Goal: Task Accomplishment & Management: Complete application form

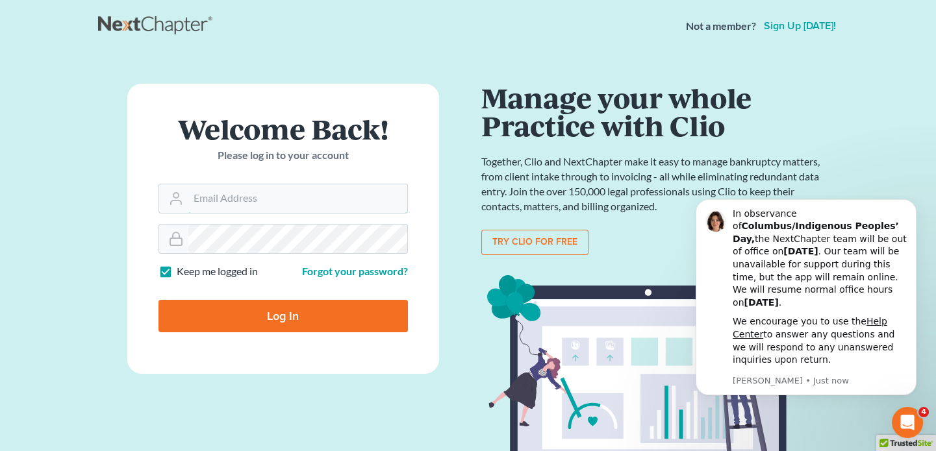
type input "[EMAIL_ADDRESS][DOMAIN_NAME]"
click at [239, 307] on input "Log In" at bounding box center [282, 316] width 249 height 32
type input "Thinking..."
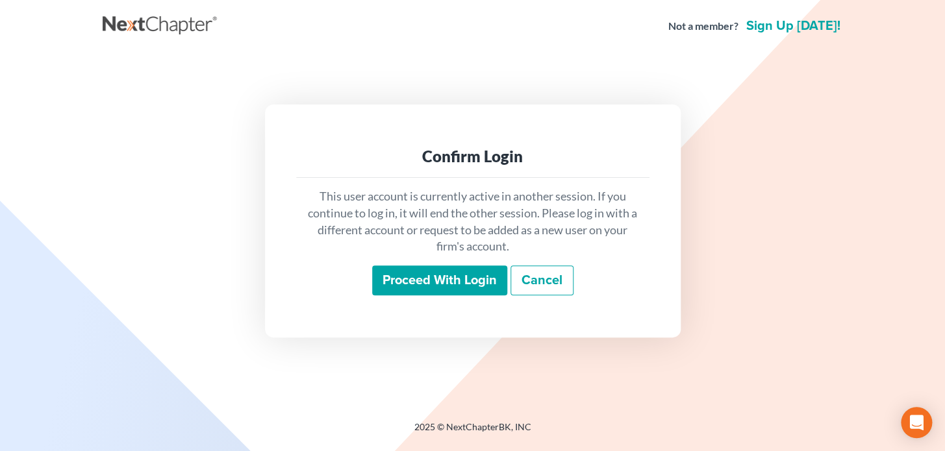
click at [446, 268] on input "Proceed with login" at bounding box center [439, 281] width 135 height 30
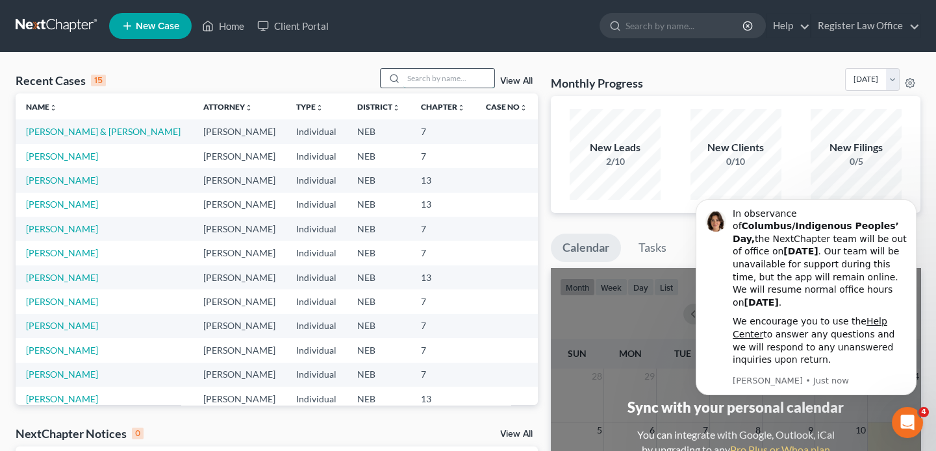
click at [448, 73] on input "search" at bounding box center [448, 78] width 91 height 19
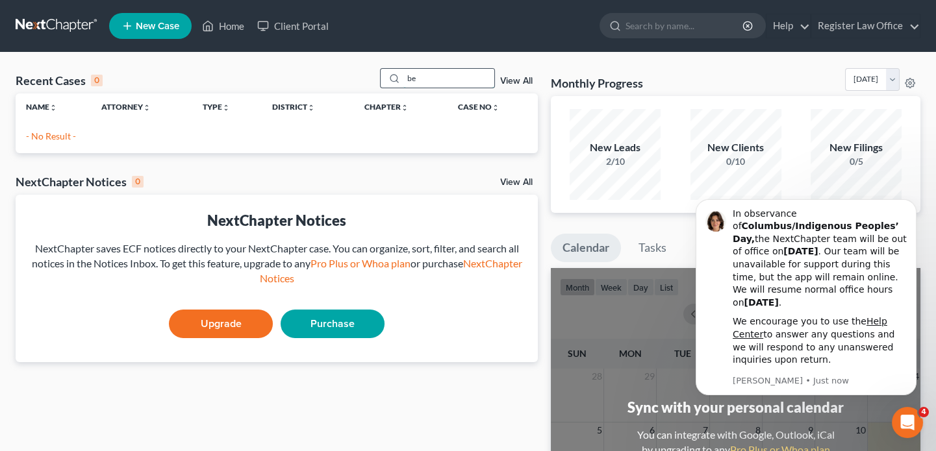
type input "b"
type input "j"
type input "luke"
click at [149, 31] on span "New Case" at bounding box center [158, 26] width 44 height 10
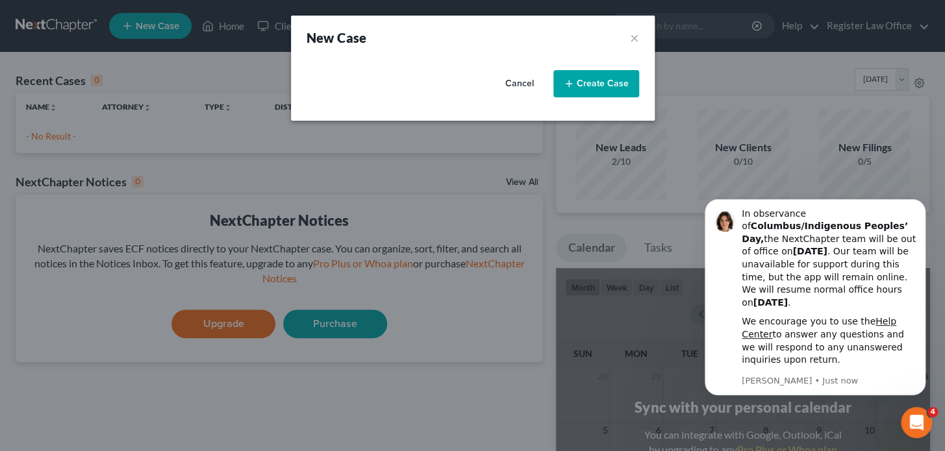
select select "48"
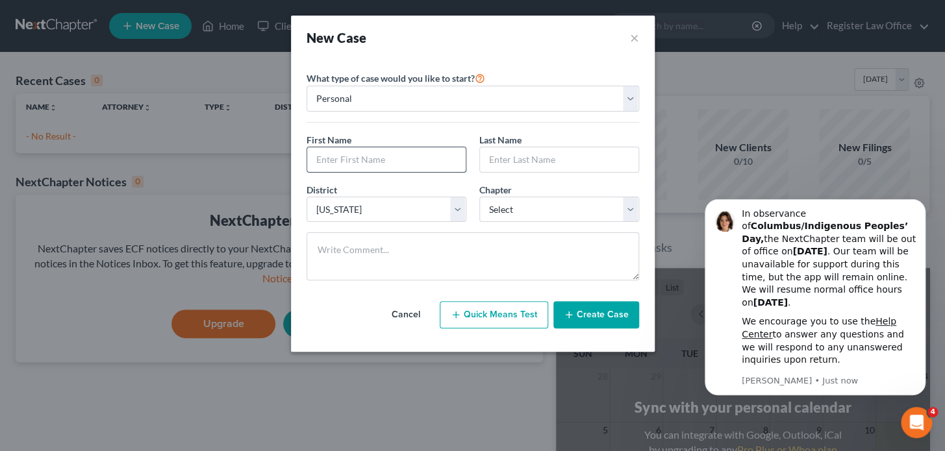
click at [346, 162] on input "text" at bounding box center [386, 159] width 158 height 25
type input "Luke"
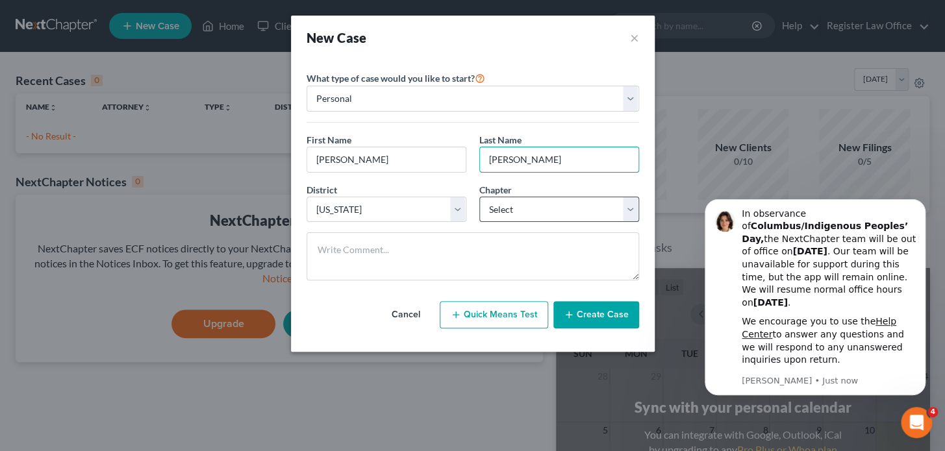
type input "Belak"
click at [529, 208] on select "Select 7 11 12 13" at bounding box center [559, 210] width 160 height 26
select select "3"
click at [479, 197] on select "Select 7 11 12 13" at bounding box center [559, 210] width 160 height 26
click at [586, 320] on button "Create Case" at bounding box center [596, 314] width 86 height 27
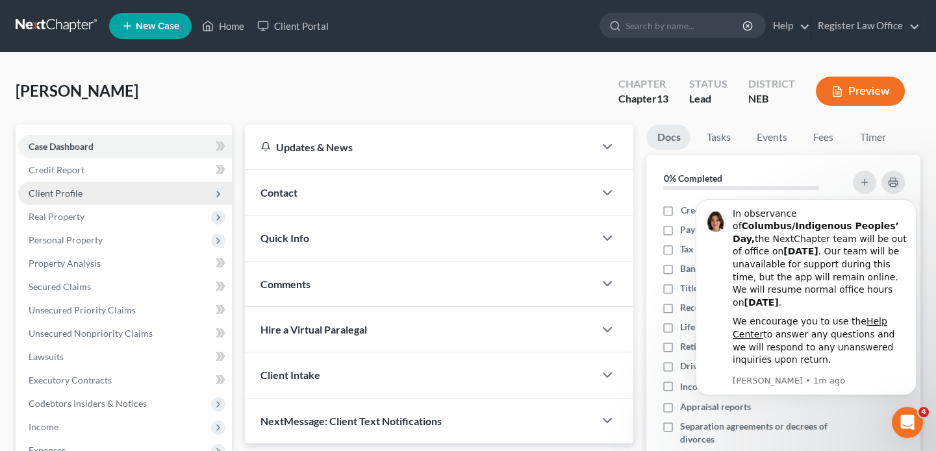
click at [99, 188] on span "Client Profile" at bounding box center [125, 193] width 214 height 23
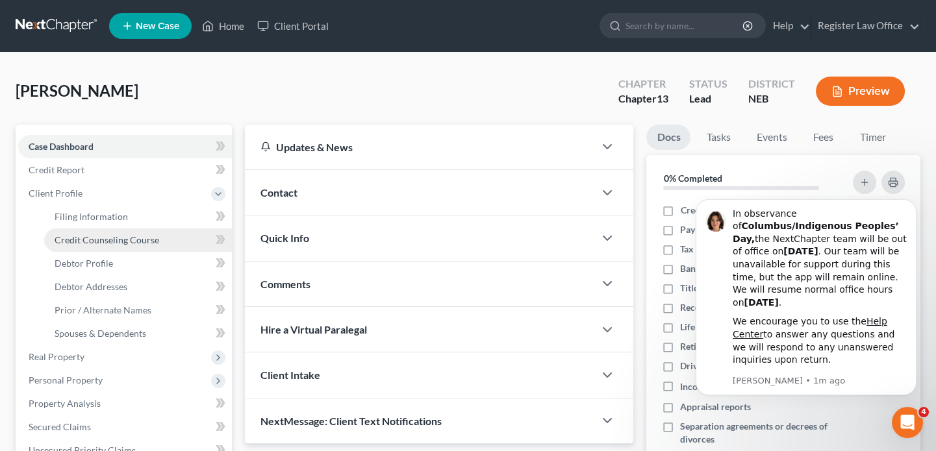
click at [123, 233] on link "Credit Counseling Course" at bounding box center [138, 240] width 188 height 23
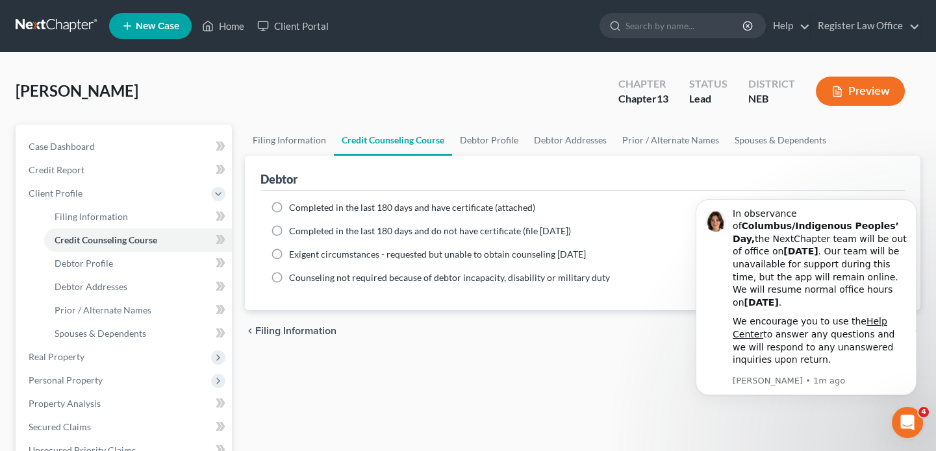
click at [289, 205] on label "Completed in the last 180 days and have certificate (attached)" at bounding box center [412, 207] width 246 height 13
click at [294, 205] on input "Completed in the last 180 days and have certificate (attached)" at bounding box center [298, 205] width 8 height 8
radio input "true"
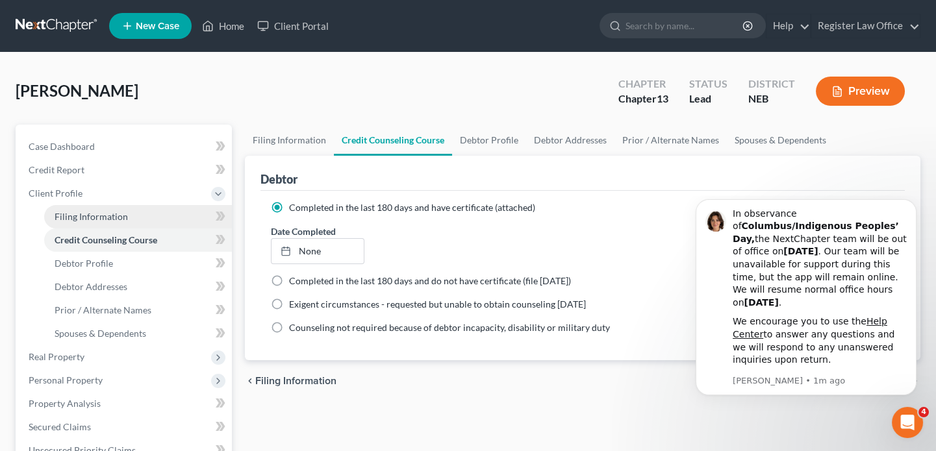
click at [97, 212] on span "Filing Information" at bounding box center [91, 216] width 73 height 11
select select "1"
select select "0"
select select "3"
select select "48"
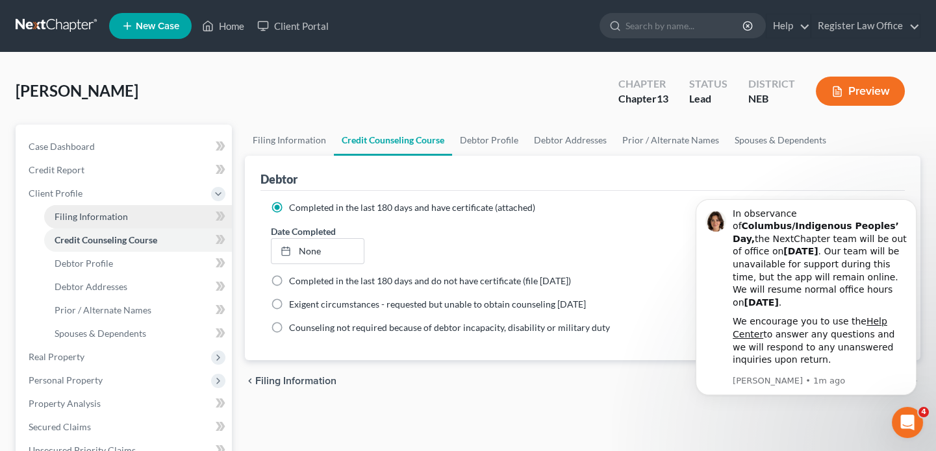
select select "30"
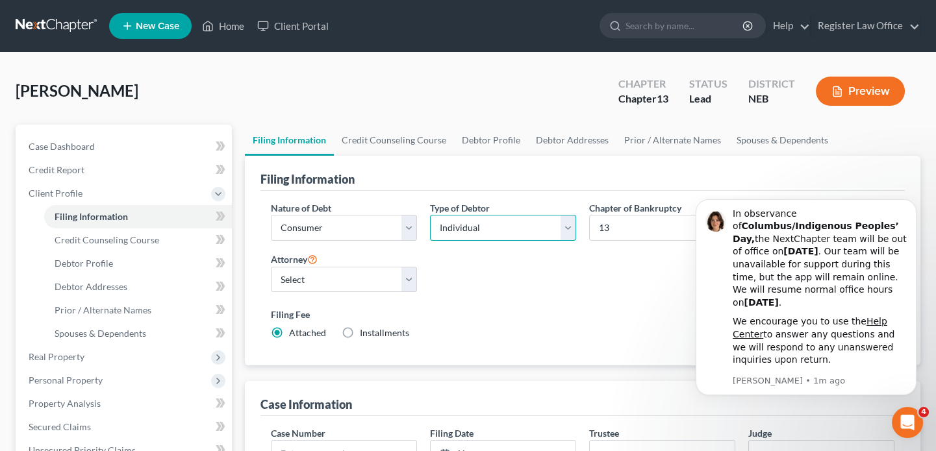
click at [484, 222] on select "Select Individual Joint" at bounding box center [503, 228] width 146 height 26
select select "1"
click at [430, 241] on select "Select Individual Joint" at bounding box center [503, 228] width 146 height 26
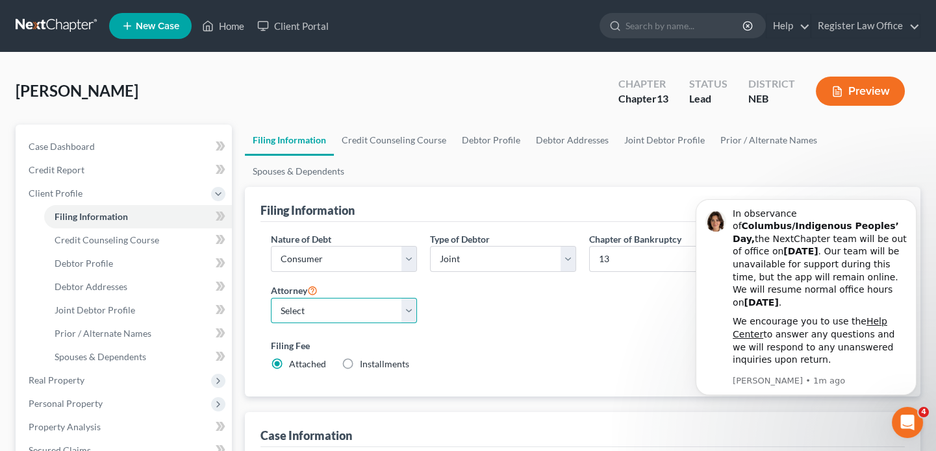
click at [328, 307] on select "Select Richard Register - NEB" at bounding box center [344, 311] width 146 height 26
select select "0"
click at [271, 298] on select "Select Richard Register - NEB" at bounding box center [344, 311] width 146 height 26
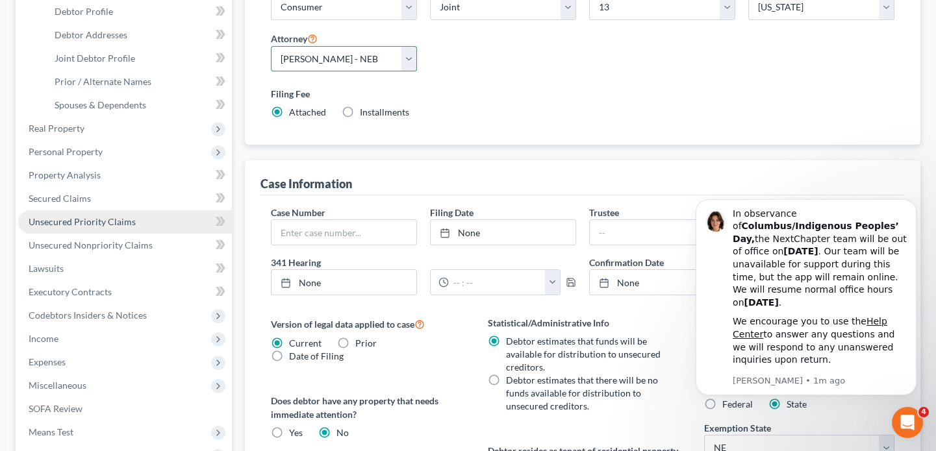
scroll to position [177, 0]
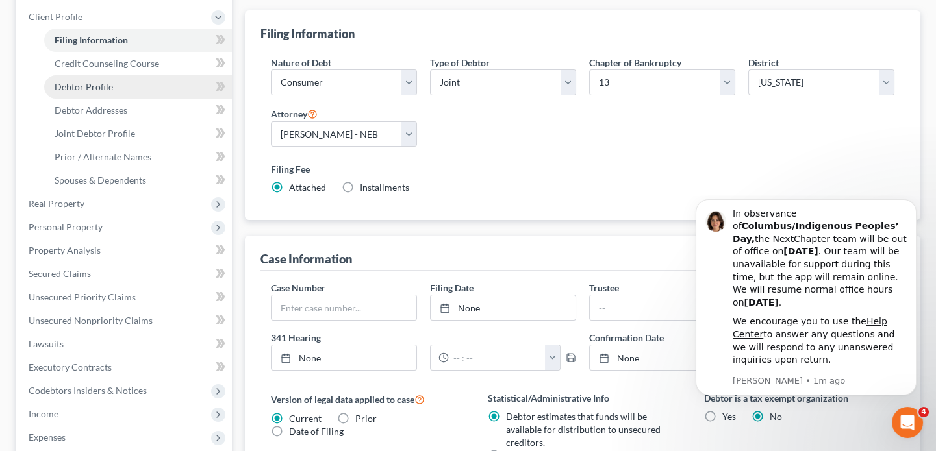
click at [95, 83] on span "Debtor Profile" at bounding box center [84, 86] width 58 height 11
select select "1"
select select "0"
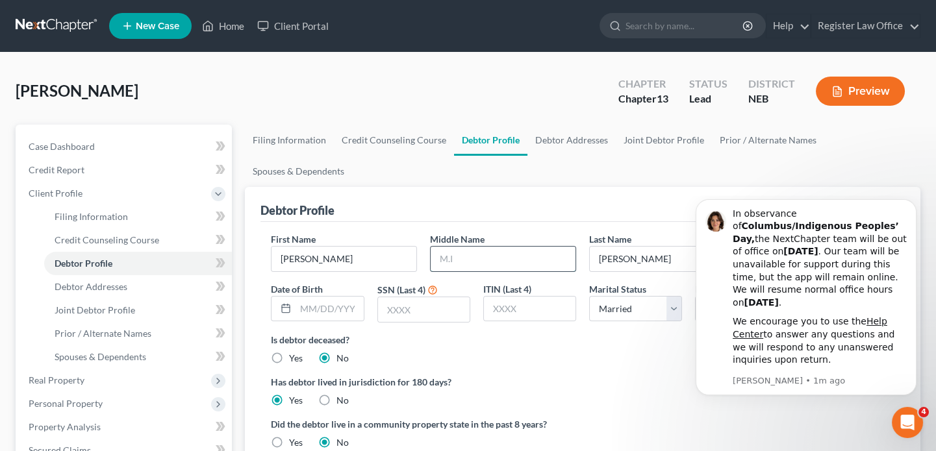
click at [457, 256] on input "text" at bounding box center [503, 259] width 145 height 25
type input "James"
click at [312, 308] on input "text" at bounding box center [330, 309] width 68 height 25
type input "10091985"
click at [385, 303] on input "text" at bounding box center [424, 309] width 92 height 25
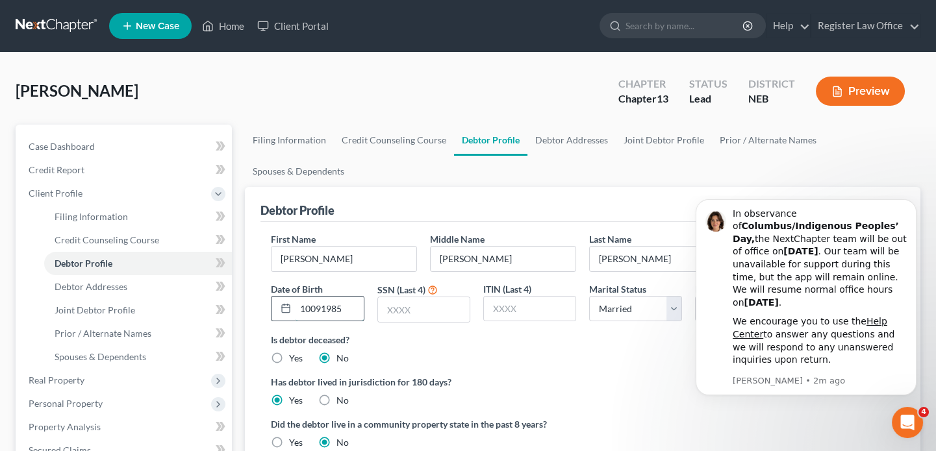
click at [342, 306] on input "10091985" at bounding box center [330, 309] width 68 height 25
drag, startPoint x: 342, startPoint y: 306, endPoint x: 240, endPoint y: 310, distance: 101.4
click at [245, 310] on div "Debtor Profile First Name Luke Middle Name James Last Name Belak Suffix Date of…" at bounding box center [583, 352] width 676 height 331
type input "10/09/1985"
click at [430, 307] on input "text" at bounding box center [424, 309] width 92 height 25
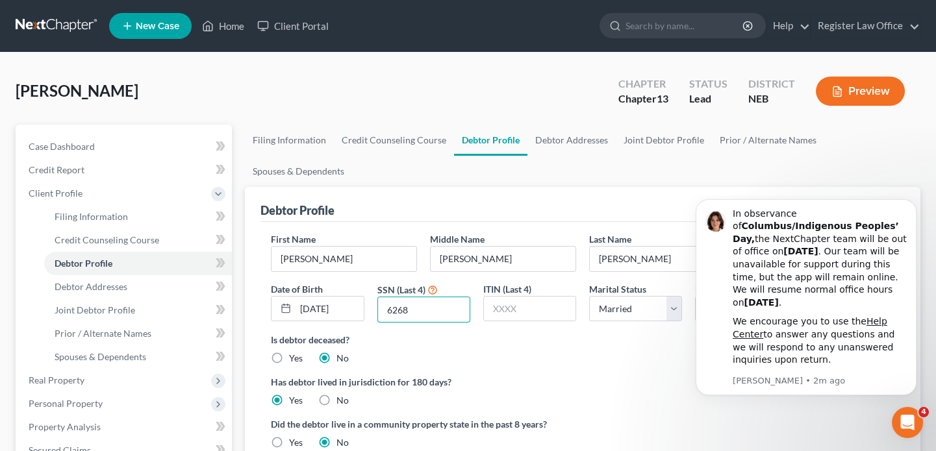
type input "6268"
click at [492, 335] on label "Is debtor deceased?" at bounding box center [583, 340] width 624 height 14
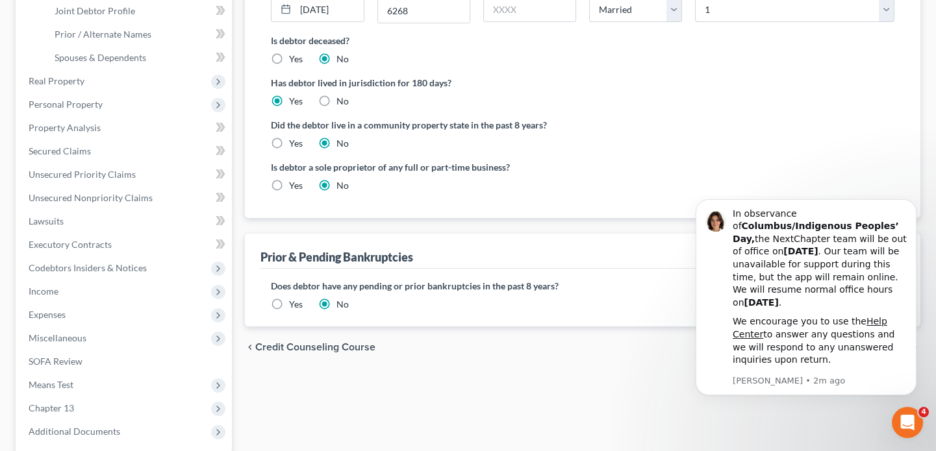
scroll to position [354, 0]
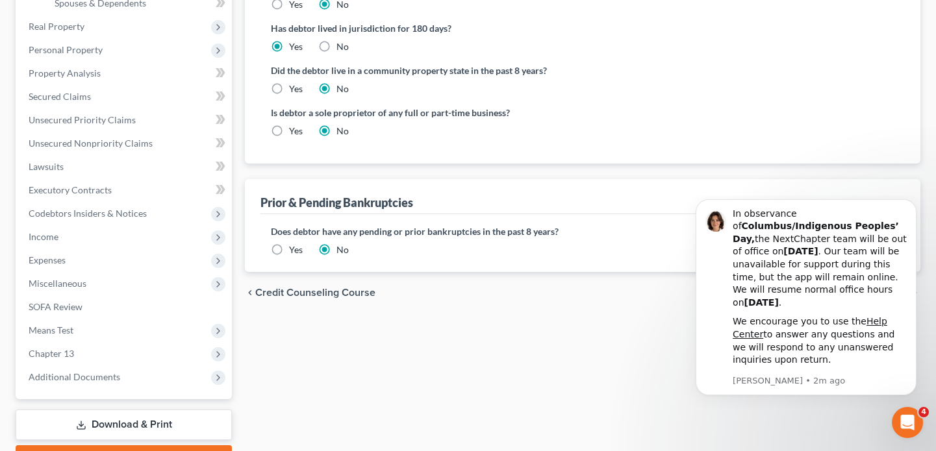
click at [289, 248] on label "Yes" at bounding box center [296, 250] width 14 height 13
click at [294, 248] on input "Yes" at bounding box center [298, 248] width 8 height 8
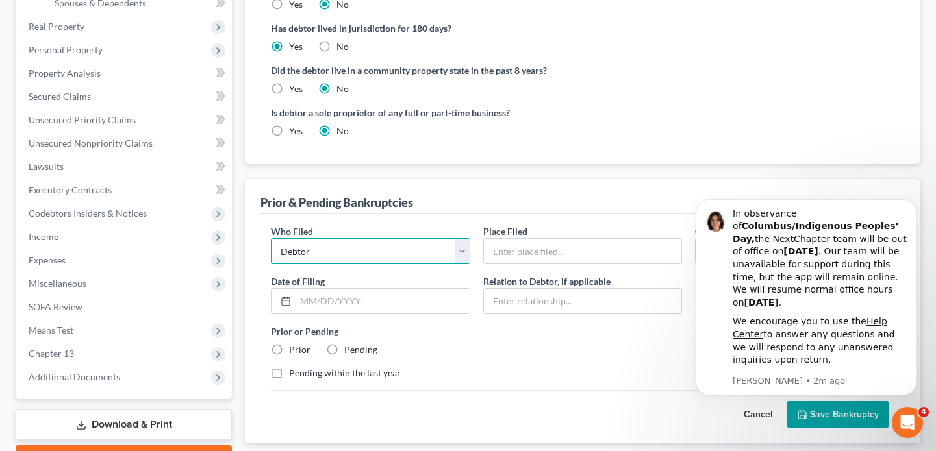
click at [312, 251] on select "Debtor Other" at bounding box center [370, 251] width 199 height 26
click at [528, 247] on input "text" at bounding box center [583, 251] width 198 height 25
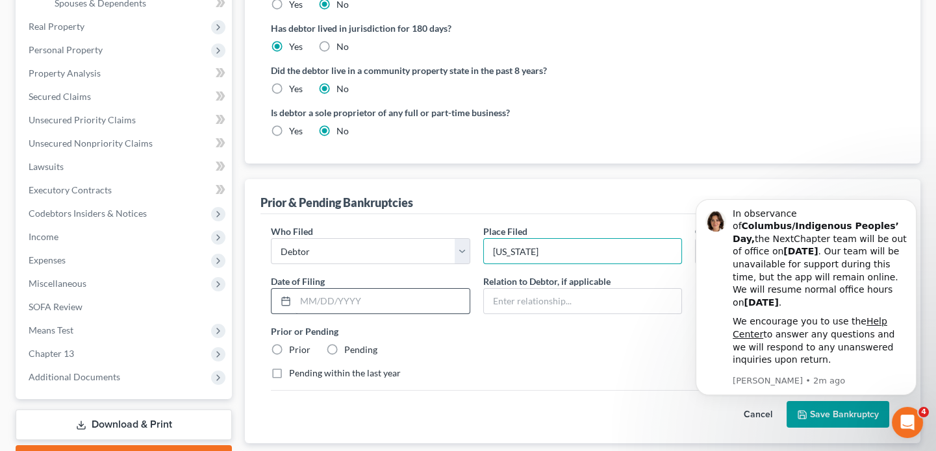
type input "Nebraska"
click at [296, 295] on input "text" at bounding box center [383, 301] width 174 height 25
type input "07/28/2019"
click at [493, 330] on label "Prior or Pending" at bounding box center [583, 332] width 624 height 14
click at [289, 345] on label "Prior" at bounding box center [299, 350] width 21 height 13
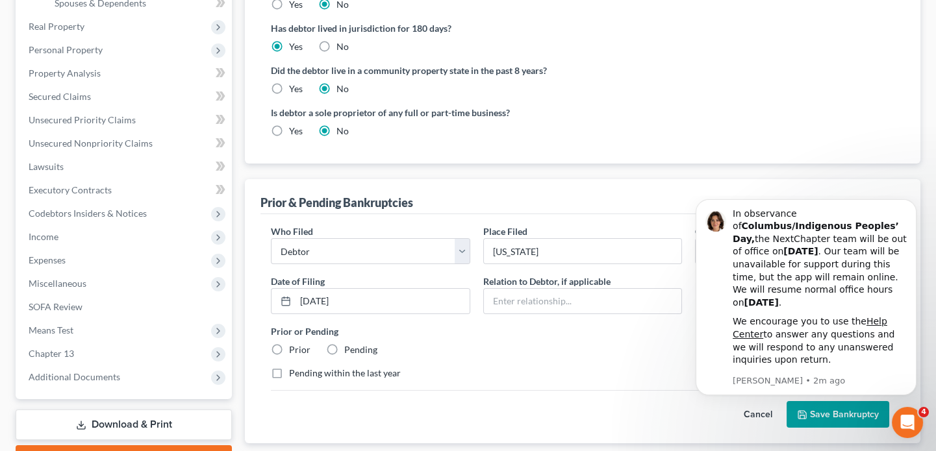
click at [294, 345] on input "Prior" at bounding box center [298, 348] width 8 height 8
radio input "true"
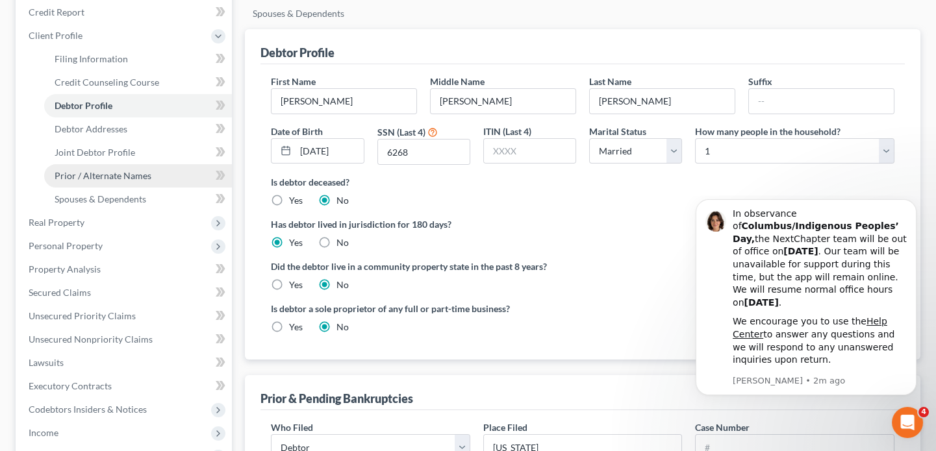
scroll to position [140, 0]
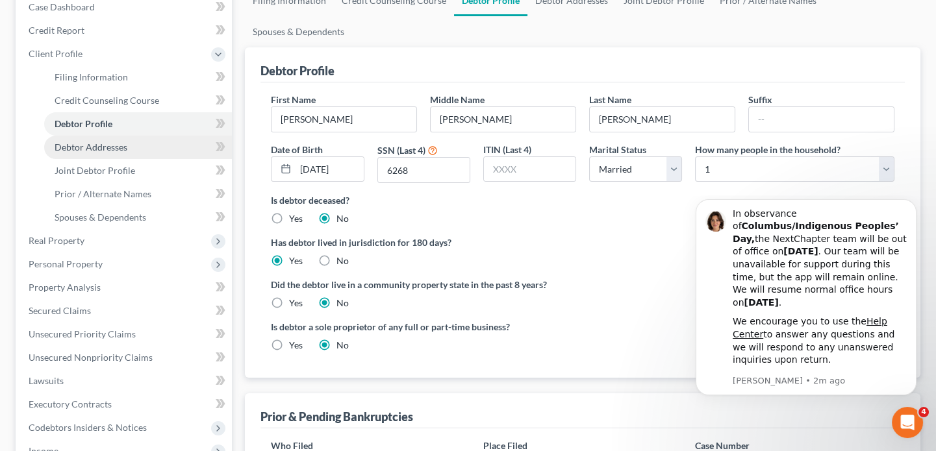
click at [115, 147] on span "Debtor Addresses" at bounding box center [91, 147] width 73 height 11
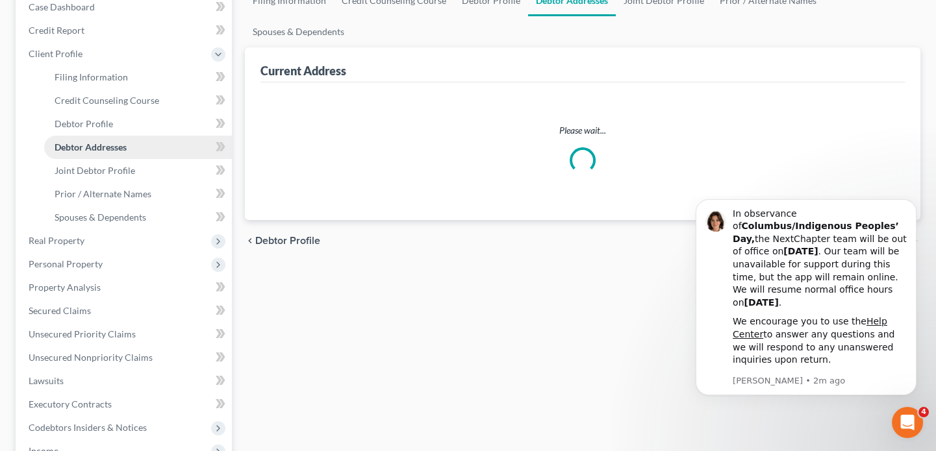
scroll to position [12, 0]
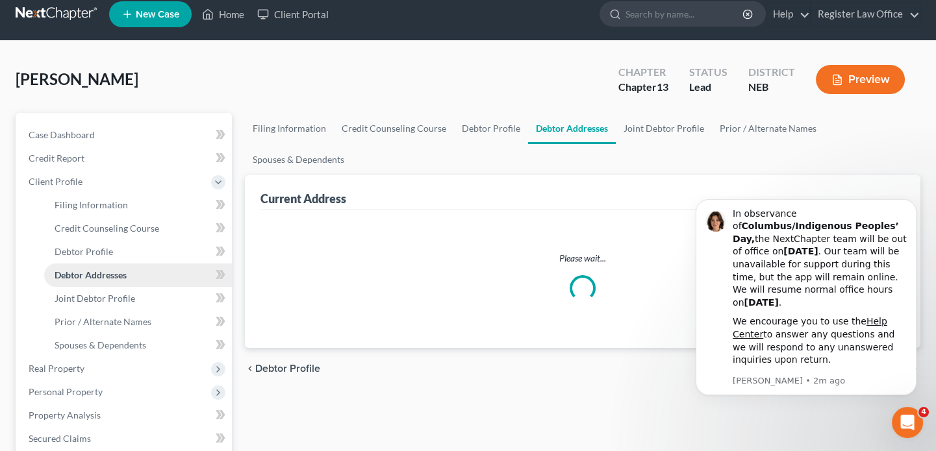
select select "0"
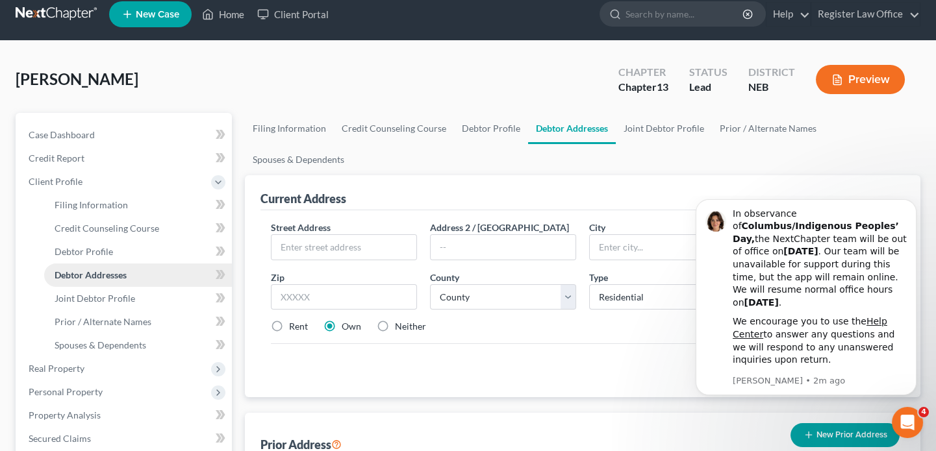
scroll to position [0, 0]
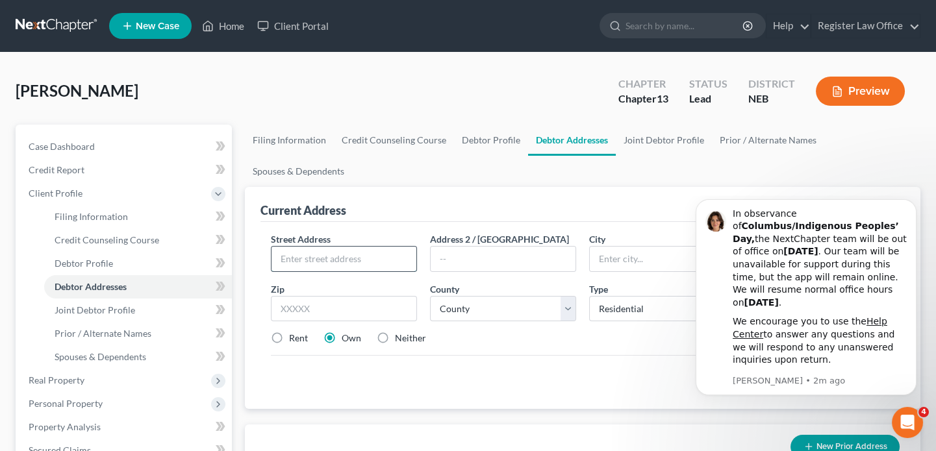
click at [339, 257] on input "text" at bounding box center [344, 259] width 145 height 25
type input "110 E. Alexander"
type input "Valley"
select select "28"
click at [330, 318] on input "text" at bounding box center [344, 309] width 146 height 26
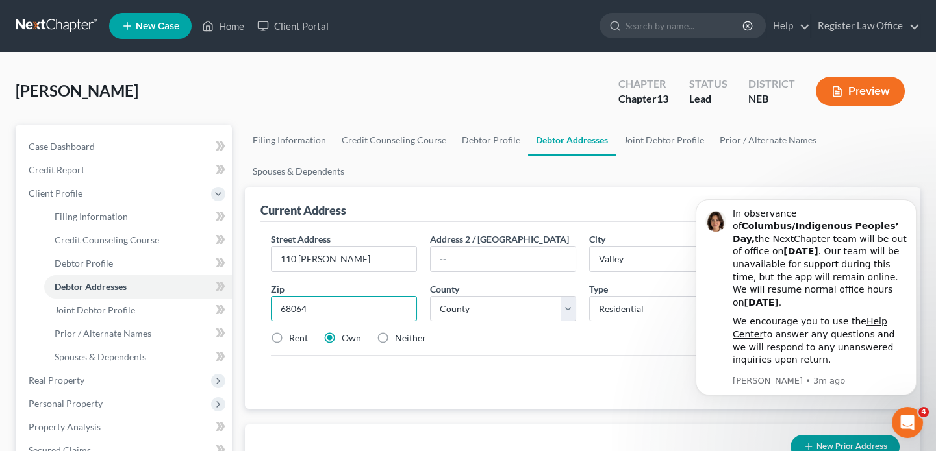
type input "68064"
select select "30"
select select "27"
drag, startPoint x: 384, startPoint y: 390, endPoint x: 377, endPoint y: 390, distance: 7.1
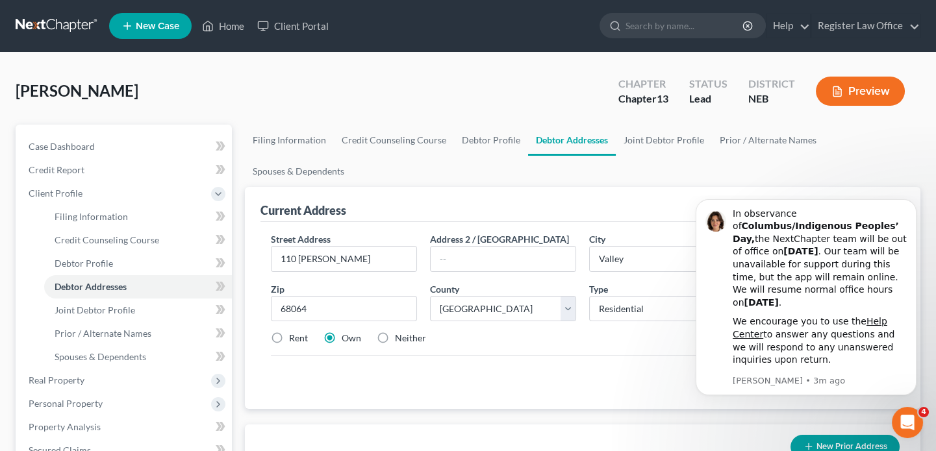
click at [383, 390] on div "Cancel Save Address" at bounding box center [583, 374] width 624 height 38
click at [910, 207] on icon "Dismiss notification" at bounding box center [912, 202] width 7 height 7
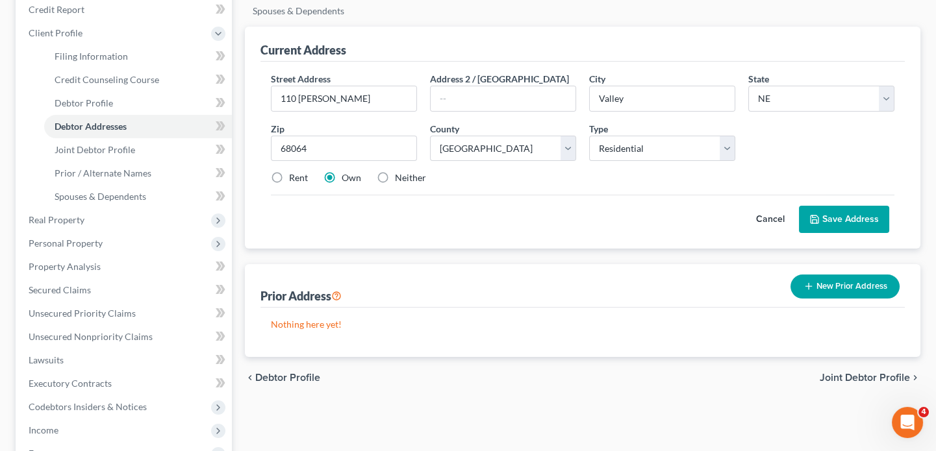
scroll to position [177, 0]
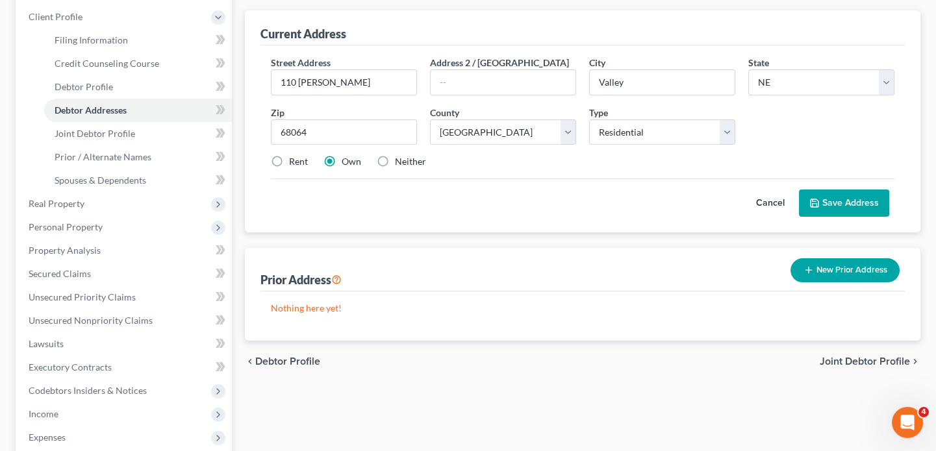
click at [814, 266] on button "New Prior Address" at bounding box center [845, 271] width 109 height 24
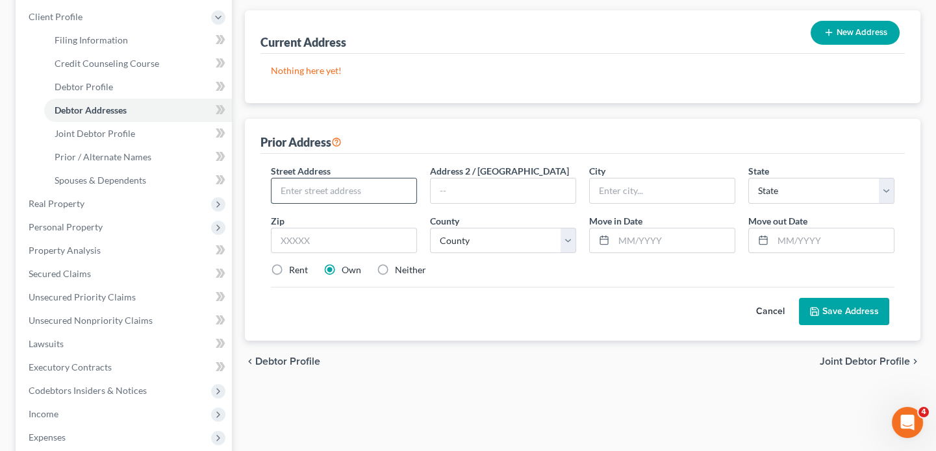
click at [324, 180] on input "text" at bounding box center [344, 191] width 145 height 25
type input "70 South Maple"
type input "Fremont"
select select "30"
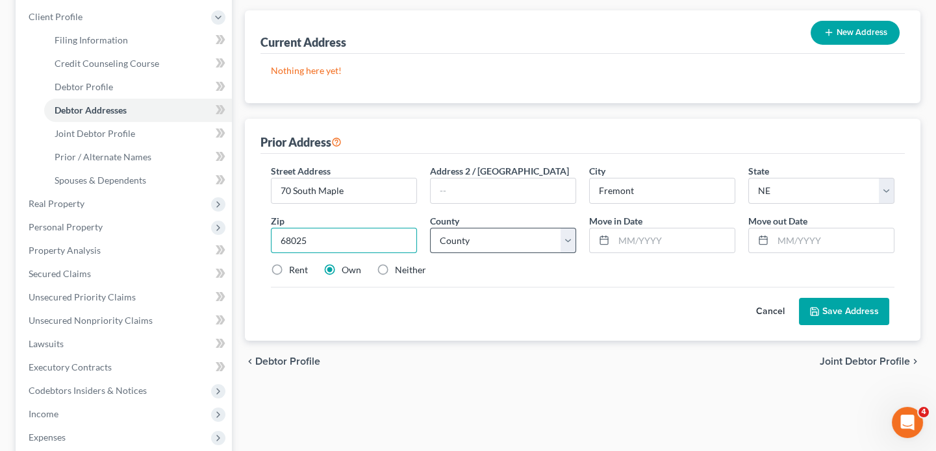
type input "68025"
click at [477, 228] on select "County Adams County Antelope County Arthur County Banner County Blaine County B…" at bounding box center [503, 241] width 146 height 26
click at [476, 238] on select "County Adams County Antelope County Arthur County Banner County Blaine County B…" at bounding box center [503, 241] width 146 height 26
select select "26"
click at [610, 234] on div at bounding box center [602, 241] width 24 height 25
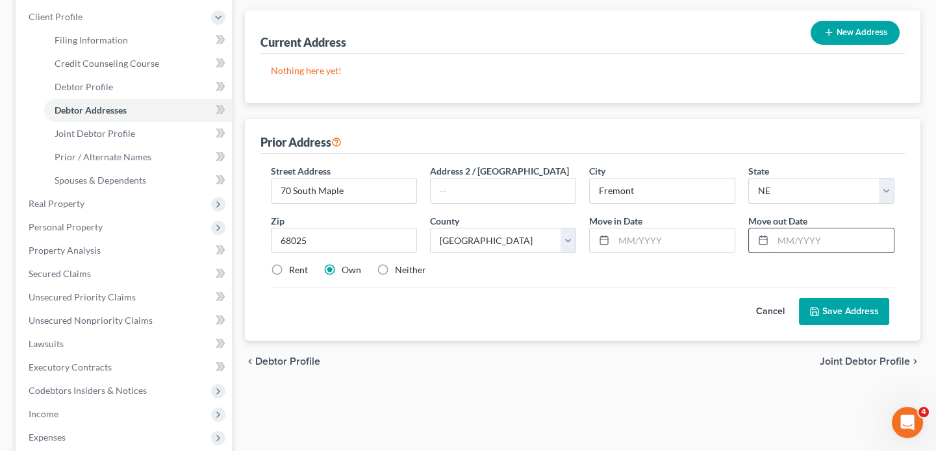
click at [806, 240] on input "text" at bounding box center [833, 241] width 121 height 25
type input "09/01/2024"
click at [696, 327] on div "Street Address * 70 South Maple Address 2 / PO Box City * Fremont State * State…" at bounding box center [582, 247] width 644 height 187
click at [838, 310] on button "Save Address" at bounding box center [844, 311] width 90 height 27
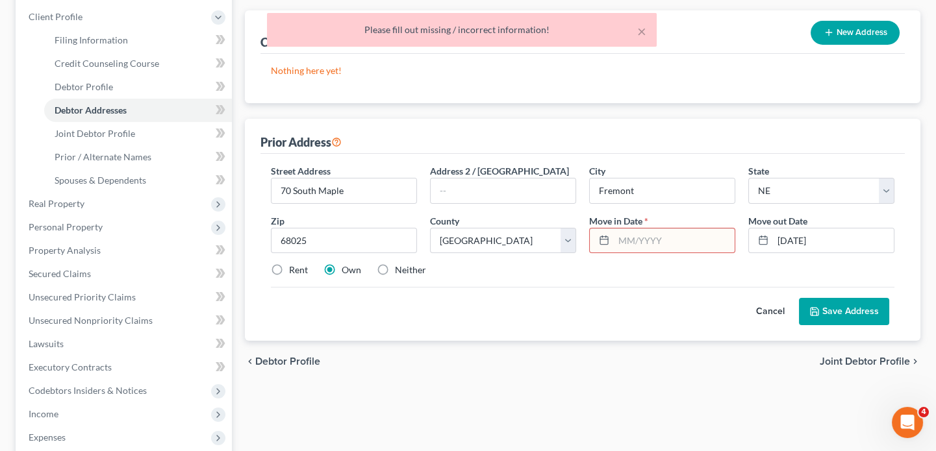
click at [629, 242] on input "text" at bounding box center [674, 241] width 121 height 25
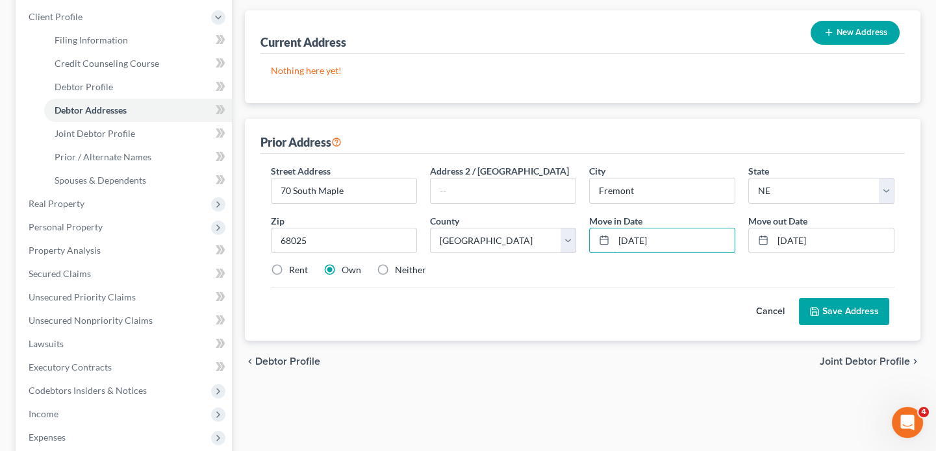
type input "01/01/2010"
click at [850, 305] on button "Save Address" at bounding box center [844, 311] width 90 height 27
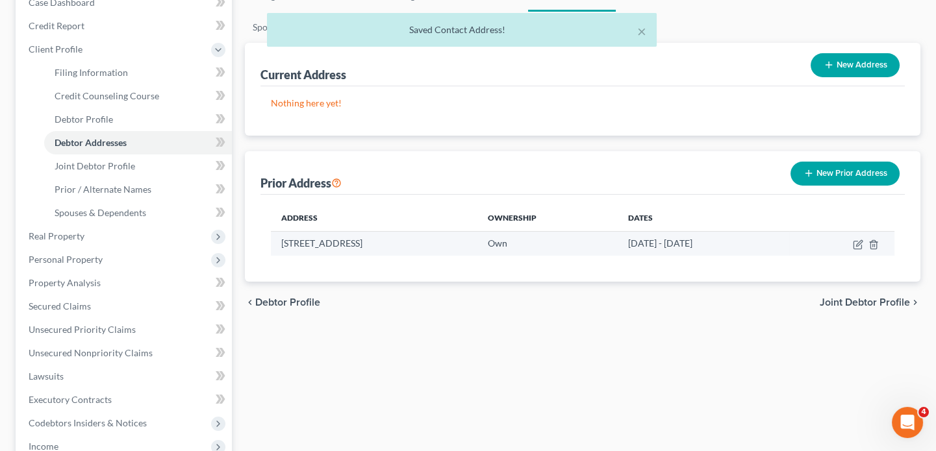
scroll to position [0, 0]
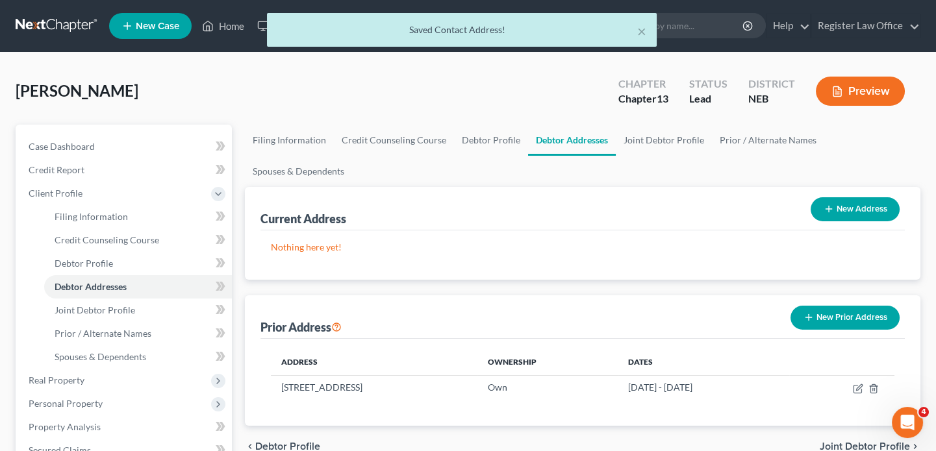
click at [845, 203] on button "New Address" at bounding box center [855, 209] width 89 height 24
select select "0"
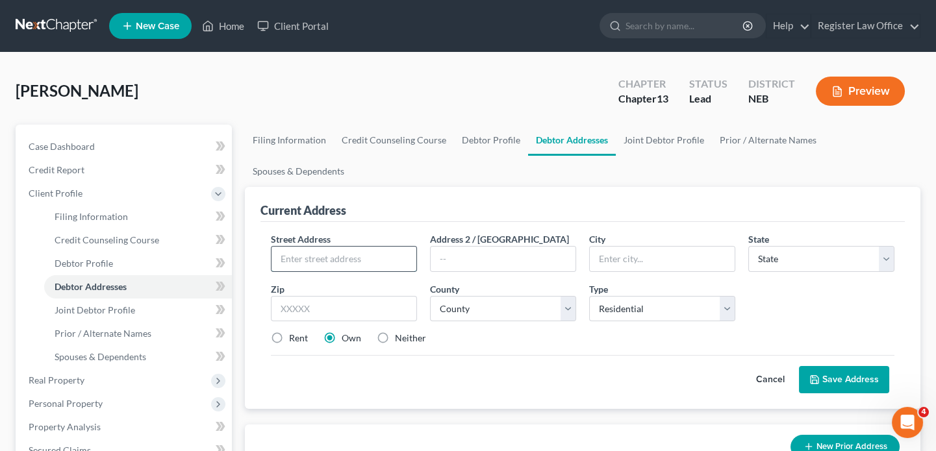
click at [359, 259] on input "text" at bounding box center [344, 259] width 145 height 25
type input "110 East Alexander St"
click at [635, 247] on input "text" at bounding box center [662, 259] width 145 height 25
type input "Valley"
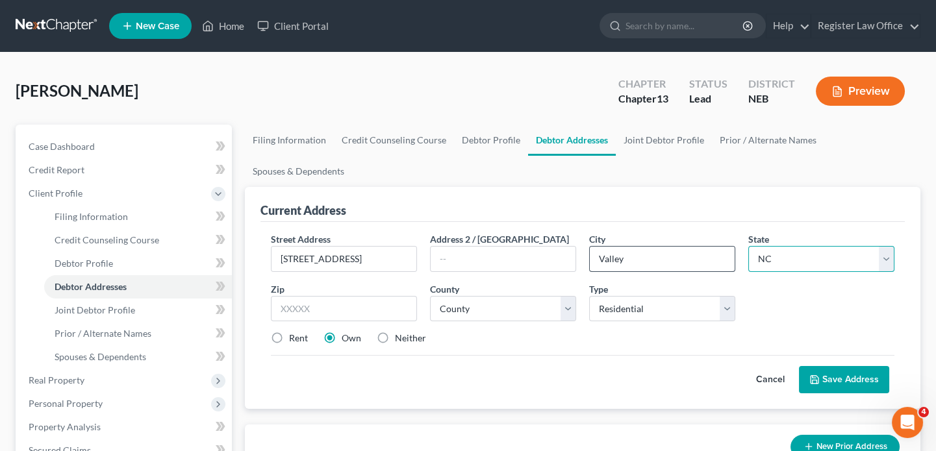
select select "30"
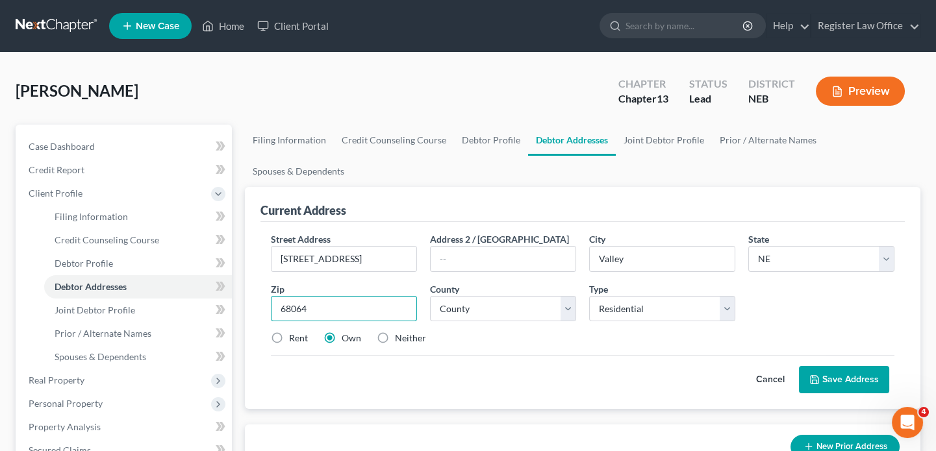
type input "68064"
click at [833, 370] on button "Save Address" at bounding box center [844, 379] width 90 height 27
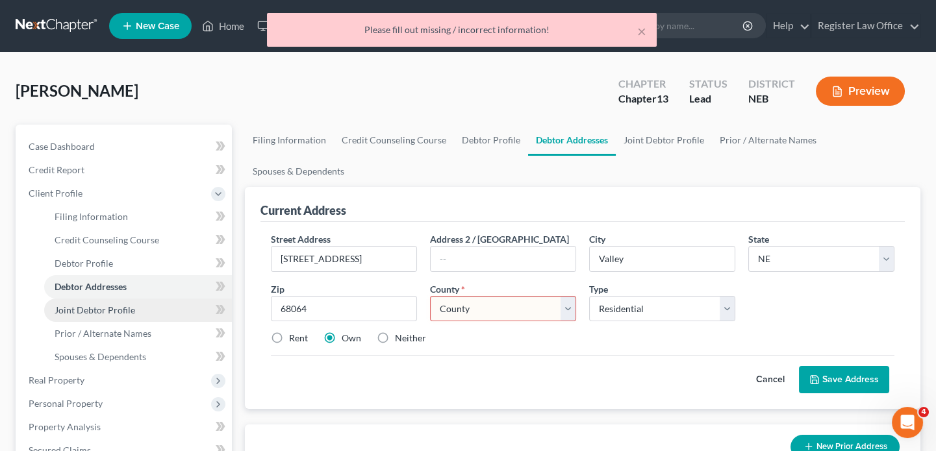
click at [91, 311] on span "Joint Debtor Profile" at bounding box center [95, 310] width 81 height 11
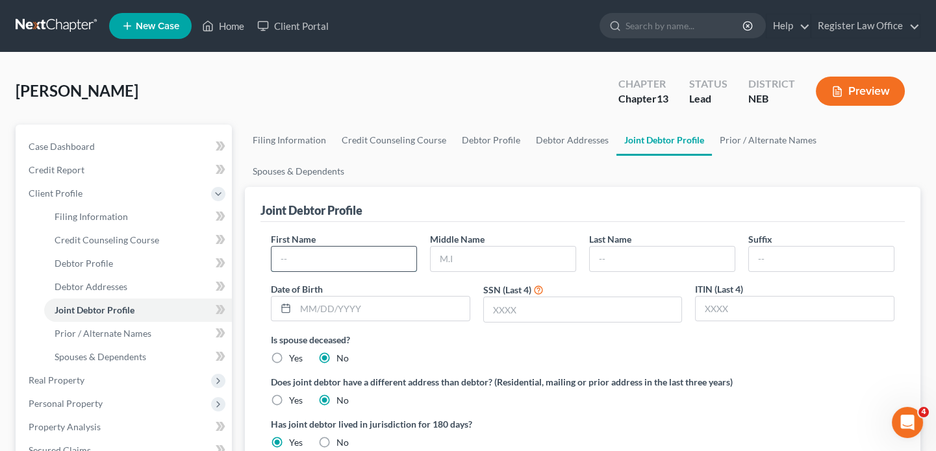
click at [307, 263] on input "text" at bounding box center [344, 259] width 145 height 25
type input "Paige"
type input "Nicole"
type input "Pipal"
click at [584, 338] on label "Is spouse deceased?" at bounding box center [583, 340] width 624 height 14
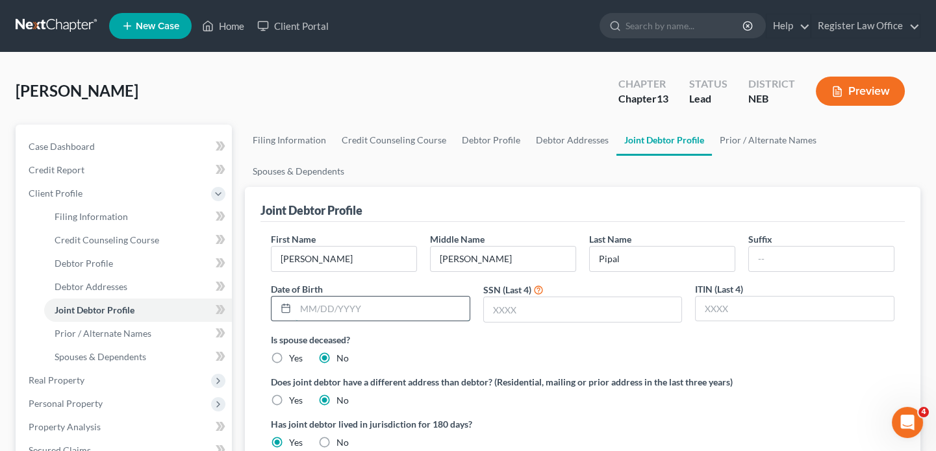
click at [372, 312] on input "text" at bounding box center [383, 309] width 174 height 25
click at [509, 309] on input "text" at bounding box center [583, 309] width 198 height 25
type input "6018"
click at [317, 303] on input "text" at bounding box center [383, 309] width 174 height 25
type input "02/17/1974"
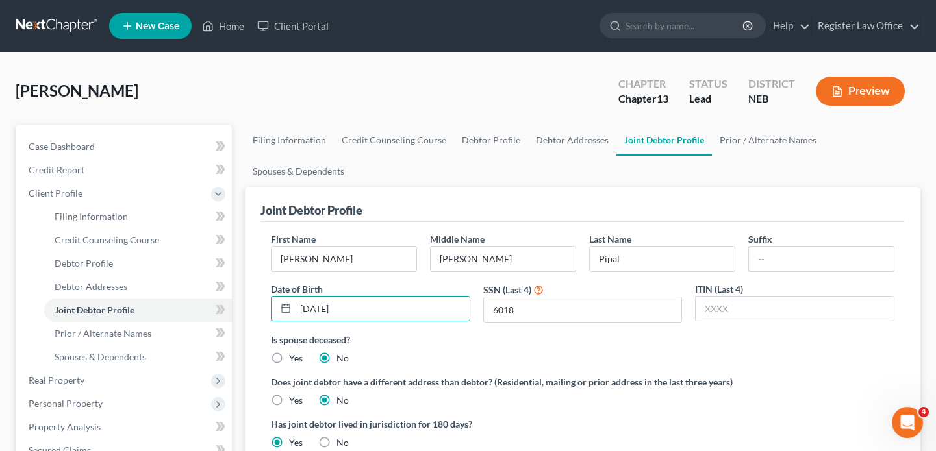
click at [535, 349] on div "Is spouse deceased? Yes No" at bounding box center [583, 349] width 624 height 32
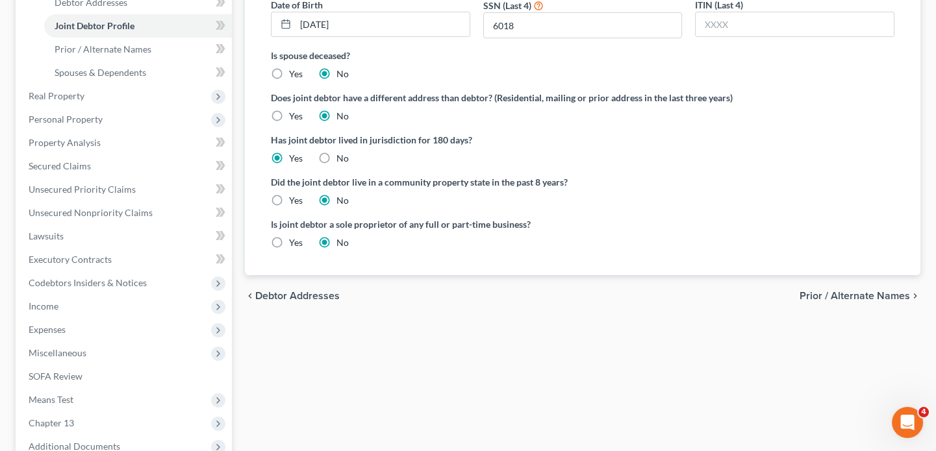
scroll to position [295, 0]
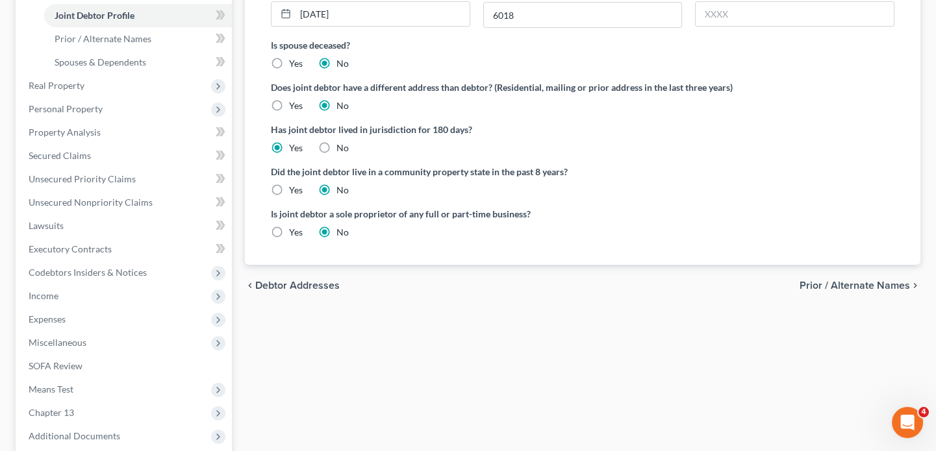
click at [320, 281] on span "Debtor Addresses" at bounding box center [297, 286] width 84 height 10
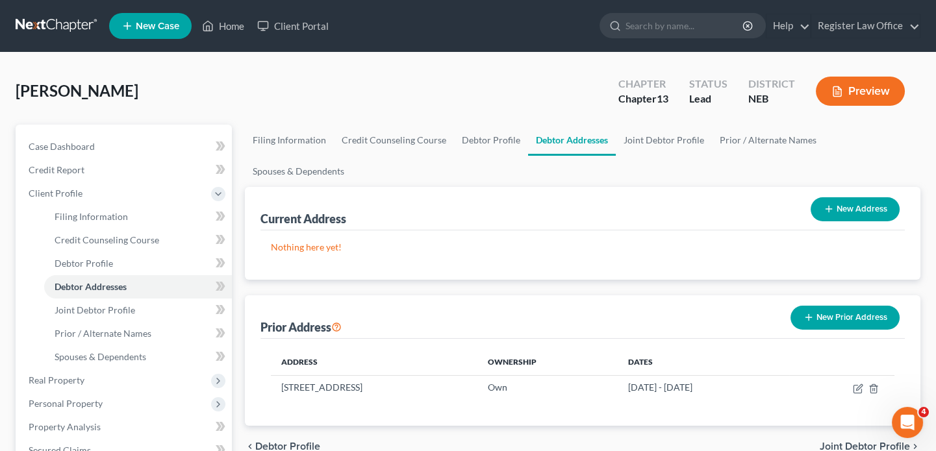
click at [859, 207] on button "New Address" at bounding box center [855, 209] width 89 height 24
select select "0"
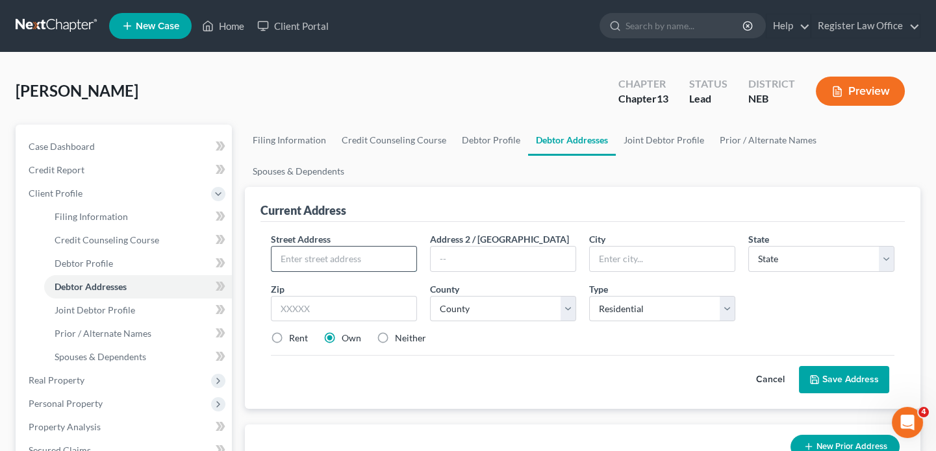
click at [327, 249] on input "text" at bounding box center [344, 259] width 145 height 25
type input "110 Alexander St"
type input "Valley"
select select "30"
type input "68064"
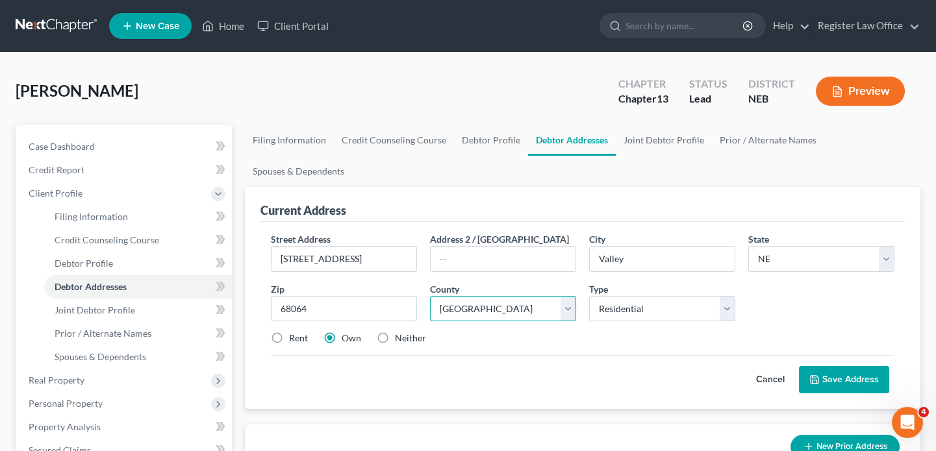
select select "27"
click at [509, 338] on div "Rent Own Neither" at bounding box center [582, 338] width 637 height 13
click at [289, 334] on label "Rent" at bounding box center [298, 338] width 19 height 13
click at [294, 334] on input "Rent" at bounding box center [298, 336] width 8 height 8
radio input "true"
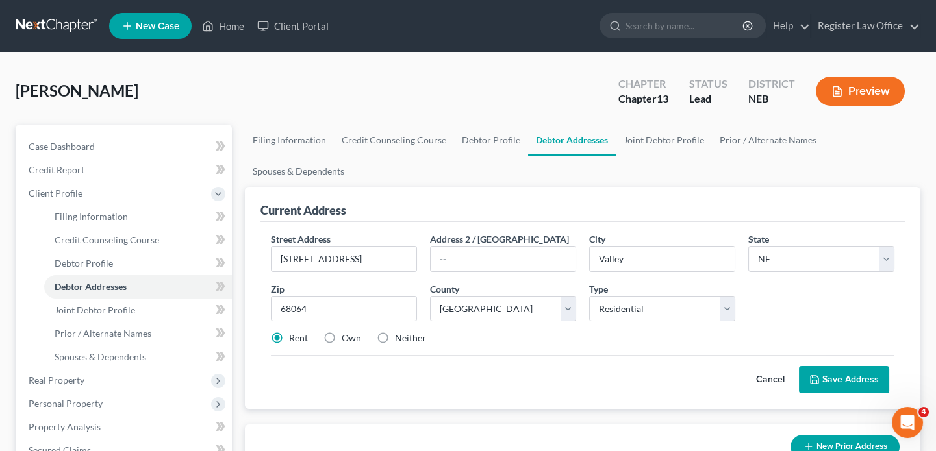
click at [841, 377] on button "Save Address" at bounding box center [844, 379] width 90 height 27
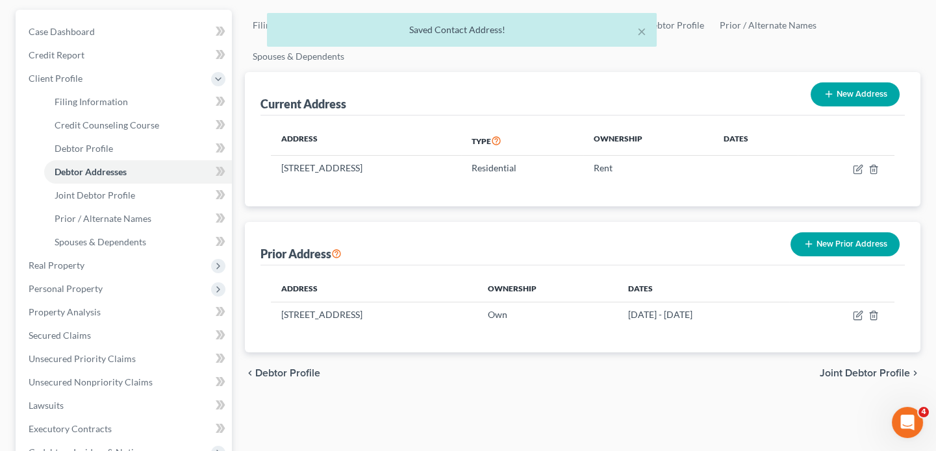
scroll to position [118, 0]
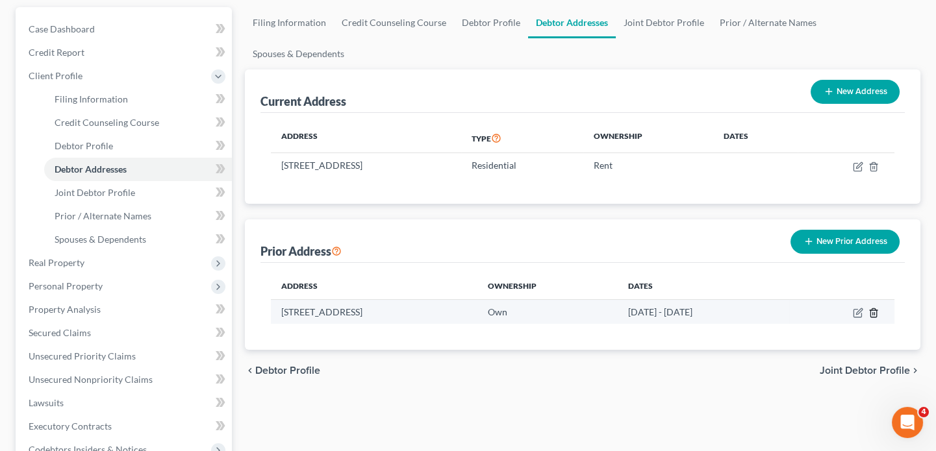
click at [872, 311] on icon "button" at bounding box center [873, 313] width 10 height 10
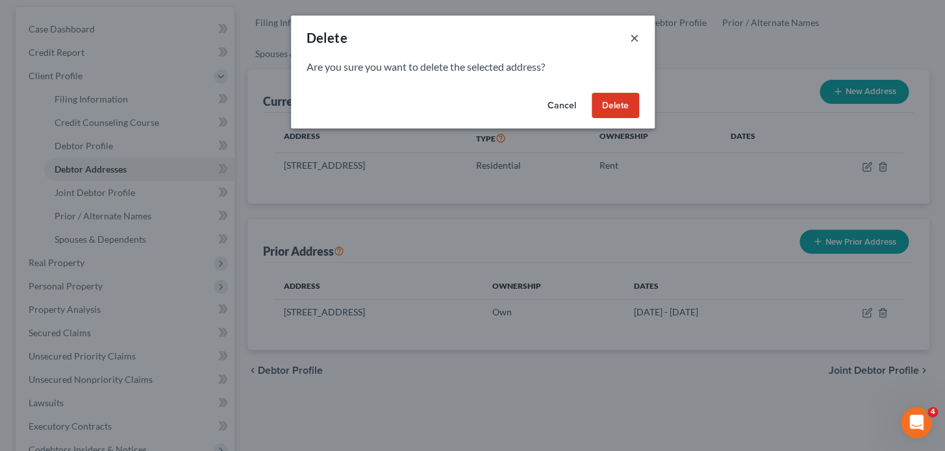
click at [633, 36] on button "×" at bounding box center [634, 38] width 9 height 16
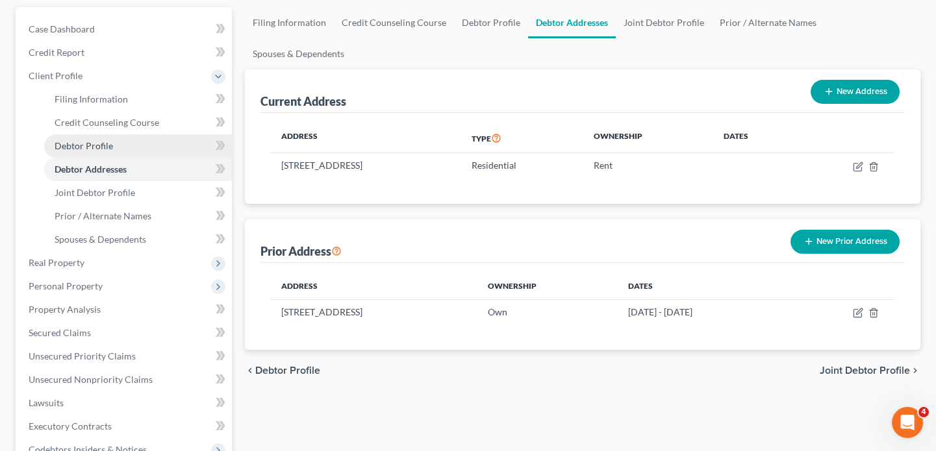
click at [112, 147] on link "Debtor Profile" at bounding box center [138, 145] width 188 height 23
select select "1"
select select "0"
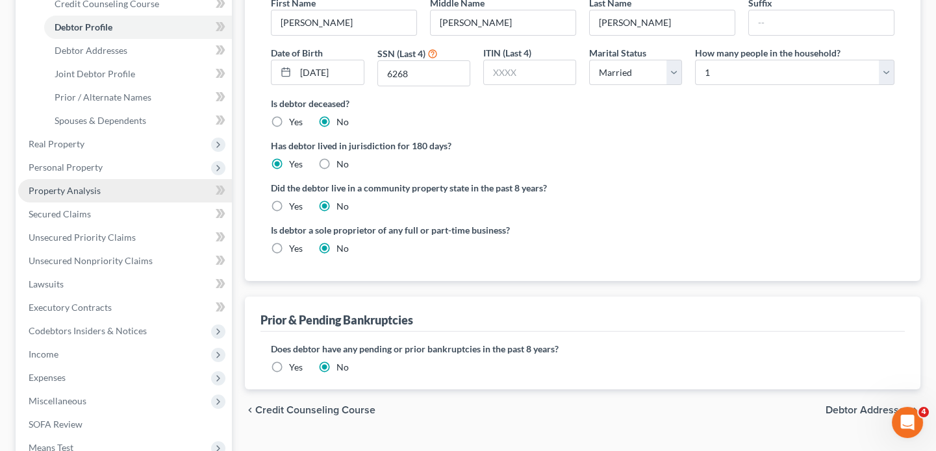
scroll to position [236, 0]
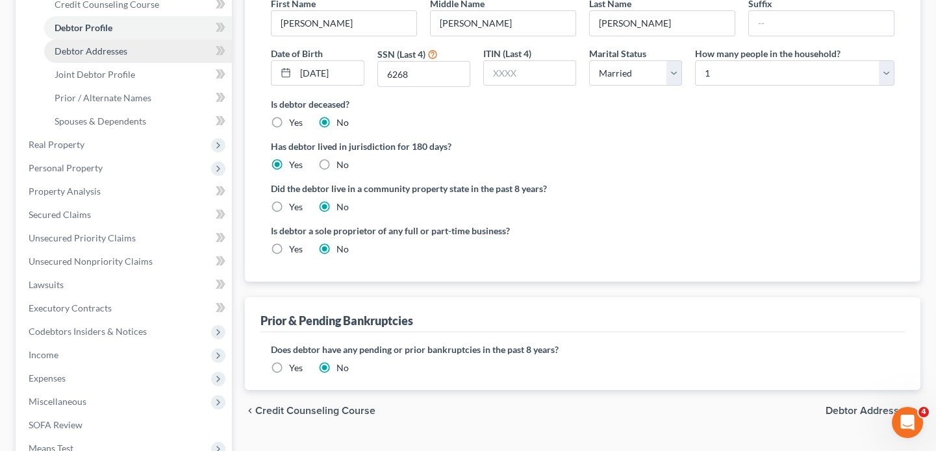
click at [94, 53] on span "Debtor Addresses" at bounding box center [91, 50] width 73 height 11
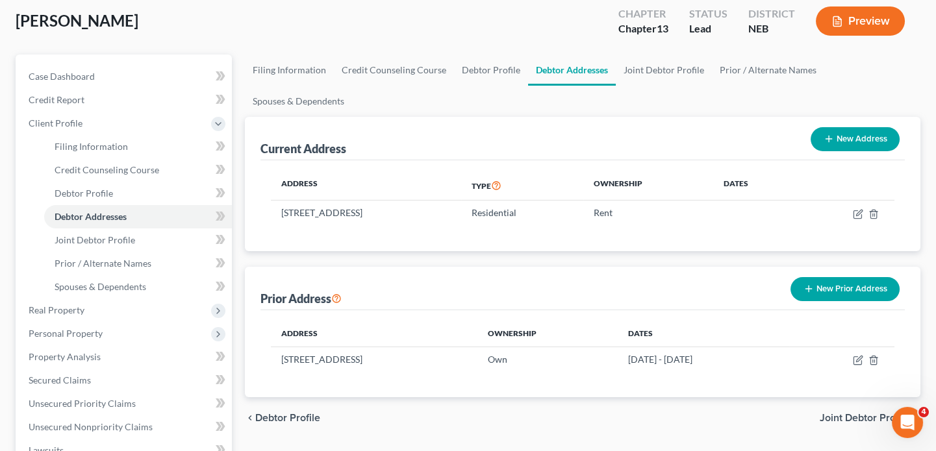
scroll to position [236, 0]
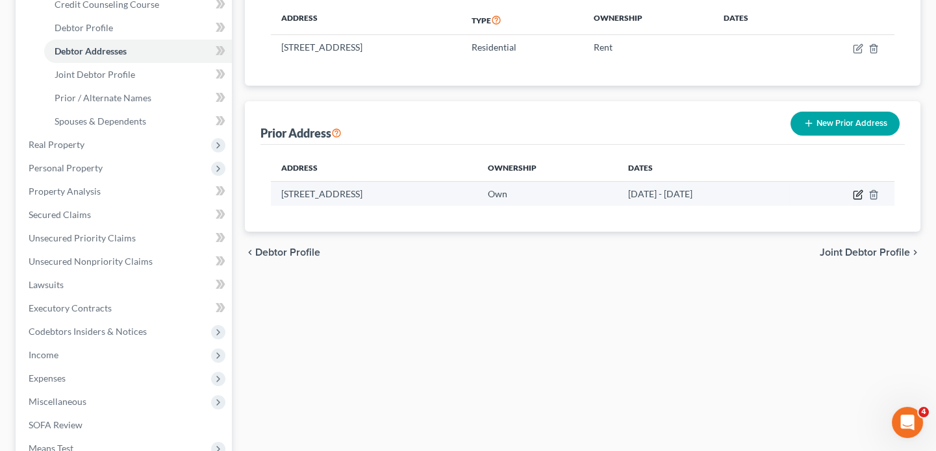
click at [857, 195] on icon "button" at bounding box center [859, 193] width 6 height 6
select select "30"
select select "26"
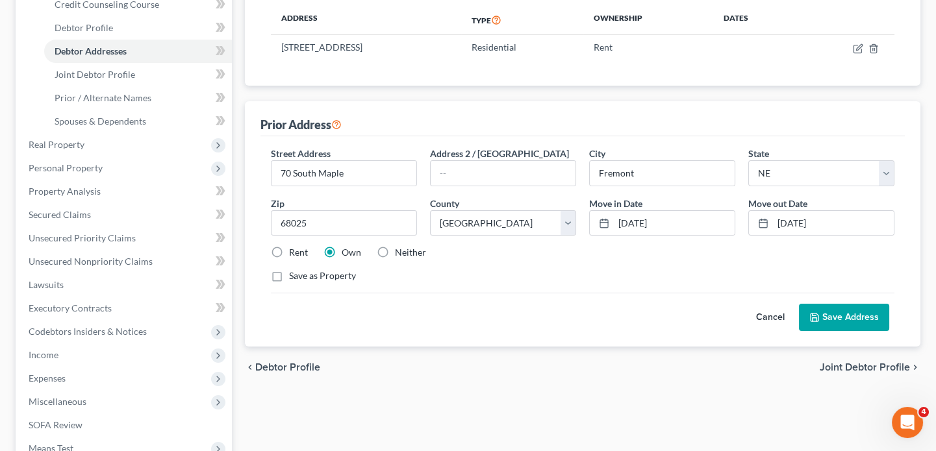
click at [289, 249] on label "Rent" at bounding box center [298, 252] width 19 height 13
click at [294, 249] on input "Rent" at bounding box center [298, 250] width 8 height 8
radio input "true"
click at [834, 316] on button "Save Address" at bounding box center [844, 317] width 90 height 27
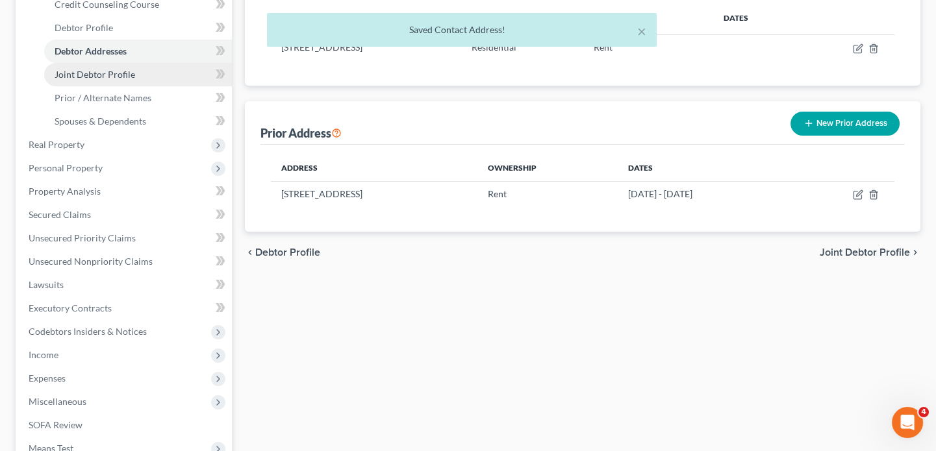
click at [112, 73] on span "Joint Debtor Profile" at bounding box center [95, 74] width 81 height 11
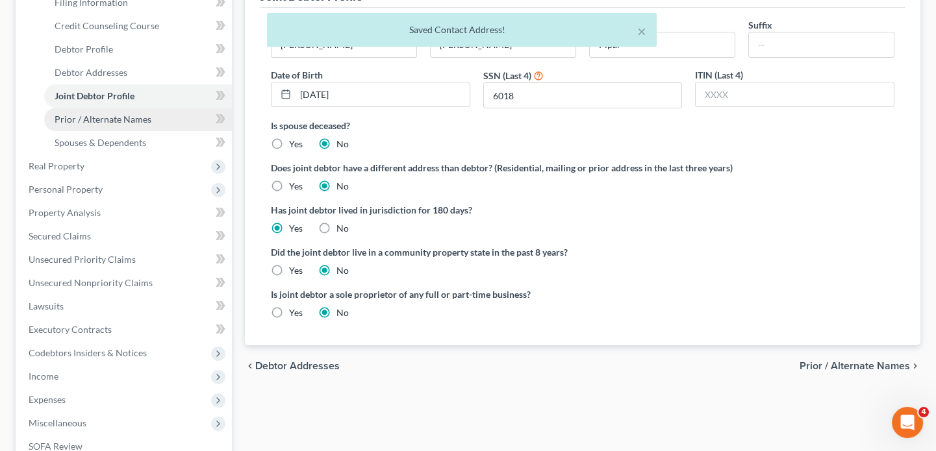
scroll to position [236, 0]
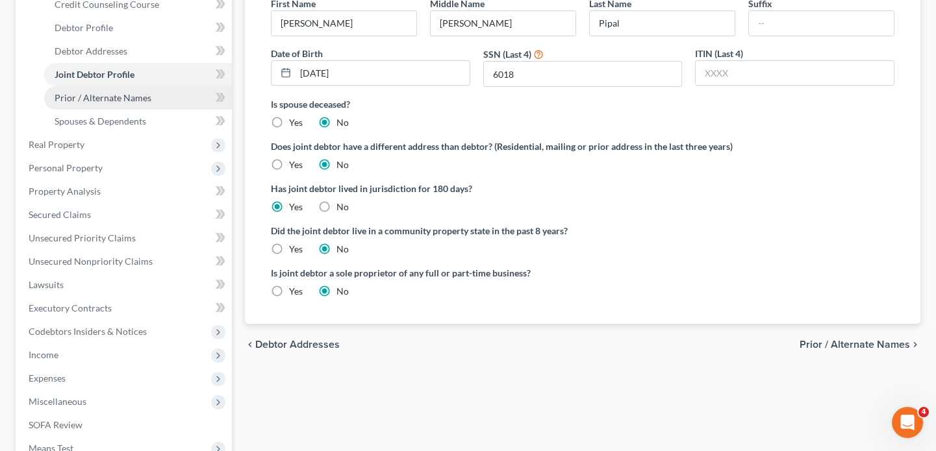
click at [141, 97] on span "Prior / Alternate Names" at bounding box center [103, 97] width 97 height 11
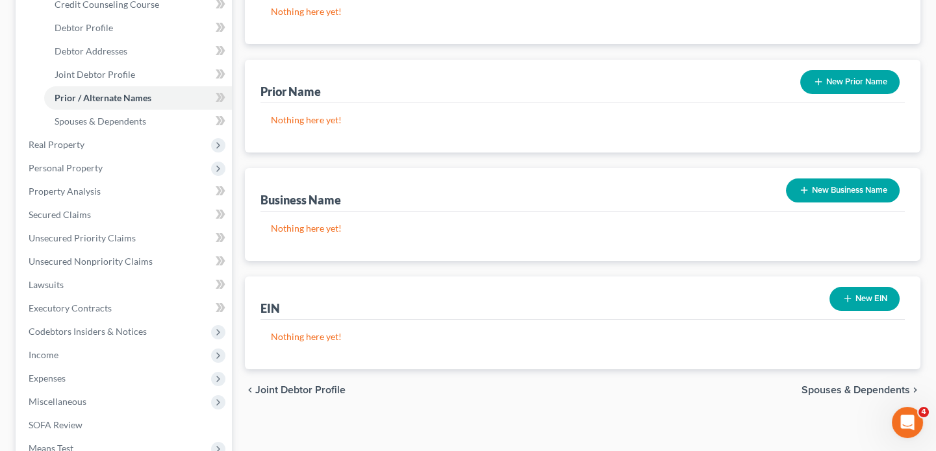
scroll to position [58, 0]
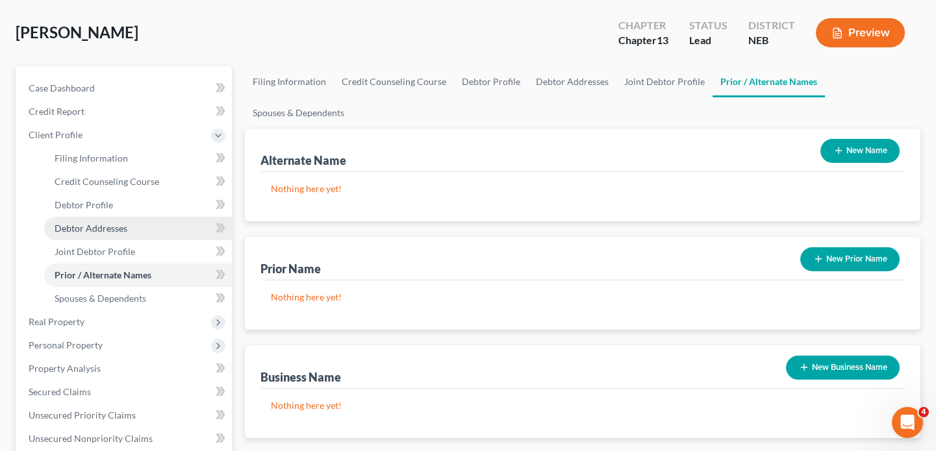
click at [124, 225] on span "Debtor Addresses" at bounding box center [91, 228] width 73 height 11
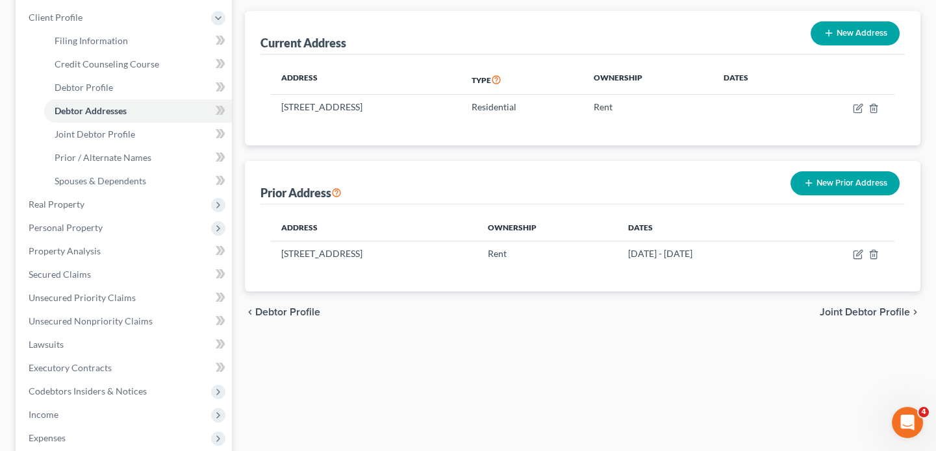
scroll to position [177, 0]
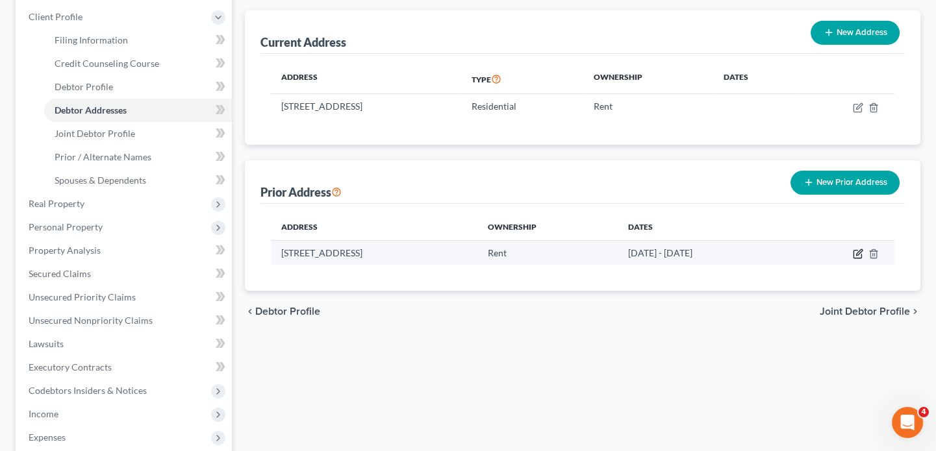
click at [854, 252] on icon "button" at bounding box center [858, 255] width 8 height 8
select select "30"
select select "26"
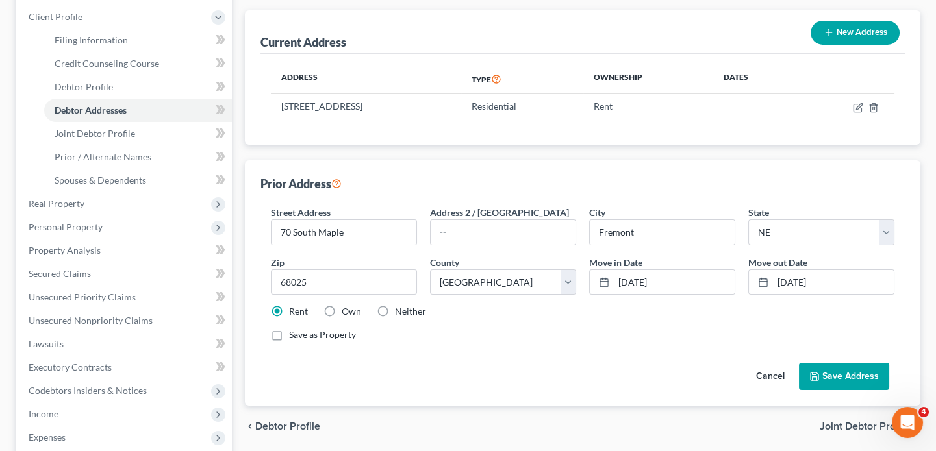
click at [849, 366] on button "Save Address" at bounding box center [844, 376] width 90 height 27
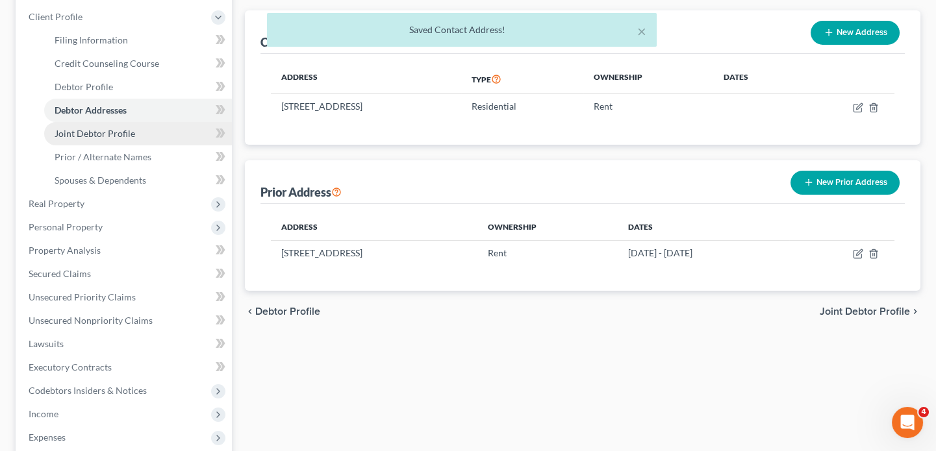
click at [120, 133] on span "Joint Debtor Profile" at bounding box center [95, 133] width 81 height 11
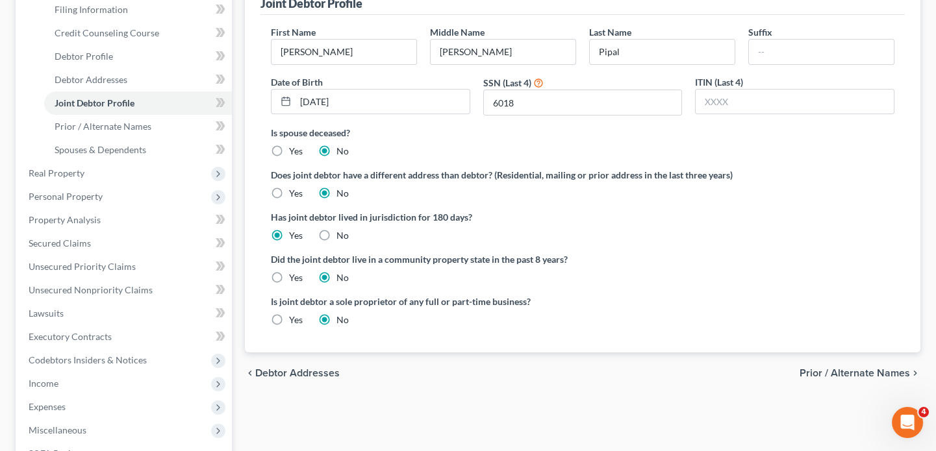
scroll to position [177, 0]
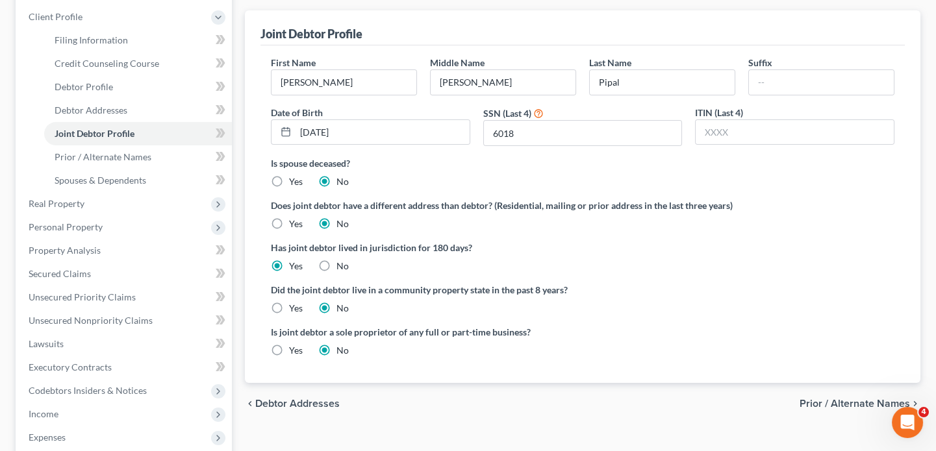
click at [403, 207] on label "Does joint debtor have a different address than debtor? (Residential, mailing o…" at bounding box center [583, 206] width 624 height 14
click at [289, 223] on label "Yes" at bounding box center [296, 224] width 14 height 13
click at [294, 223] on input "Yes" at bounding box center [298, 222] width 8 height 8
radio input "true"
radio input "false"
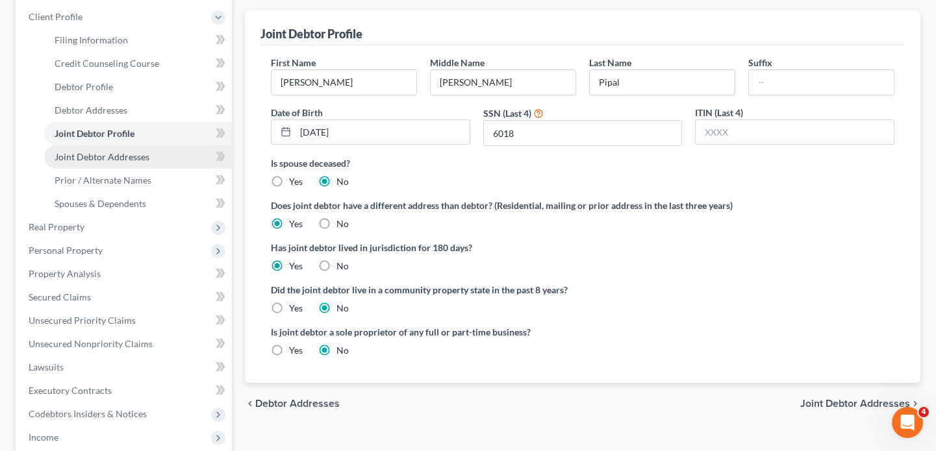
click at [107, 159] on span "Joint Debtor Addresses" at bounding box center [102, 156] width 95 height 11
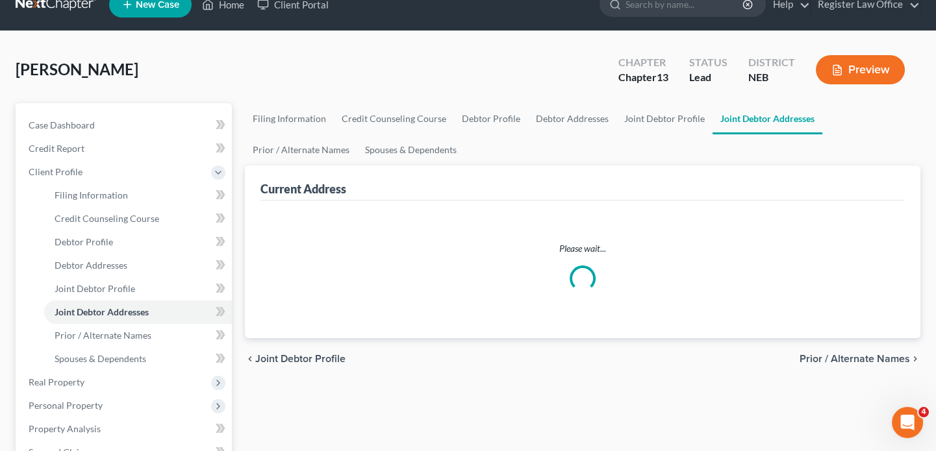
select select "0"
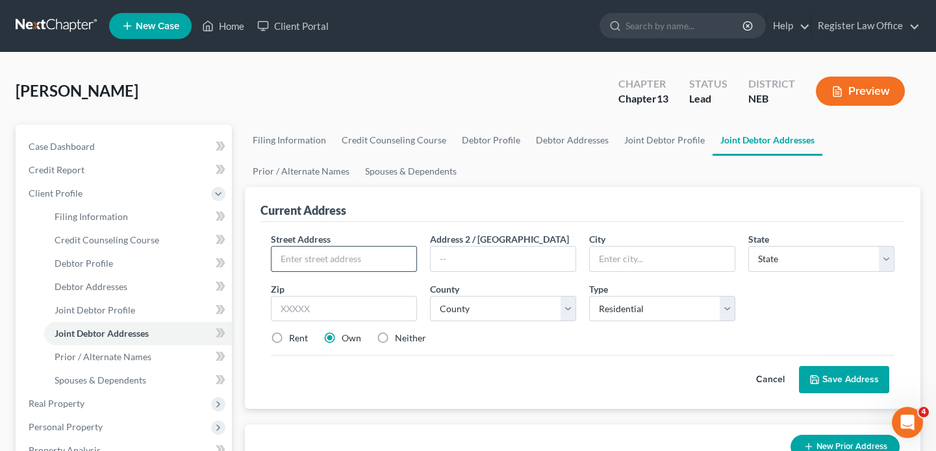
click at [376, 258] on input "text" at bounding box center [344, 259] width 145 height 25
type input "110 E Alexander St"
type input "Valley"
select select "30"
type input "68064"
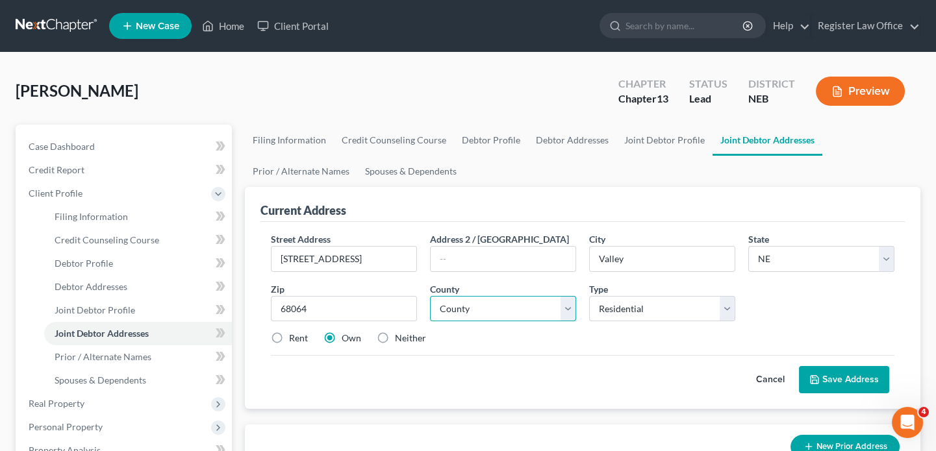
click at [444, 305] on select "County Adams County Antelope County Arthur County Banner County Blaine County B…" at bounding box center [503, 309] width 146 height 26
select select "27"
click at [444, 305] on select "County Adams County Antelope County Arthur County Banner County Blaine County B…" at bounding box center [503, 309] width 146 height 26
click at [289, 333] on label "Rent" at bounding box center [298, 338] width 19 height 13
click at [294, 333] on input "Rent" at bounding box center [298, 336] width 8 height 8
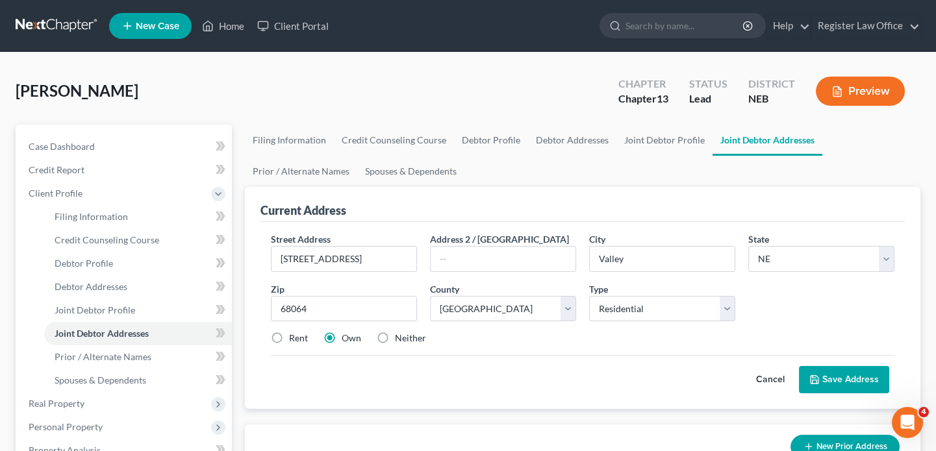
radio input "true"
click at [830, 379] on button "Save Address" at bounding box center [844, 379] width 90 height 27
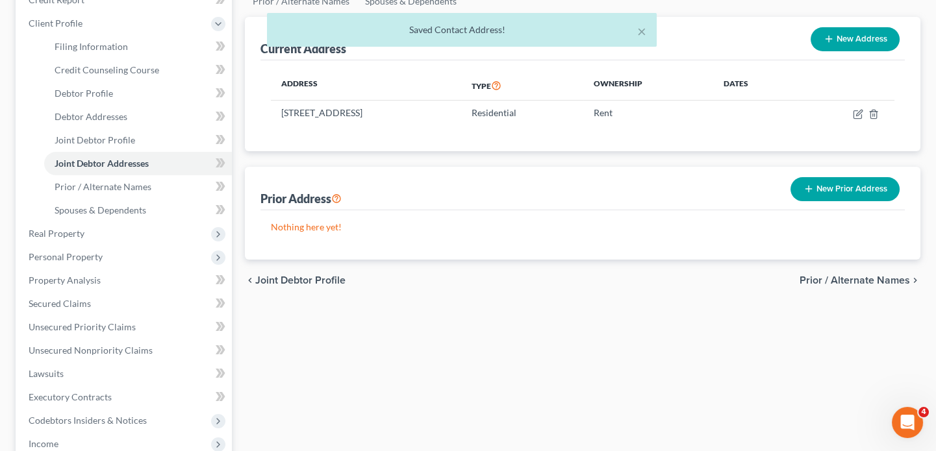
scroll to position [177, 0]
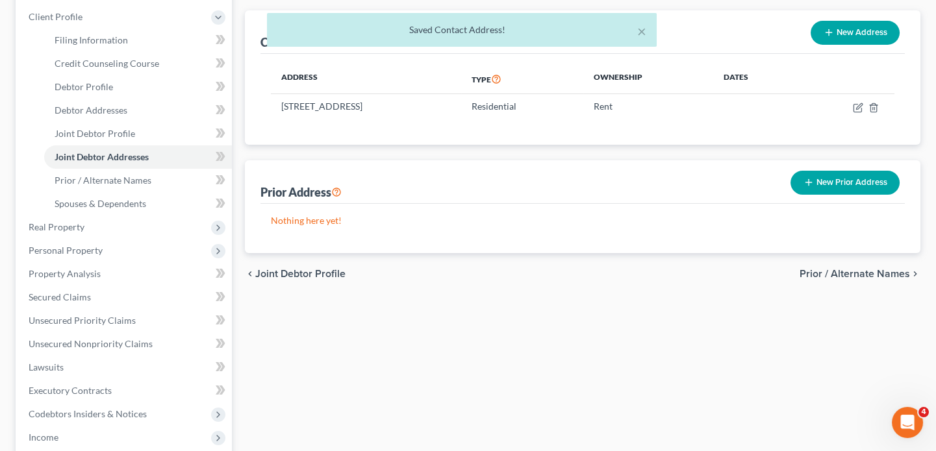
drag, startPoint x: 818, startPoint y: 184, endPoint x: 810, endPoint y: 197, distance: 15.5
click at [818, 187] on button "New Prior Address" at bounding box center [845, 183] width 109 height 24
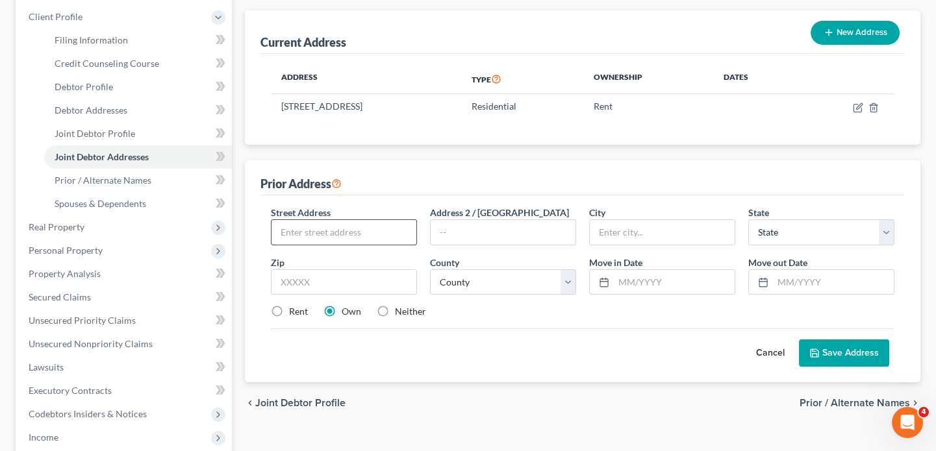
drag, startPoint x: 322, startPoint y: 232, endPoint x: 311, endPoint y: 235, distance: 10.9
click at [322, 232] on input "text" at bounding box center [344, 232] width 145 height 25
type input "625 North K St"
type input "fremont"
select select "30"
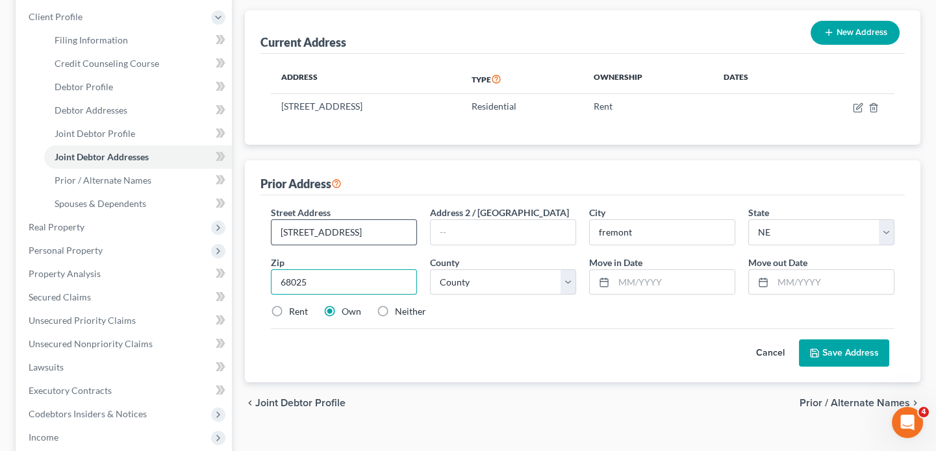
type input "68025"
type input "Fremont"
select select "26"
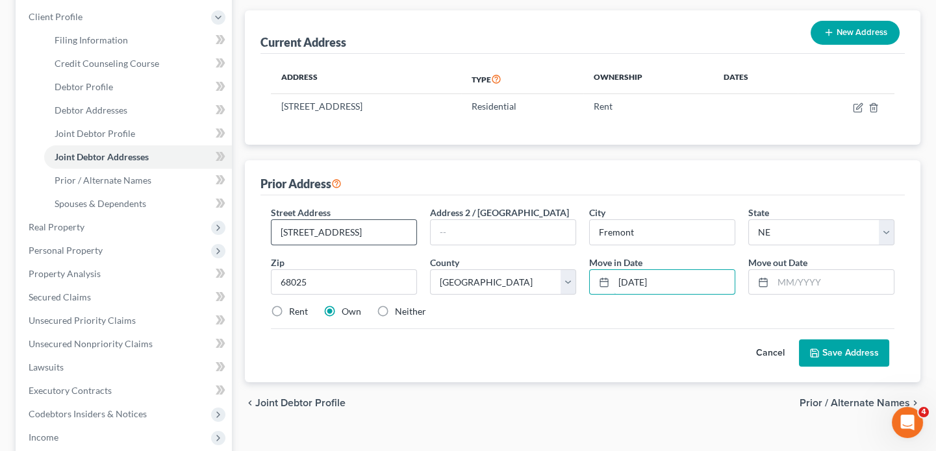
type input "01/01/2019"
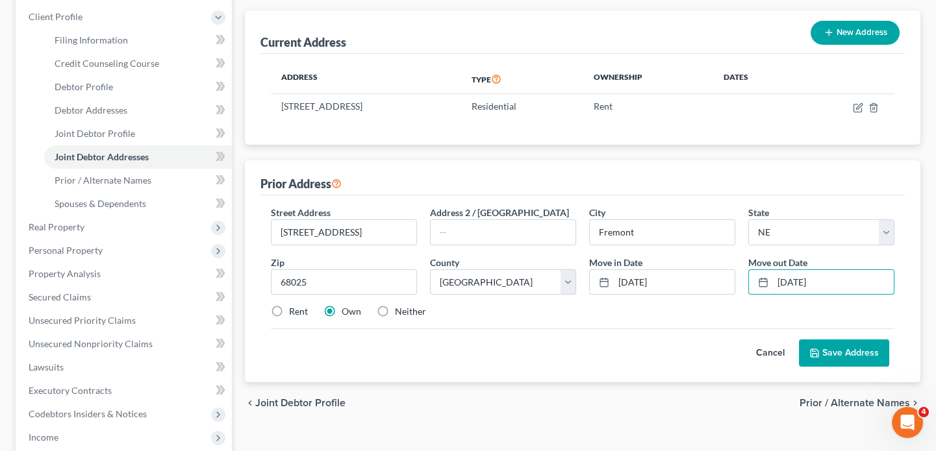
type input "12/31/2023"
click at [842, 349] on button "Save Address" at bounding box center [844, 353] width 90 height 27
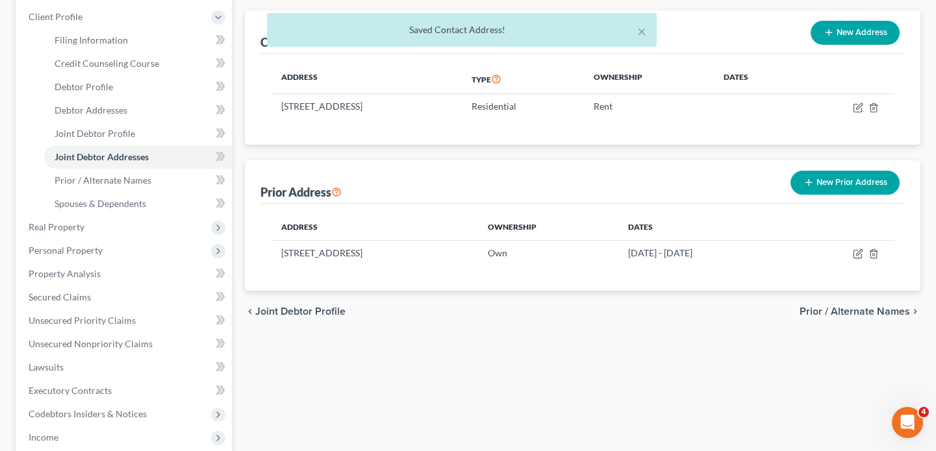
click at [842, 177] on button "New Prior Address" at bounding box center [845, 183] width 109 height 24
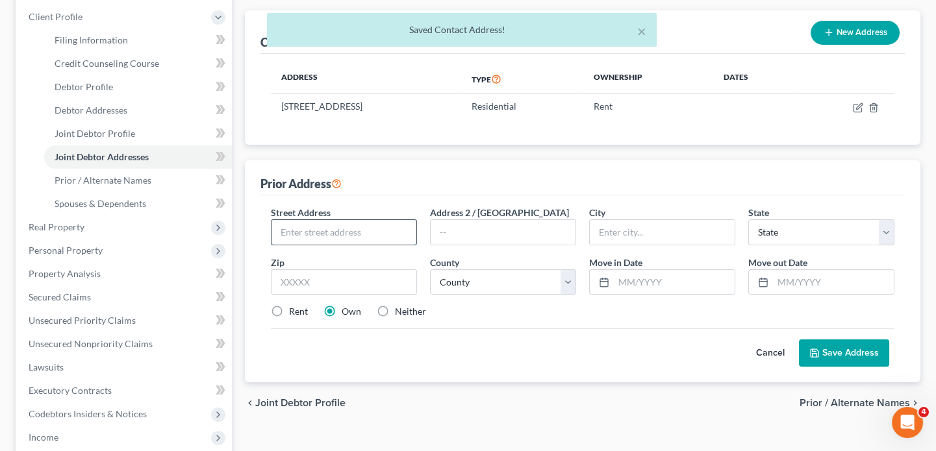
click at [292, 232] on input "text" at bounding box center [344, 232] width 145 height 25
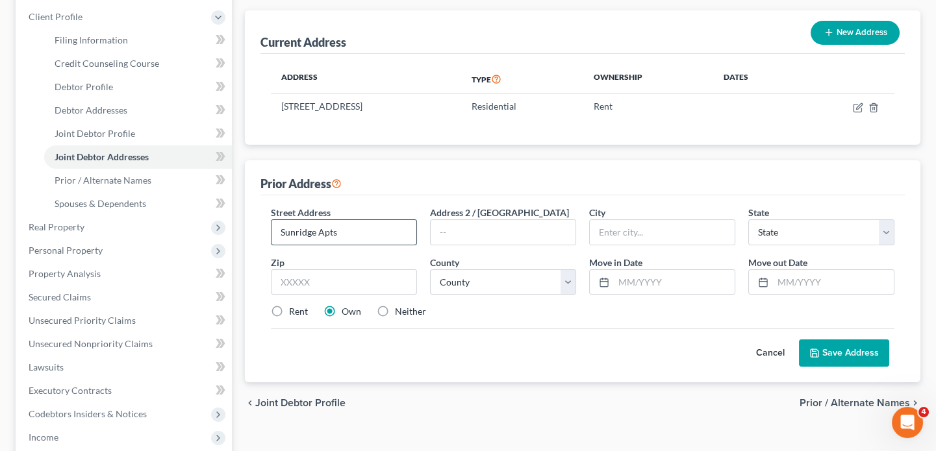
type input "Sunridge Apts"
type input "Fremot"
select select "30"
type input "68025"
type input "Fremont"
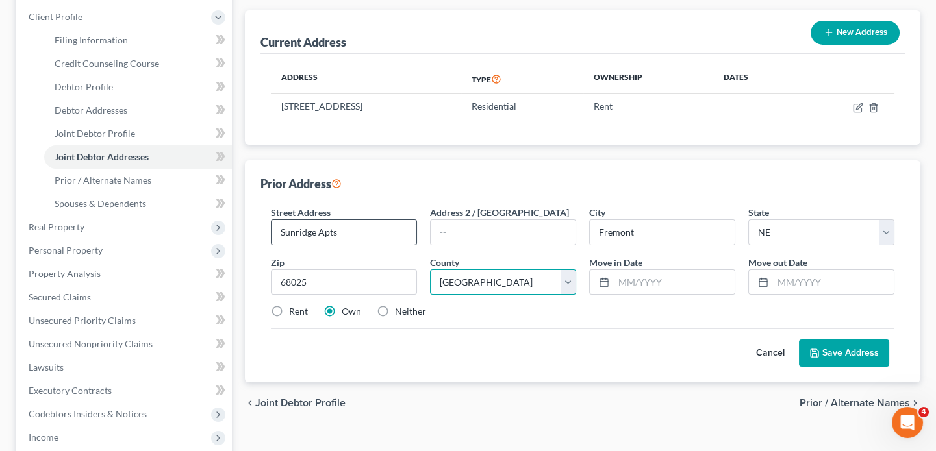
select select "26"
click at [622, 281] on input "text" at bounding box center [674, 282] width 121 height 25
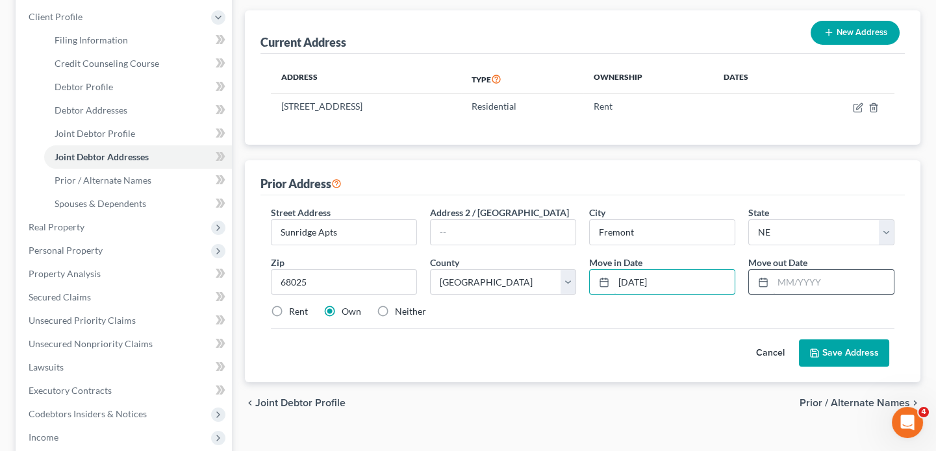
type input "02/01/2025"
click at [773, 275] on input "text" at bounding box center [833, 282] width 121 height 25
type input "04/01/2005"
click at [865, 349] on button "Save Address" at bounding box center [844, 353] width 90 height 27
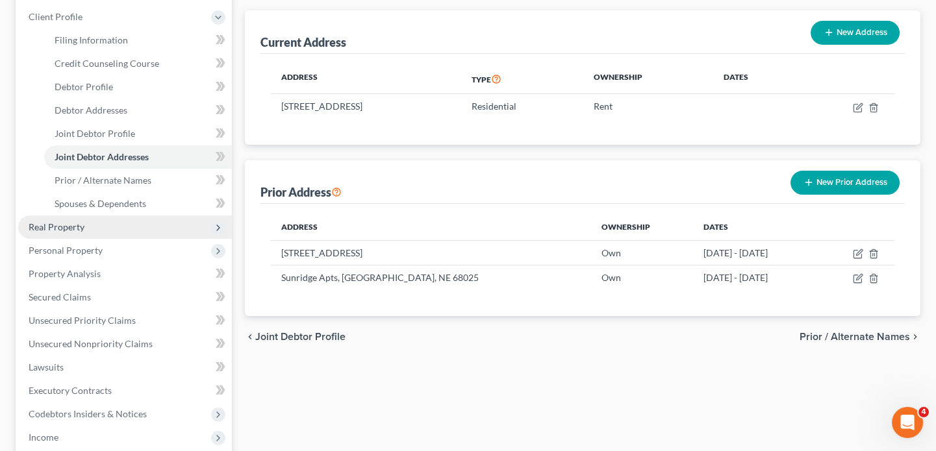
click at [74, 227] on span "Real Property" at bounding box center [57, 226] width 56 height 11
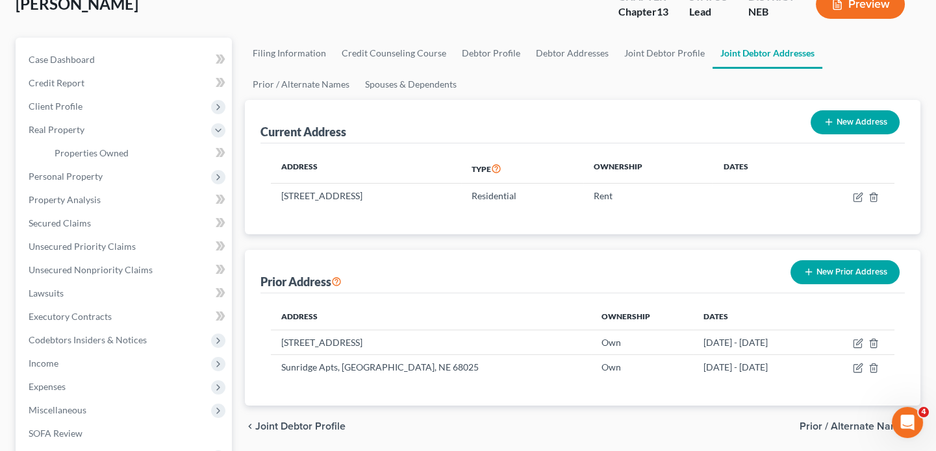
scroll to position [58, 0]
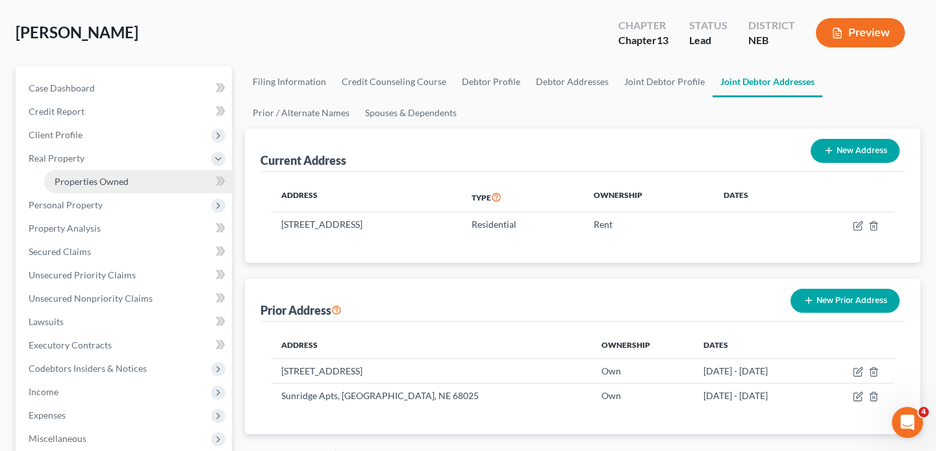
click at [100, 183] on span "Properties Owned" at bounding box center [92, 181] width 74 height 11
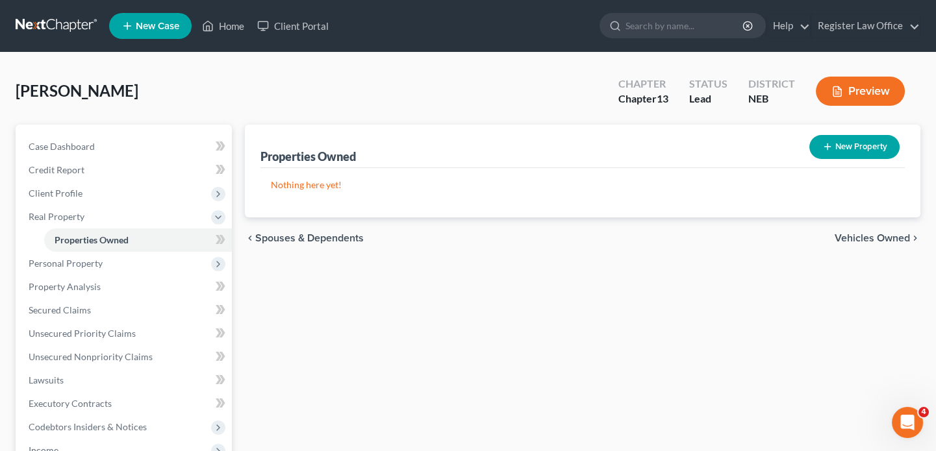
click at [845, 147] on button "New Property" at bounding box center [854, 147] width 90 height 24
select select "30"
select select "27"
select select "2"
select select "0"
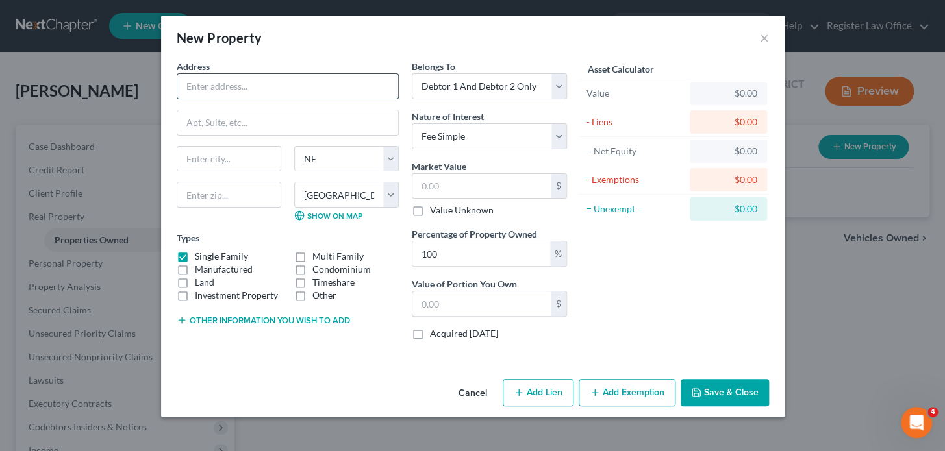
click at [225, 92] on input "text" at bounding box center [287, 86] width 221 height 25
type input "110E Alexander St"
type input "Valley"
type input "68064"
click at [444, 185] on input "text" at bounding box center [481, 186] width 138 height 25
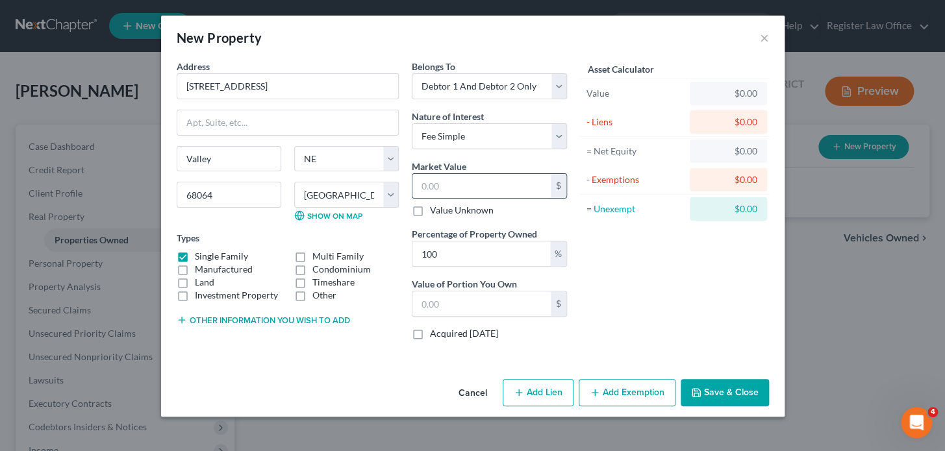
type input "1"
type input "1.00"
type input "18"
type input "18.00"
type input "180"
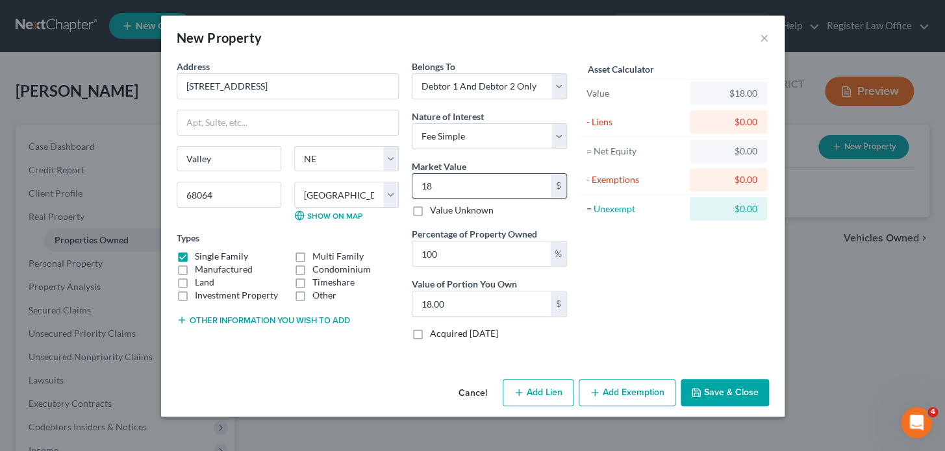
type input "180.00"
type input "1800"
type input "1,800.00"
type input "1,8000"
type input "18,000.00"
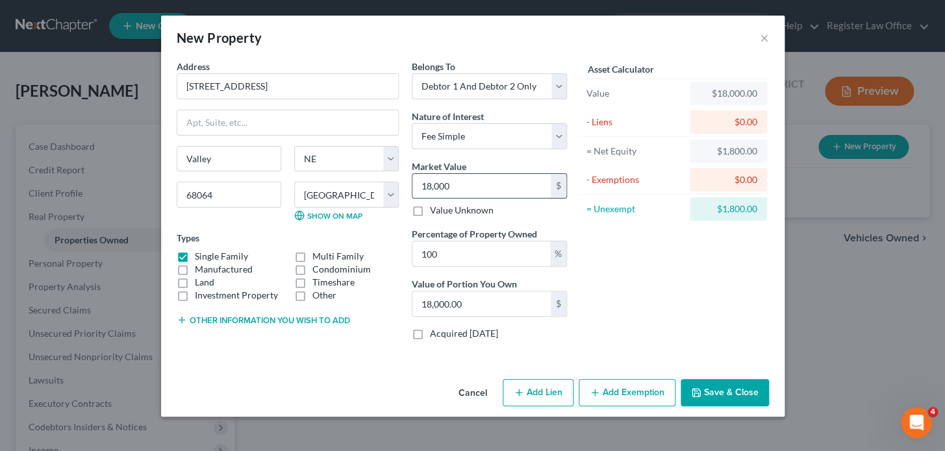
type input "18,0000"
type input "180,000.00"
type input "180,000"
click at [450, 128] on select "Select Fee Simple Joint Tenant Life Estate Equitable Interest Future Interest T…" at bounding box center [489, 136] width 155 height 26
select select "7"
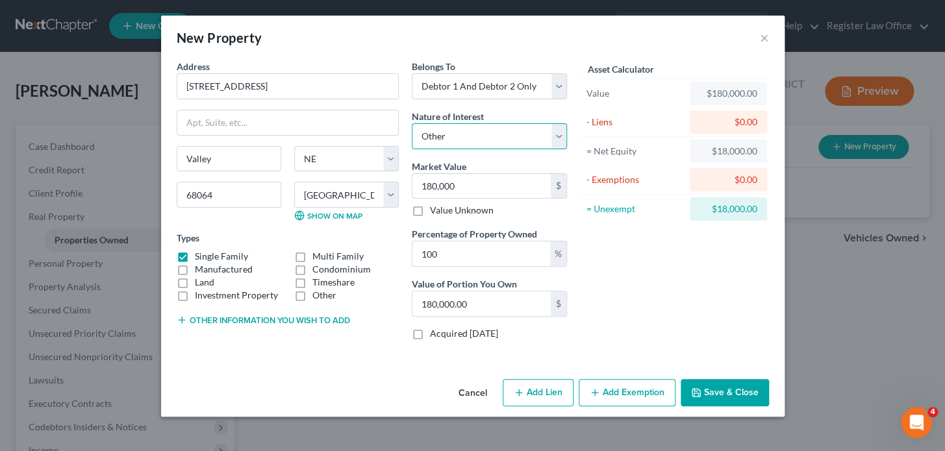
click at [412, 123] on select "Select Fee Simple Joint Tenant Life Estate Equitable Interest Future Interest T…" at bounding box center [489, 136] width 155 height 26
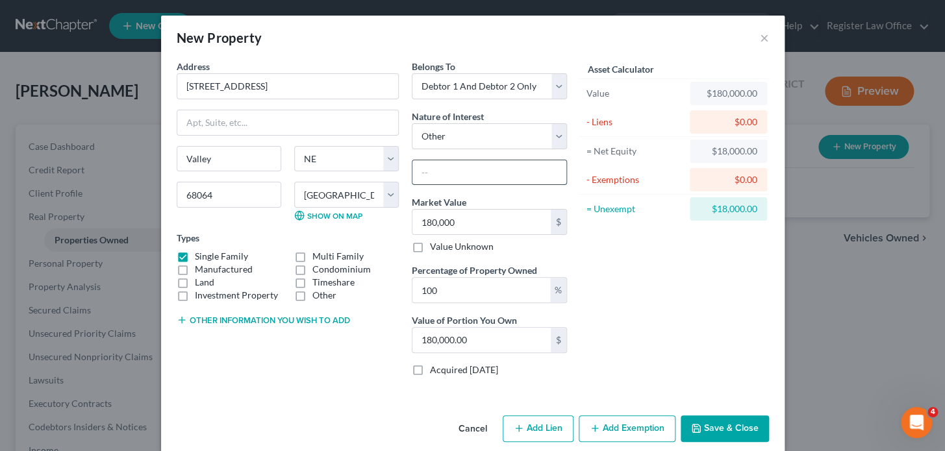
click at [429, 170] on input "text" at bounding box center [489, 172] width 154 height 25
type input "land contract"
click at [304, 318] on button "Other information you wish to add" at bounding box center [263, 320] width 173 height 10
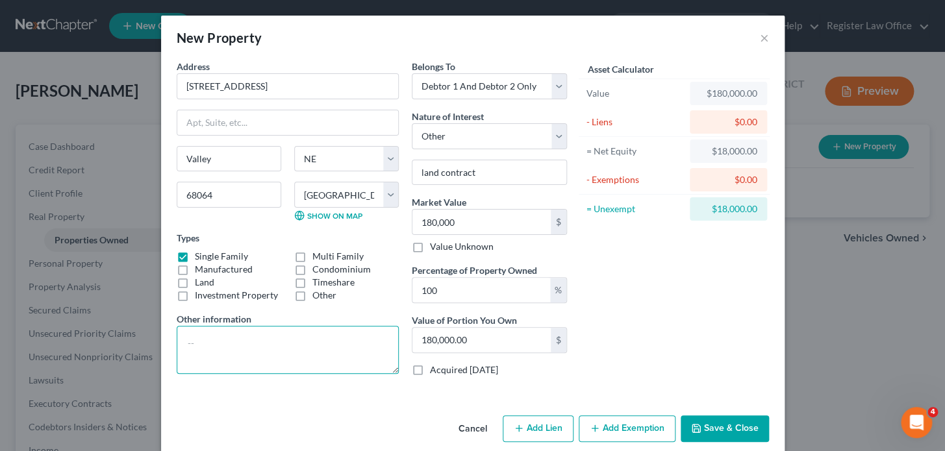
click at [229, 344] on textarea at bounding box center [288, 350] width 222 height 48
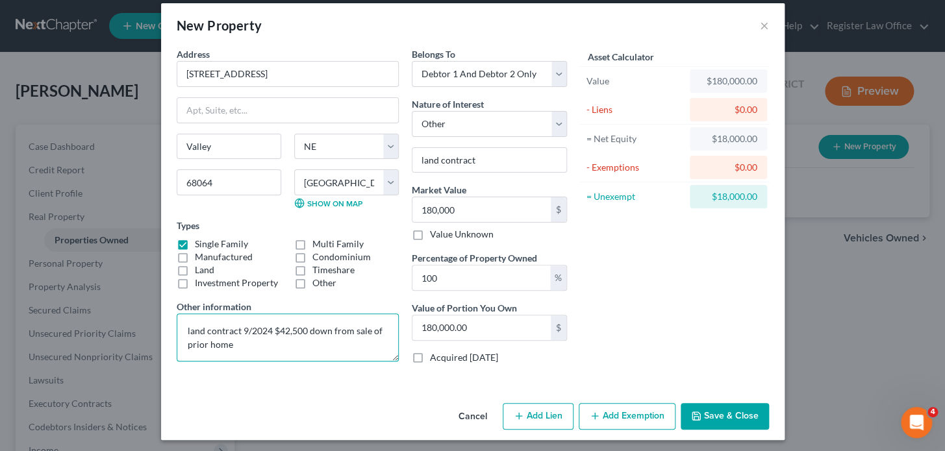
scroll to position [16, 0]
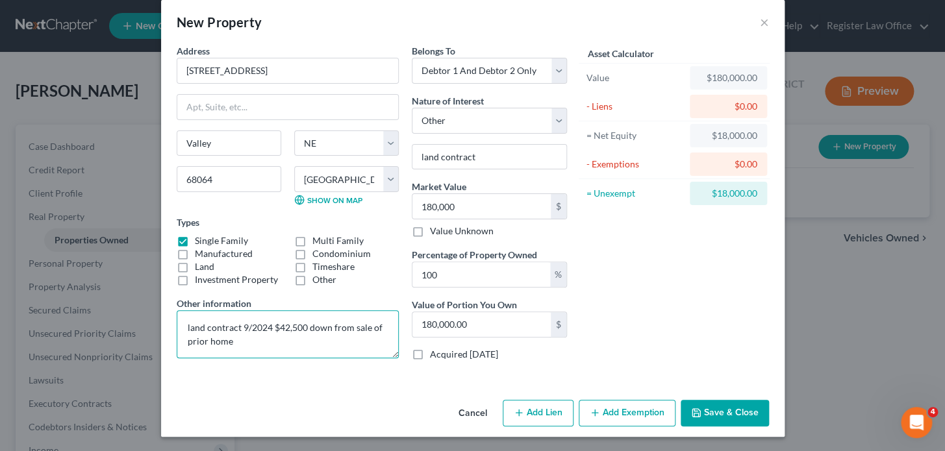
type textarea "land contract 9/2024 $42,500 down from sale of prior home"
click at [430, 354] on label "Acquired within 1,215 days" at bounding box center [464, 354] width 68 height 13
click at [435, 354] on input "Acquired within 1,215 days" at bounding box center [439, 352] width 8 height 8
checkbox input "true"
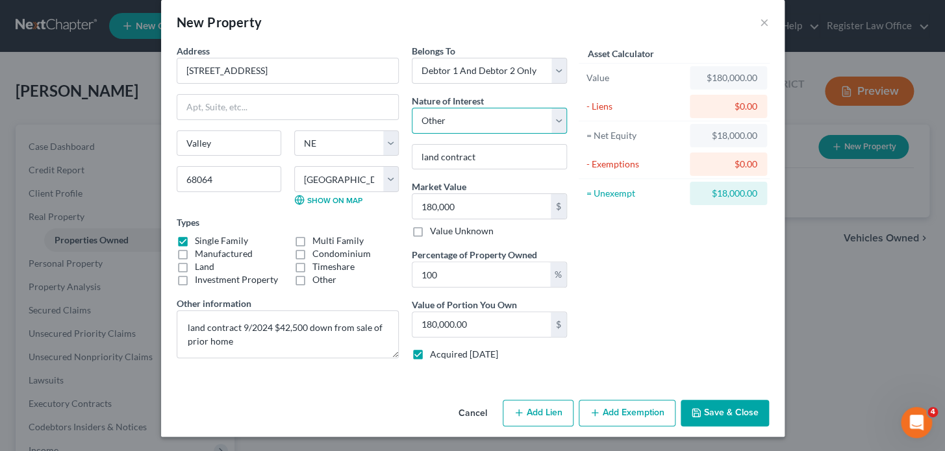
click at [509, 123] on select "Select Fee Simple Joint Tenant Life Estate Equitable Interest Future Interest T…" at bounding box center [489, 121] width 155 height 26
click at [507, 123] on select "Select Fee Simple Joint Tenant Life Estate Equitable Interest Future Interest T…" at bounding box center [489, 121] width 155 height 26
click at [526, 71] on select "Select Debtor 1 Only Debtor 2 Only Debtor 1 And Debtor 2 Only At Least One Of T…" at bounding box center [489, 71] width 155 height 26
select select "0"
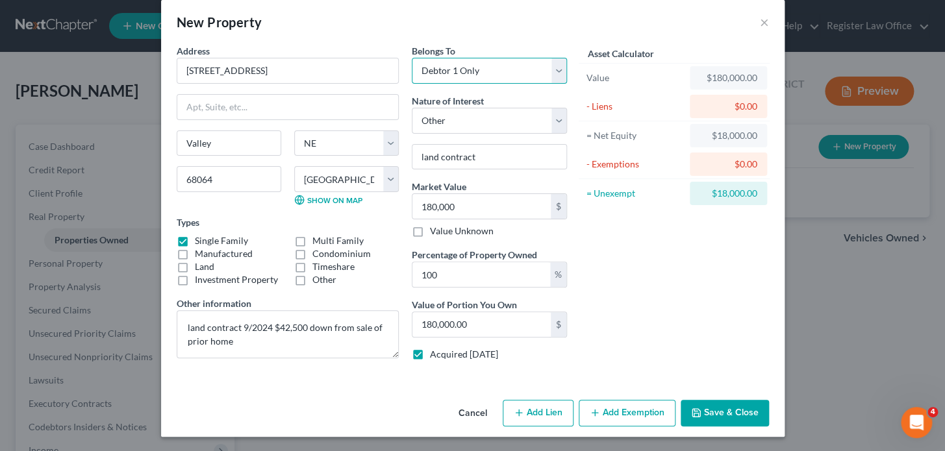
click at [412, 58] on select "Select Debtor 1 Only Debtor 2 Only Debtor 1 And Debtor 2 Only At Least One Of T…" at bounding box center [489, 71] width 155 height 26
click at [709, 412] on button "Save & Close" at bounding box center [725, 413] width 88 height 27
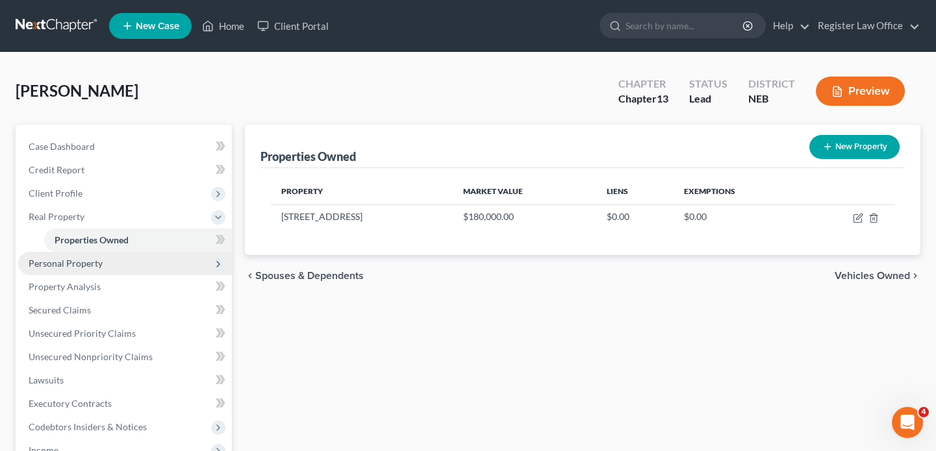
click at [88, 262] on span "Personal Property" at bounding box center [66, 263] width 74 height 11
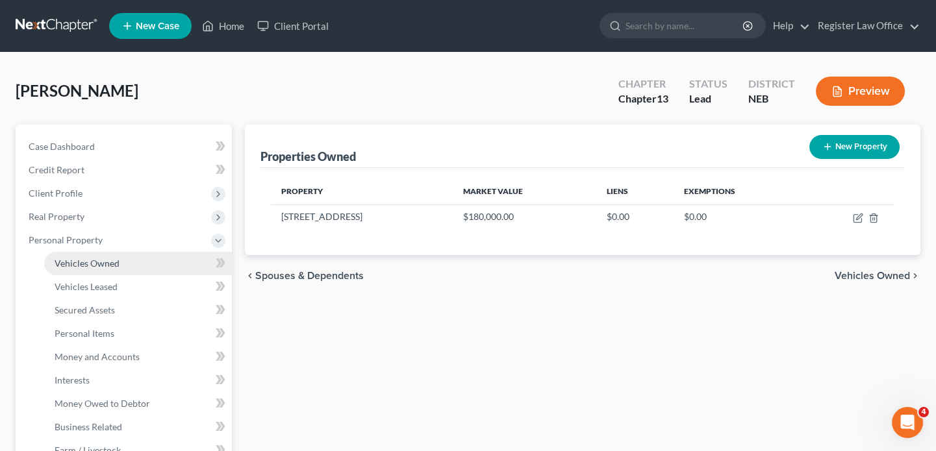
click at [94, 268] on link "Vehicles Owned" at bounding box center [138, 263] width 188 height 23
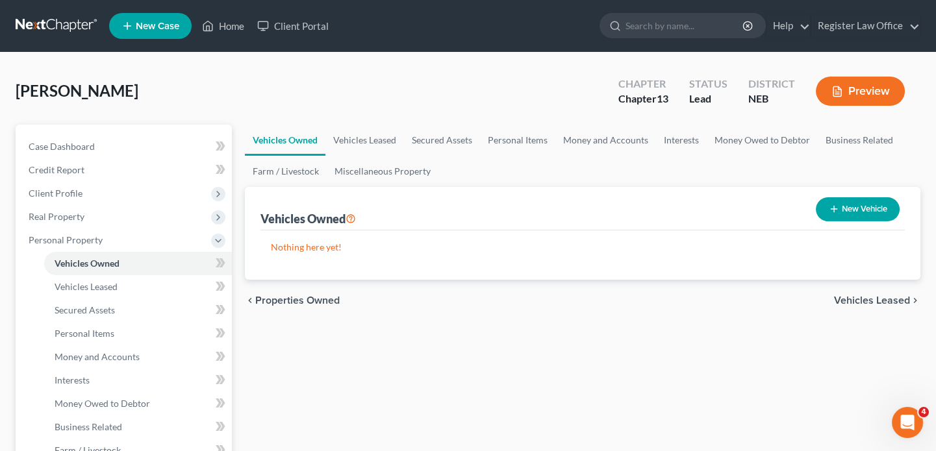
click at [853, 199] on button "New Vehicle" at bounding box center [858, 209] width 84 height 24
select select "0"
select select "2"
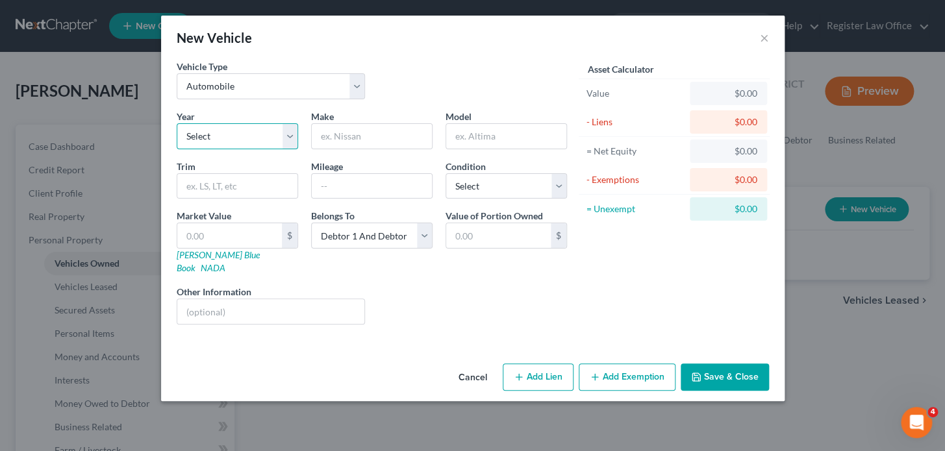
click at [215, 134] on select "Select 2026 2025 2024 2023 2022 2021 2020 2019 2018 2017 2016 2015 2014 2013 20…" at bounding box center [237, 136] width 121 height 26
click at [177, 123] on select "Select 2026 2025 2024 2023 2022 2021 2020 2019 2018 2017 2016 2015 2014 2013 20…" at bounding box center [237, 136] width 121 height 26
click at [228, 136] on select "Select 2026 2025 2024 2023 2022 2021 2020 2019 2018 2017 2016 2015 2014 2013 20…" at bounding box center [237, 136] width 121 height 26
select select "12"
click at [177, 123] on select "Select 2026 2025 2024 2023 2022 2021 2020 2019 2018 2017 2016 2015 2014 2013 20…" at bounding box center [237, 136] width 121 height 26
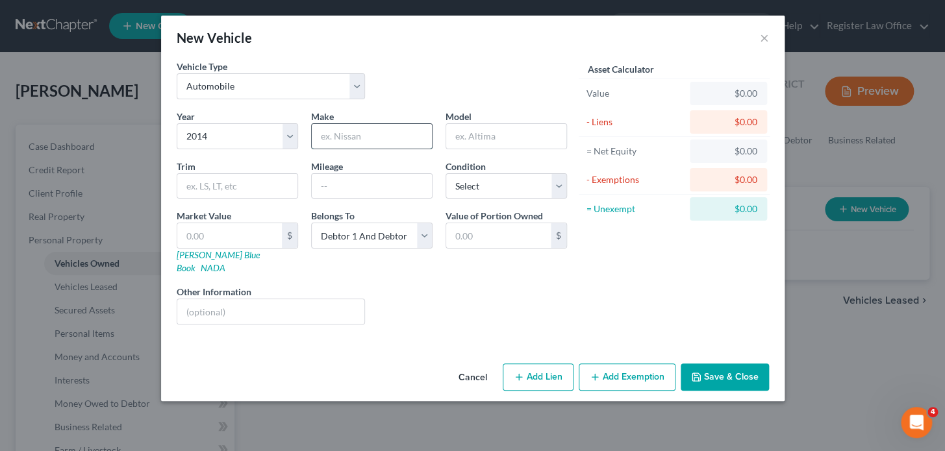
click at [342, 138] on input "text" at bounding box center [372, 136] width 120 height 25
type input "Cadillac"
click at [228, 234] on input "text" at bounding box center [229, 235] width 105 height 25
type input "5"
type input "5.00"
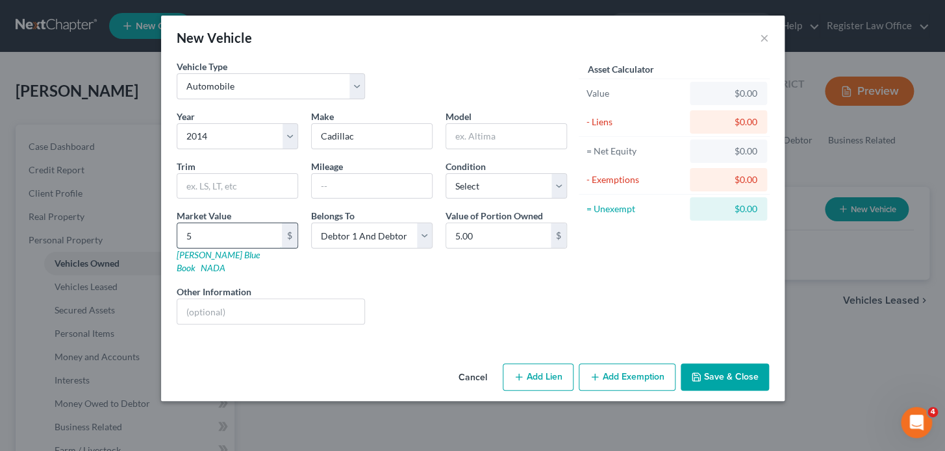
type input "50"
type input "50.00"
type input "500"
type input "500.00"
type input "5000"
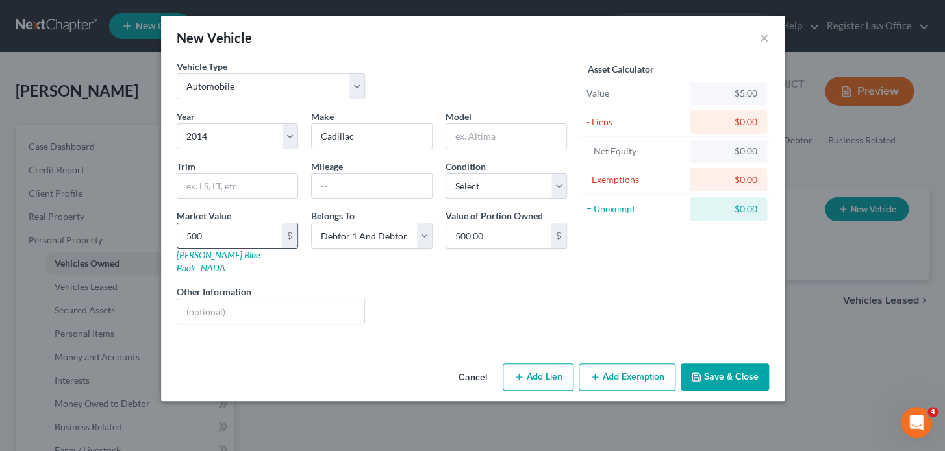
type input "5,000.00"
type input "5,000"
drag, startPoint x: 388, startPoint y: 272, endPoint x: 391, endPoint y: 250, distance: 22.3
click at [388, 270] on div "Year Select 2026 2025 2024 2023 2022 2021 2020 2019 2018 2017 2016 2015 2014 20…" at bounding box center [371, 222] width 403 height 225
click at [390, 238] on select "Select Debtor 1 Only Debtor 2 Only Debtor 1 And Debtor 2 Only At Least One Of T…" at bounding box center [371, 236] width 121 height 26
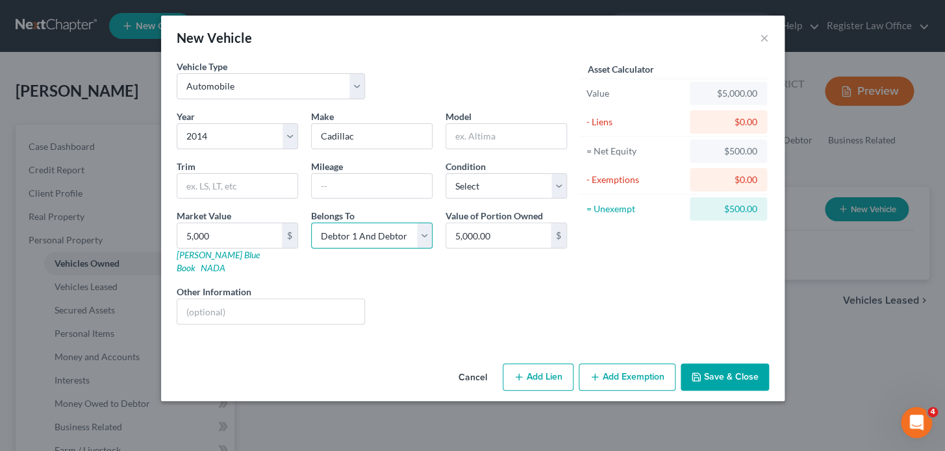
select select "0"
click at [311, 223] on select "Select Debtor 1 Only Debtor 2 Only Debtor 1 And Debtor 2 Only At Least One Of T…" at bounding box center [371, 236] width 121 height 26
click at [607, 364] on button "Add Exemption" at bounding box center [627, 377] width 97 height 27
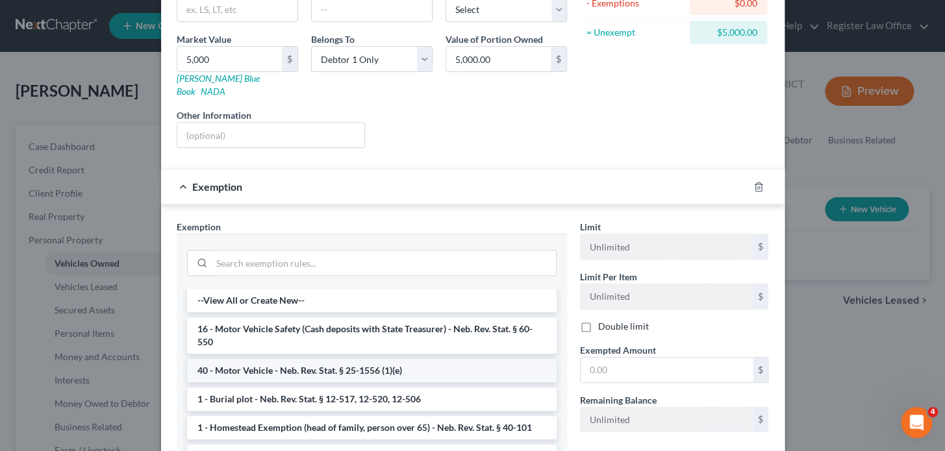
click at [276, 359] on li "40 - Motor Vehicle - Neb. Rev. Stat. § 25-1556 (1)(e)" at bounding box center [372, 370] width 370 height 23
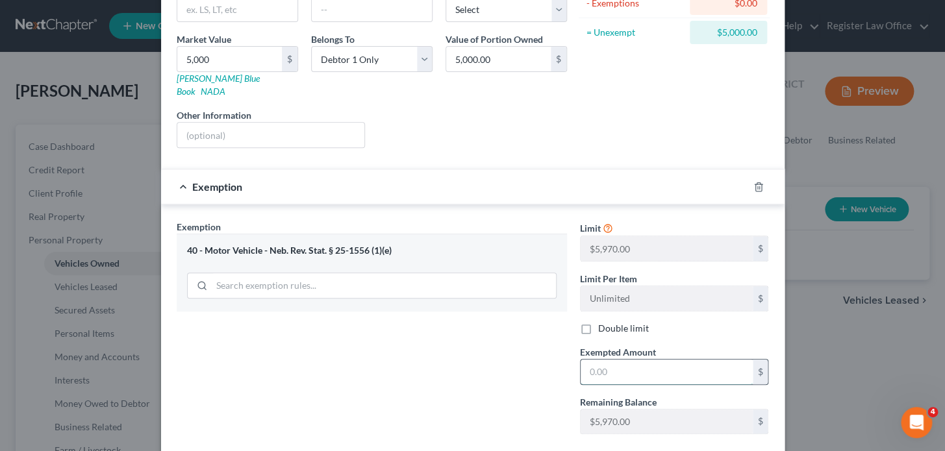
click at [623, 360] on input "text" at bounding box center [667, 372] width 172 height 25
type input "5,000.00"
click at [528, 323] on div "Exemption Set must be selected for CA. Exemption * 40 - Motor Vehicle - Neb. Re…" at bounding box center [371, 332] width 403 height 225
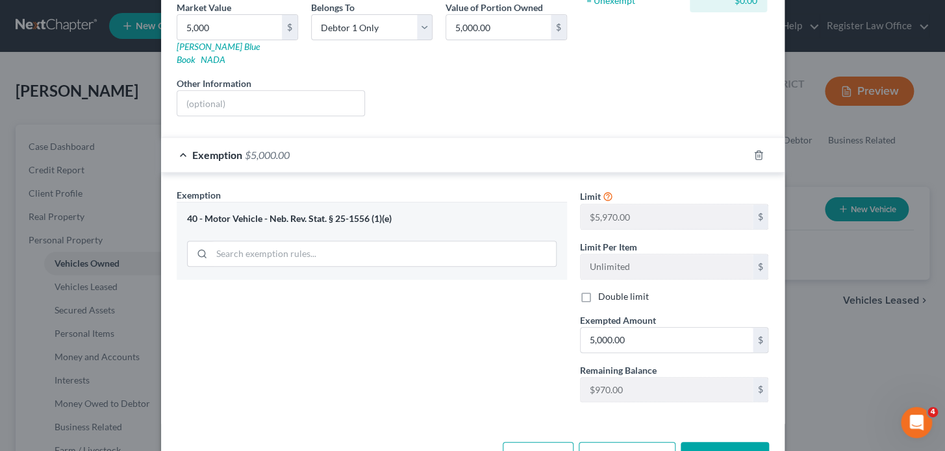
scroll to position [238, 0]
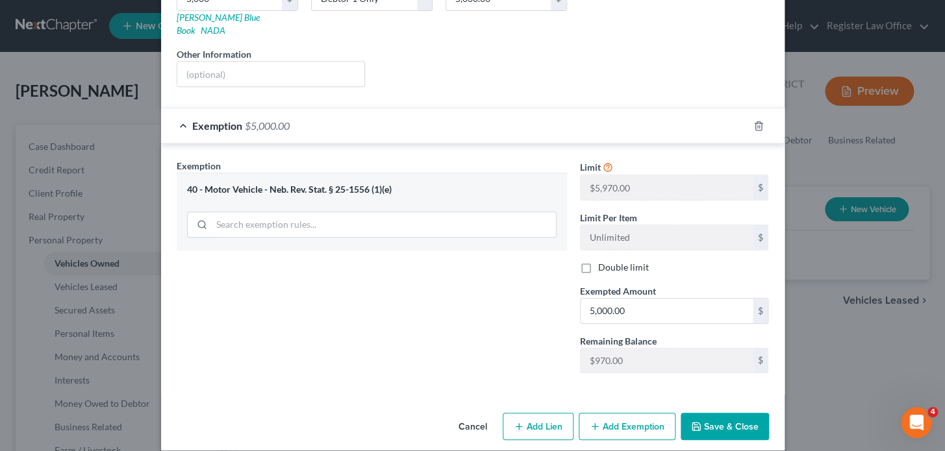
click at [721, 414] on button "Save & Close" at bounding box center [725, 426] width 88 height 27
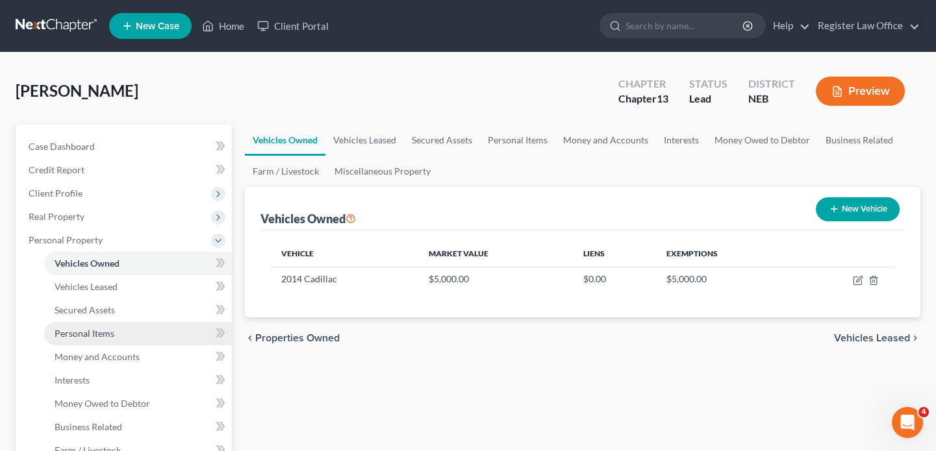
click at [92, 328] on span "Personal Items" at bounding box center [85, 333] width 60 height 11
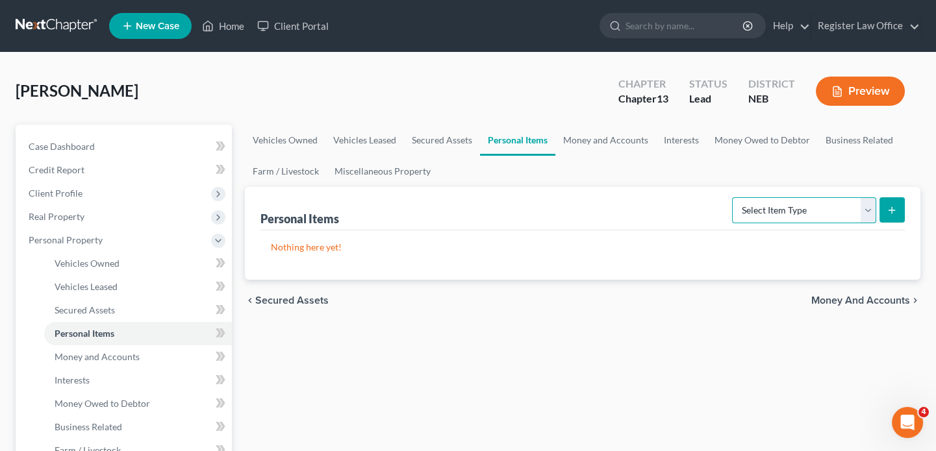
click at [818, 208] on select "Select Item Type Clothing Collectibles Of Value Electronics Firearms Household …" at bounding box center [804, 210] width 144 height 26
select select "clothing"
click at [733, 197] on select "Select Item Type Clothing Collectibles Of Value Electronics Firearms Household …" at bounding box center [804, 210] width 144 height 26
click at [889, 208] on icon "submit" at bounding box center [892, 210] width 10 height 10
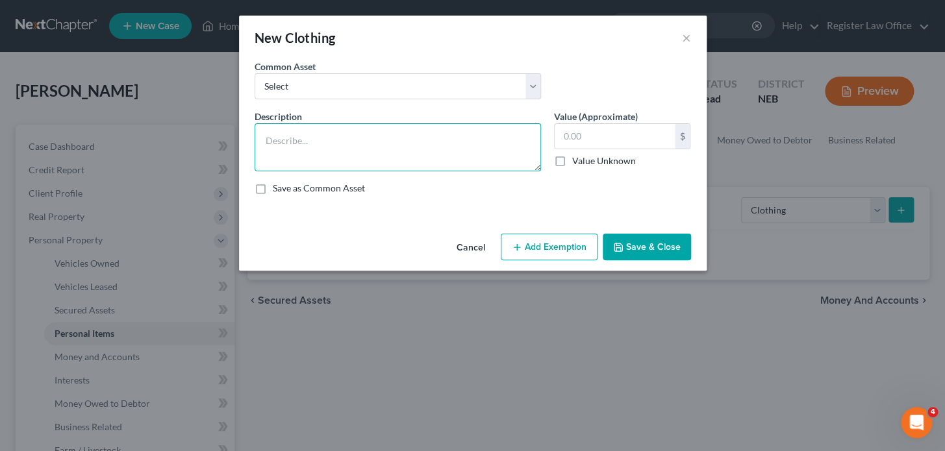
click at [308, 145] on textarea at bounding box center [398, 147] width 286 height 48
type textarea "clothing"
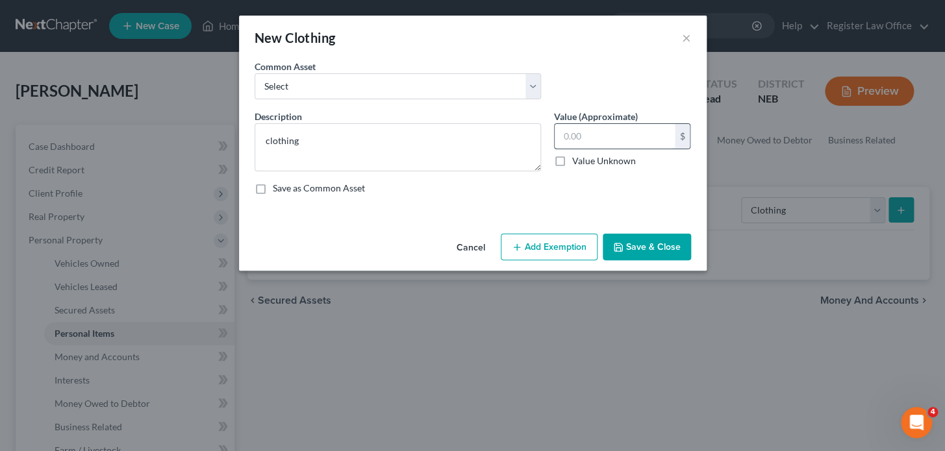
click at [560, 140] on input "text" at bounding box center [615, 136] width 120 height 25
type input "200.00"
click at [637, 246] on button "Save & Close" at bounding box center [647, 247] width 88 height 27
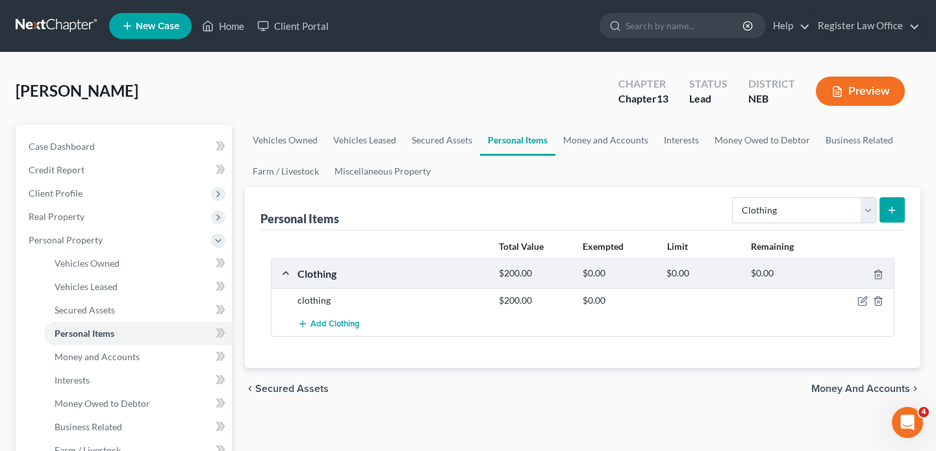
click at [857, 297] on div at bounding box center [861, 300] width 67 height 13
click at [862, 298] on icon "button" at bounding box center [862, 301] width 10 height 10
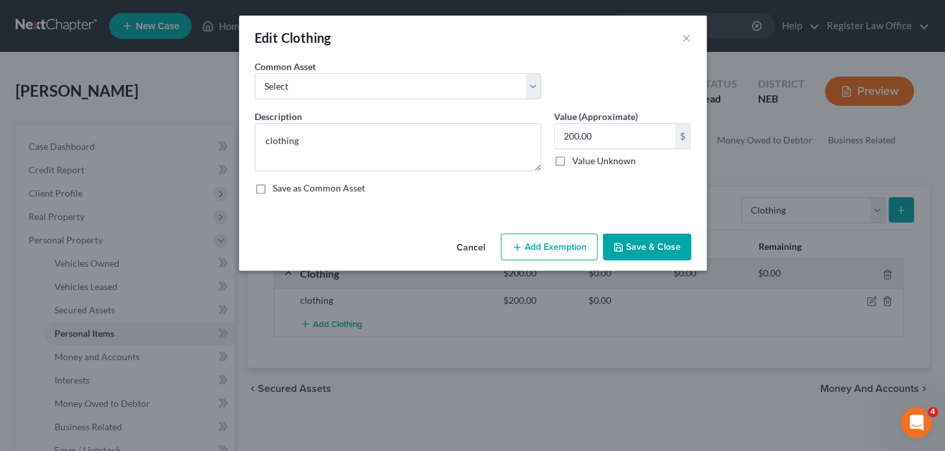
click at [555, 240] on button "Add Exemption" at bounding box center [549, 247] width 97 height 27
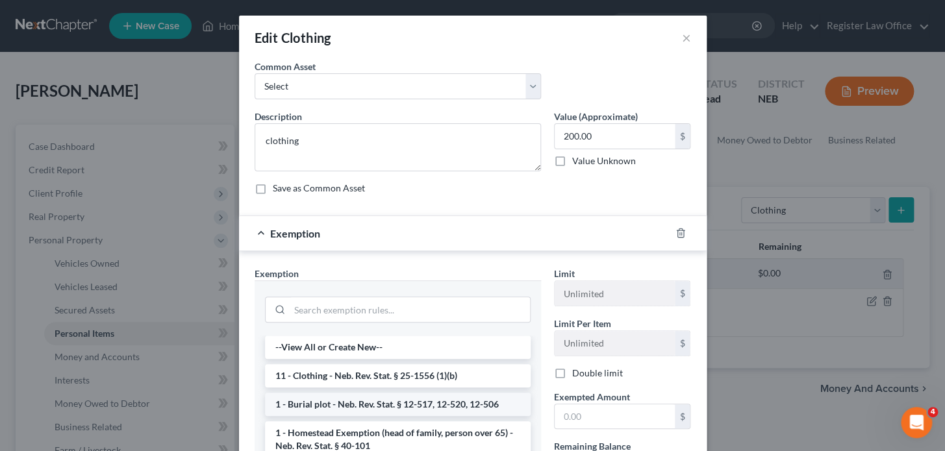
scroll to position [118, 0]
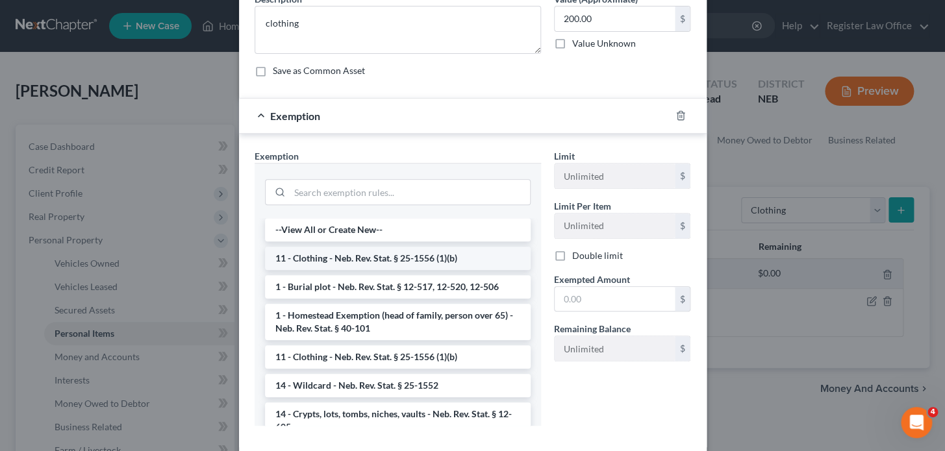
click at [418, 253] on li "11 - Clothing - Neb. Rev. Stat. § 25-1556 (1)(b)" at bounding box center [398, 258] width 266 height 23
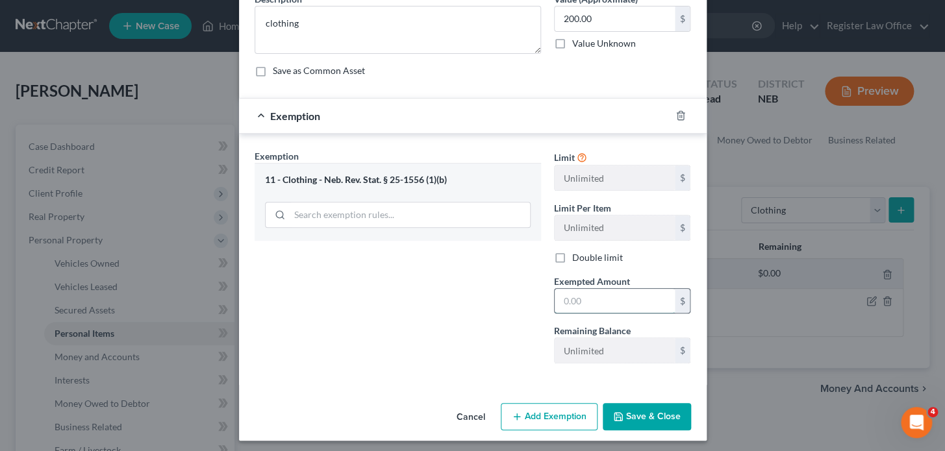
click at [610, 302] on input "text" at bounding box center [615, 301] width 120 height 25
type input "200.00"
click at [659, 418] on button "Save & Close" at bounding box center [647, 416] width 88 height 27
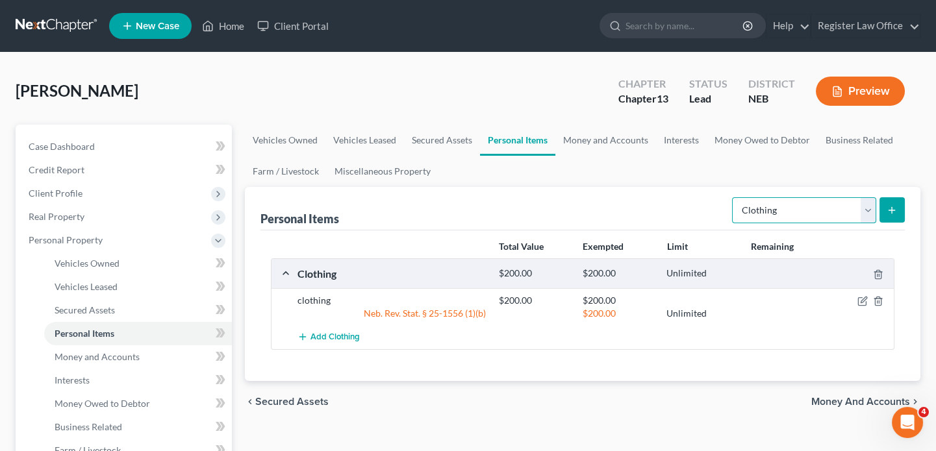
click at [794, 201] on select "Select Item Type Clothing Collectibles Of Value Electronics Firearms Household …" at bounding box center [804, 210] width 144 height 26
select select "electronics"
click at [733, 197] on select "Select Item Type Clothing Collectibles Of Value Electronics Firearms Household …" at bounding box center [804, 210] width 144 height 26
click at [888, 199] on button "submit" at bounding box center [891, 209] width 25 height 25
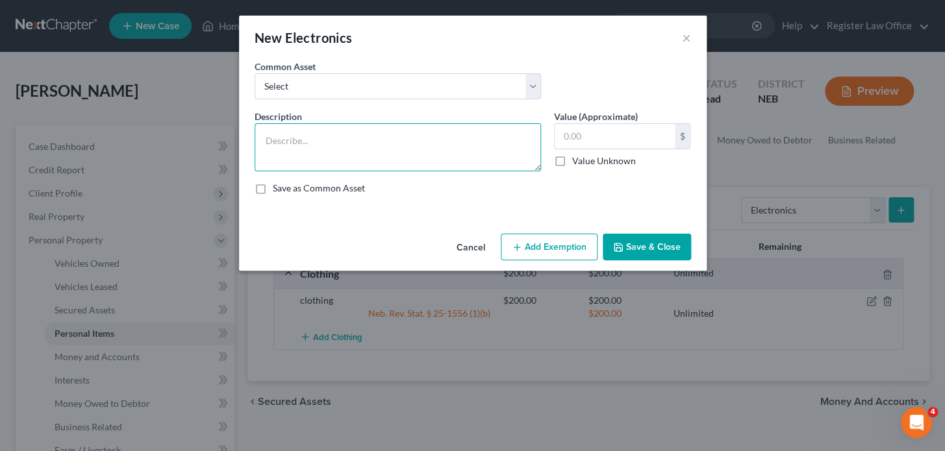
click at [325, 146] on textarea at bounding box center [398, 147] width 286 height 48
type textarea "6x TV, desk top, cellphones"
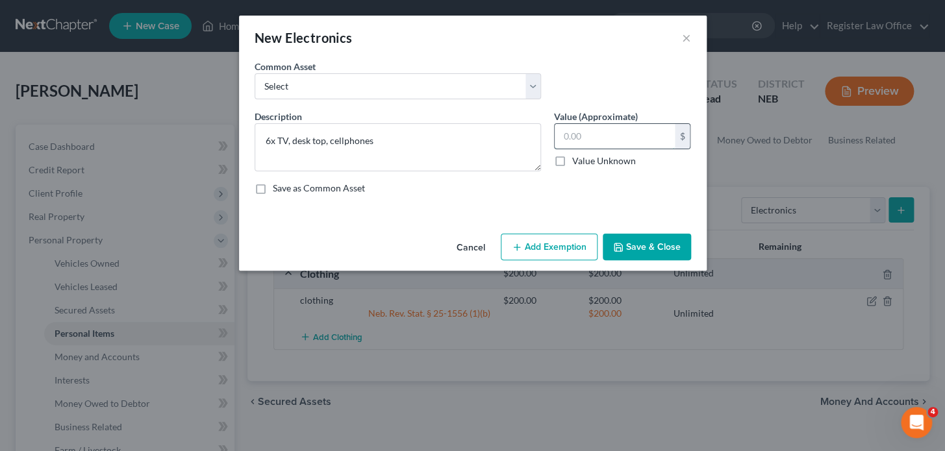
click at [602, 139] on input "text" at bounding box center [615, 136] width 120 height 25
type input "2,000"
click at [561, 246] on button "Add Exemption" at bounding box center [549, 247] width 97 height 27
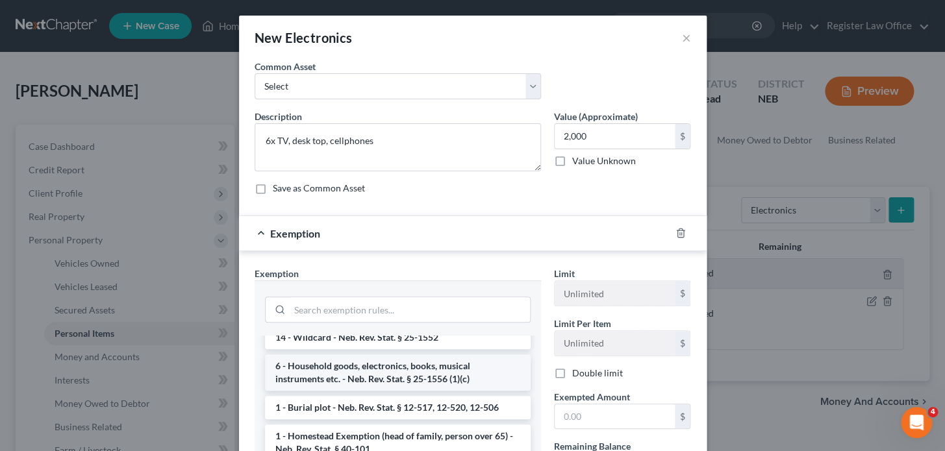
scroll to position [58, 0]
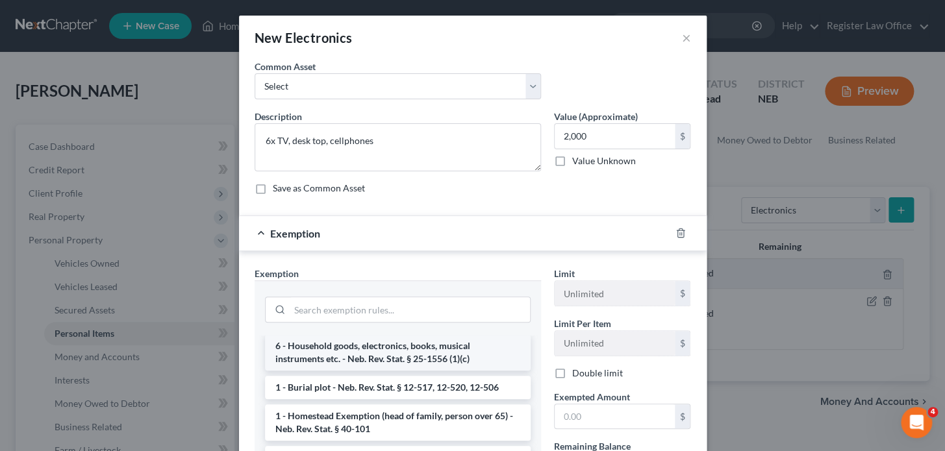
click at [483, 348] on li "6 - Household goods, electronics, books, musical instruments etc. - Neb. Rev. S…" at bounding box center [398, 353] width 266 height 36
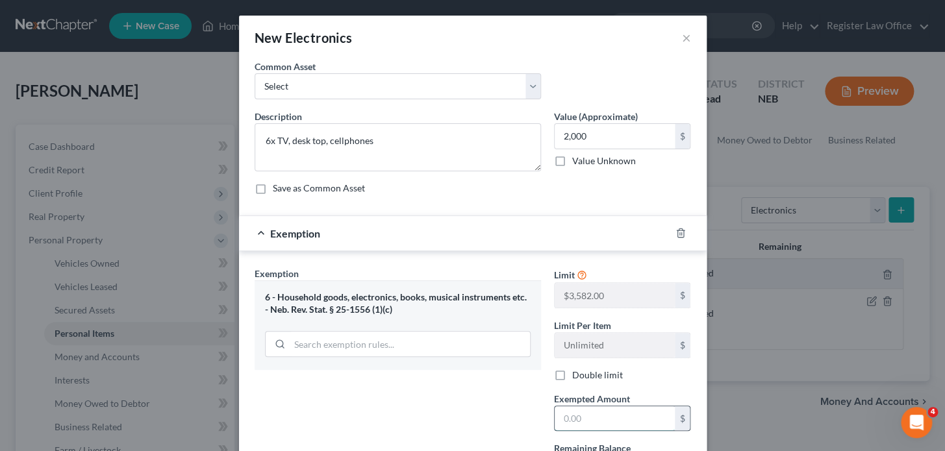
click at [583, 422] on input "text" at bounding box center [615, 419] width 120 height 25
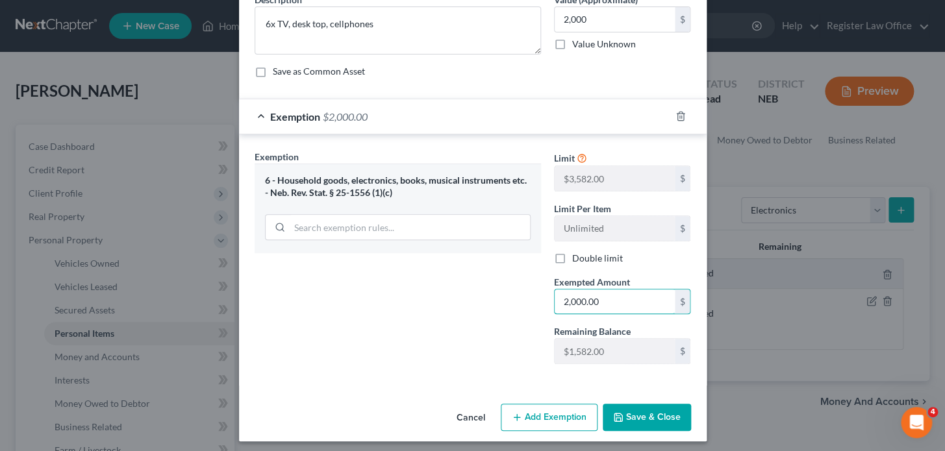
scroll to position [118, 0]
type input "2,000.00"
click at [616, 409] on button "Save & Close" at bounding box center [647, 416] width 88 height 27
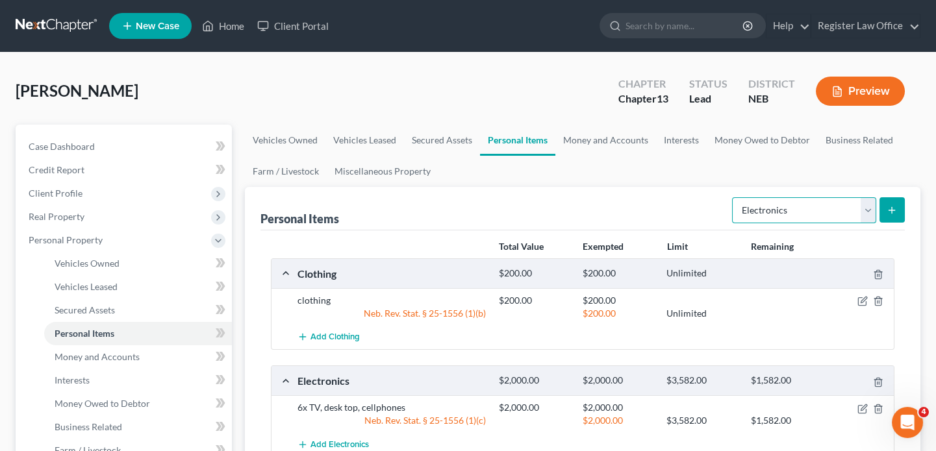
click at [767, 206] on select "Select Item Type Clothing Collectibles Of Value Electronics Firearms Household …" at bounding box center [804, 210] width 144 height 26
select select "household_goods"
click at [733, 197] on select "Select Item Type Clothing Collectibles Of Value Electronics Firearms Household …" at bounding box center [804, 210] width 144 height 26
click at [891, 207] on icon "submit" at bounding box center [892, 210] width 10 height 10
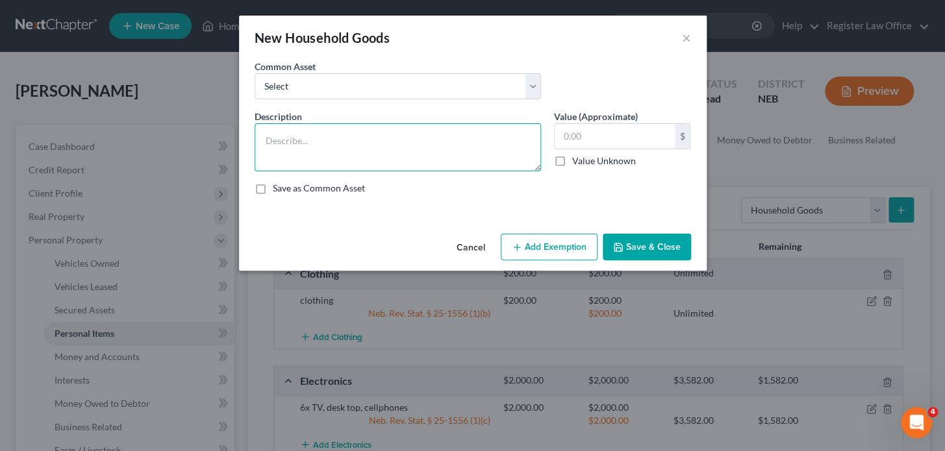
click at [291, 140] on textarea at bounding box center [398, 147] width 286 height 48
type textarea "household goods and furniture"
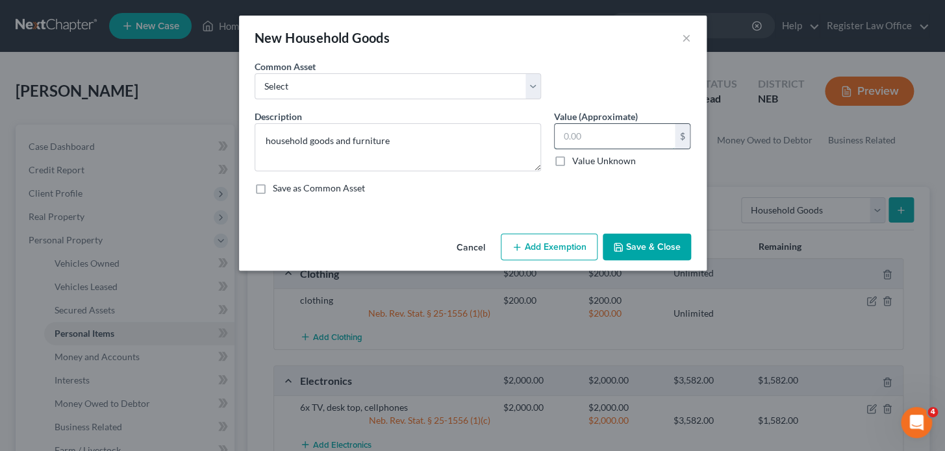
click at [577, 136] on input "text" at bounding box center [615, 136] width 120 height 25
type input "500.00"
click at [537, 245] on button "Add Exemption" at bounding box center [549, 247] width 97 height 27
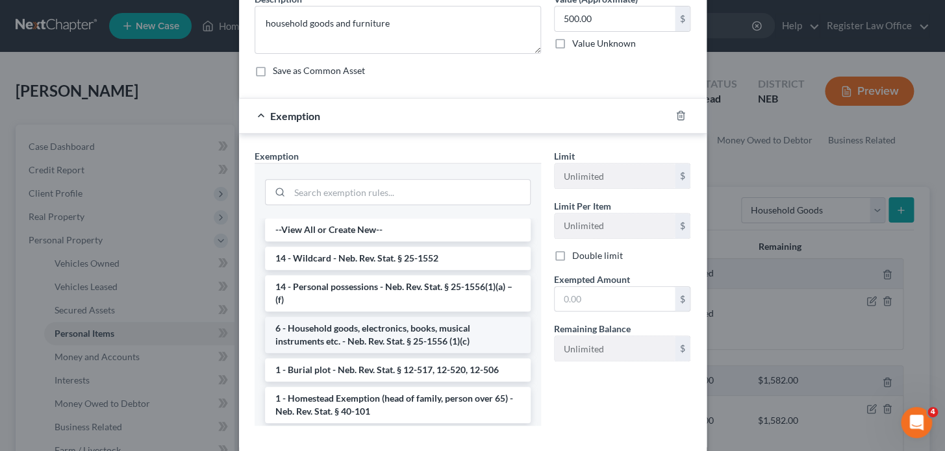
click at [451, 331] on li "6 - Household goods, electronics, books, musical instruments etc. - Neb. Rev. S…" at bounding box center [398, 335] width 266 height 36
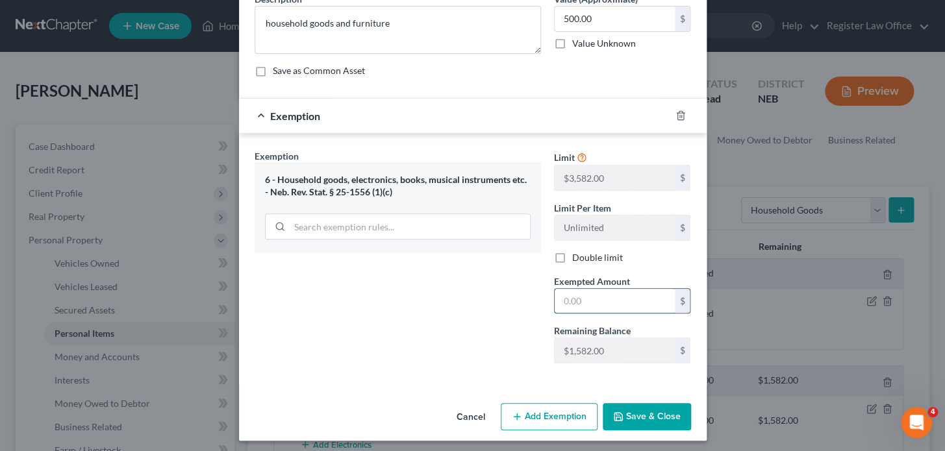
click at [567, 301] on input "text" at bounding box center [615, 301] width 120 height 25
type input "500.00"
click at [618, 412] on icon "button" at bounding box center [618, 417] width 10 height 10
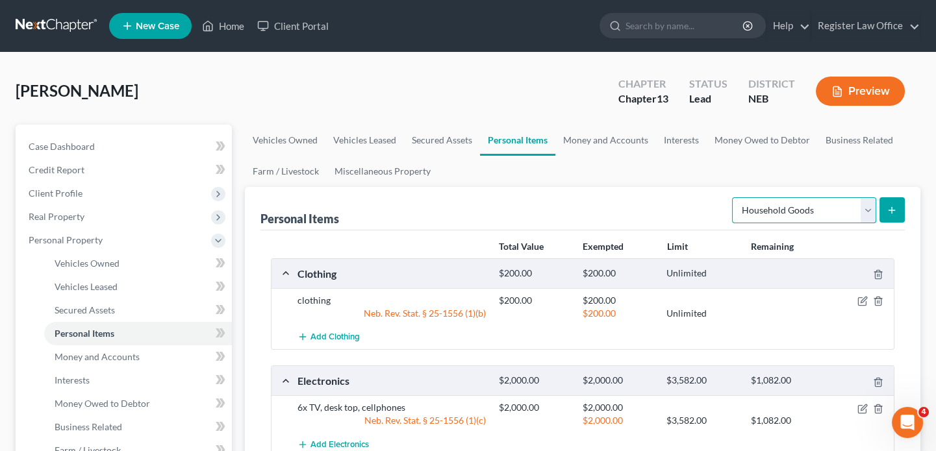
click at [762, 209] on select "Select Item Type Clothing Collectibles Of Value Electronics Firearms Household …" at bounding box center [804, 210] width 144 height 26
select select "sports_and_hobby_equipment"
click at [733, 197] on select "Select Item Type Clothing Collectibles Of Value Electronics Firearms Household …" at bounding box center [804, 210] width 144 height 26
click at [891, 210] on line "submit" at bounding box center [892, 210] width 6 height 0
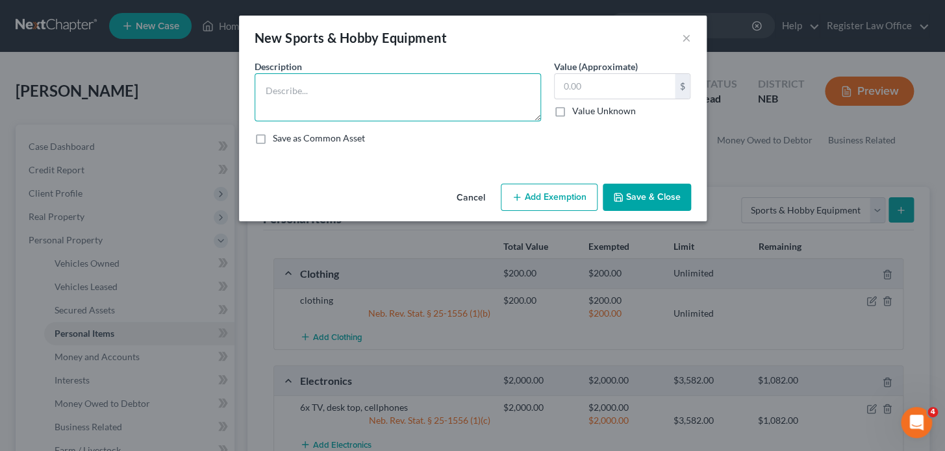
click at [338, 90] on textarea at bounding box center [398, 97] width 286 height 48
type textarea "golf clubs"
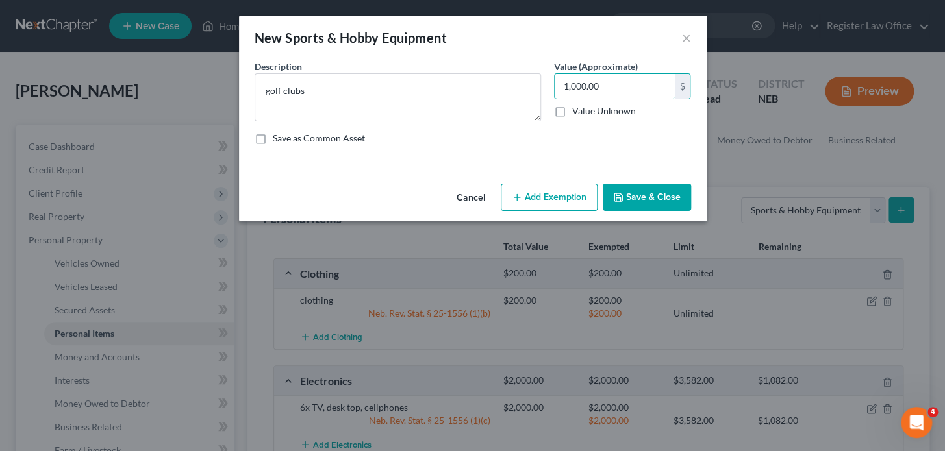
type input "1,000.00"
click at [563, 200] on button "Add Exemption" at bounding box center [549, 197] width 97 height 27
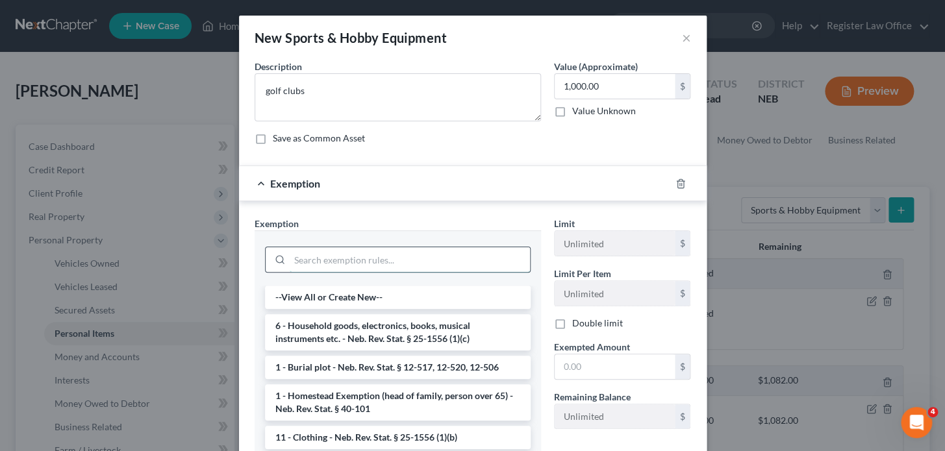
click at [351, 262] on input "search" at bounding box center [410, 259] width 240 height 25
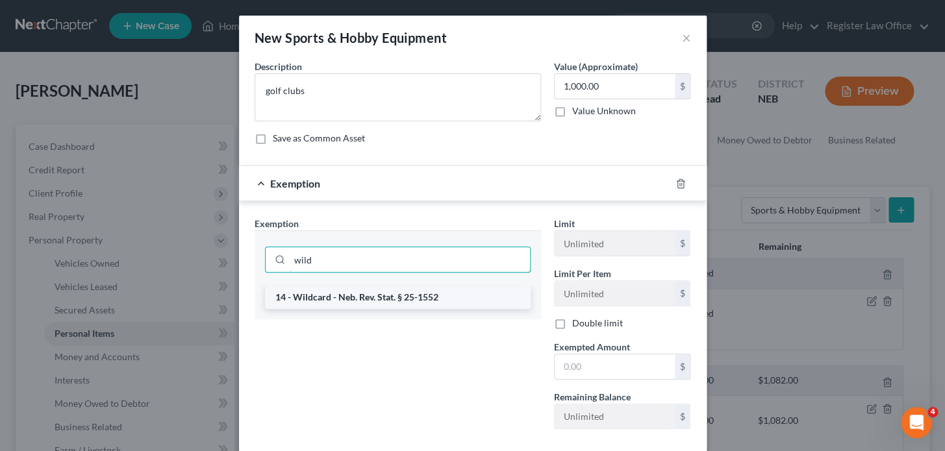
type input "wild"
click at [370, 291] on li "14 - Wildcard - Neb. Rev. Stat. § 25-1552" at bounding box center [398, 297] width 266 height 23
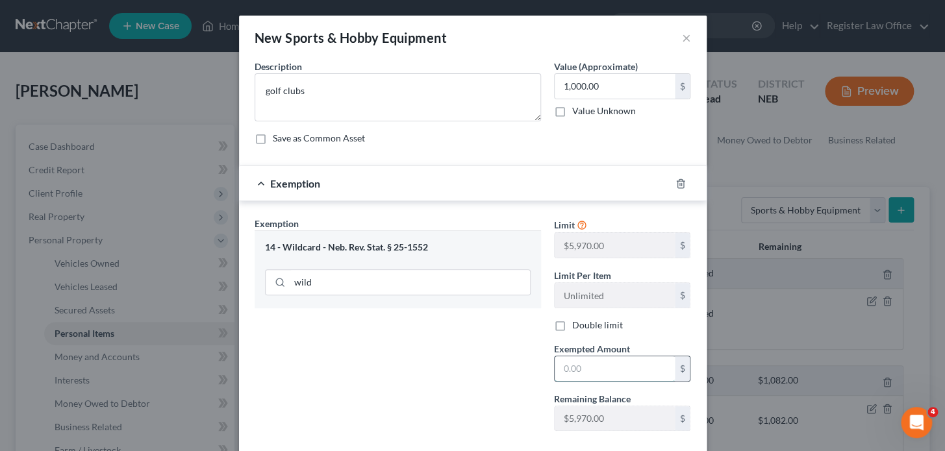
click at [601, 370] on input "text" at bounding box center [615, 369] width 120 height 25
type input "1,000.00"
click at [455, 367] on div "Exemption Set must be selected for CA. Exemption * 14 - Wildcard - Neb. Rev. St…" at bounding box center [397, 329] width 299 height 225
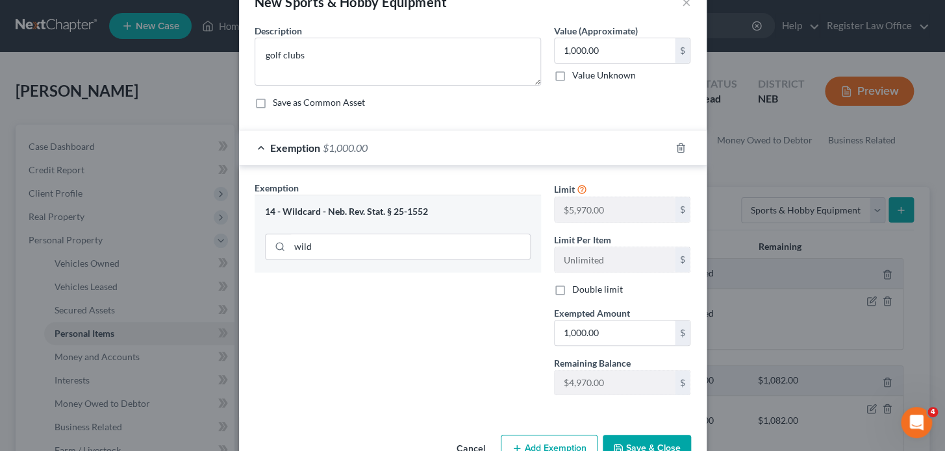
scroll to position [71, 0]
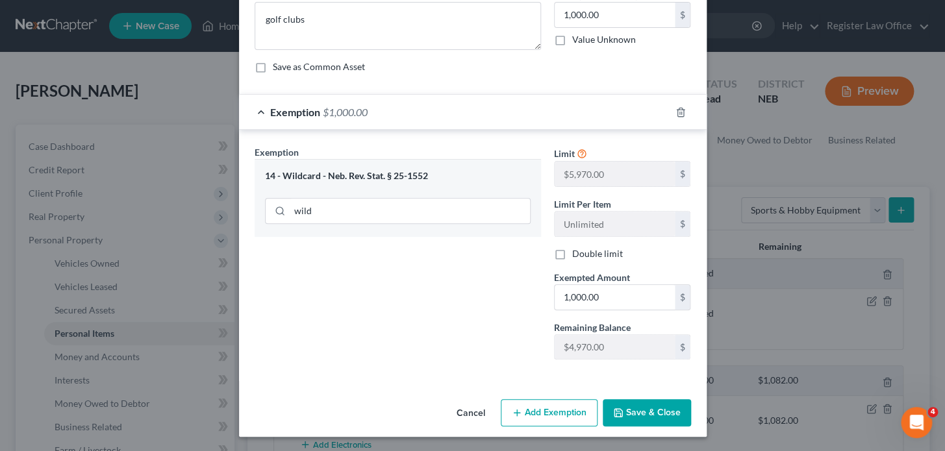
click at [659, 407] on button "Save & Close" at bounding box center [647, 412] width 88 height 27
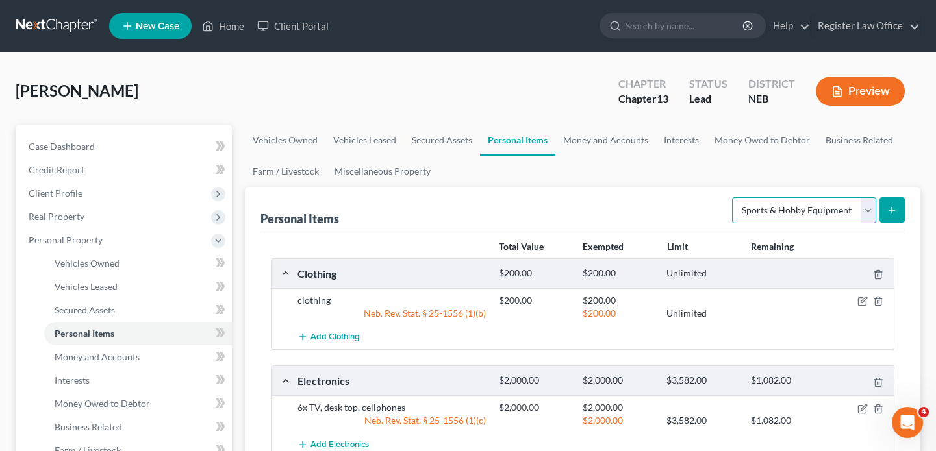
click at [785, 207] on select "Select Item Type Clothing Collectibles Of Value Electronics Firearms Household …" at bounding box center [804, 210] width 144 height 26
select select "jewelry"
click at [733, 197] on select "Select Item Type Clothing Collectibles Of Value Electronics Firearms Household …" at bounding box center [804, 210] width 144 height 26
click at [883, 207] on button "submit" at bounding box center [891, 209] width 25 height 25
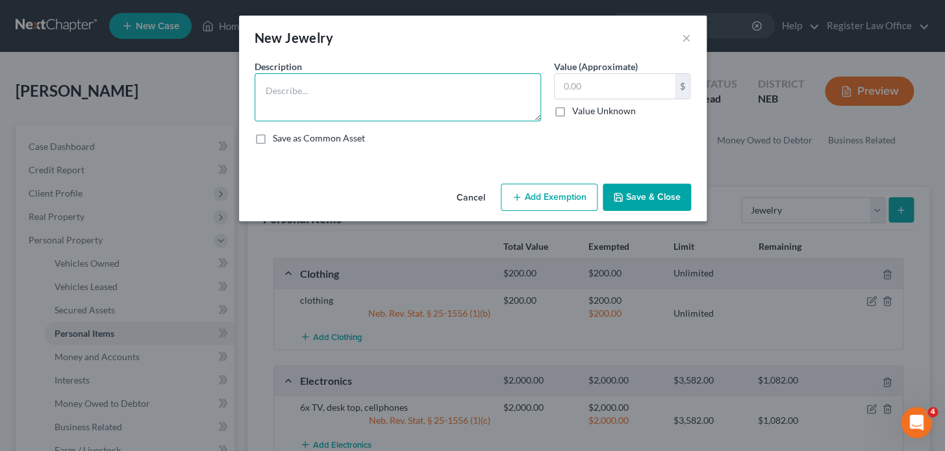
click at [324, 103] on textarea at bounding box center [398, 97] width 286 height 48
type textarea "jewelry"
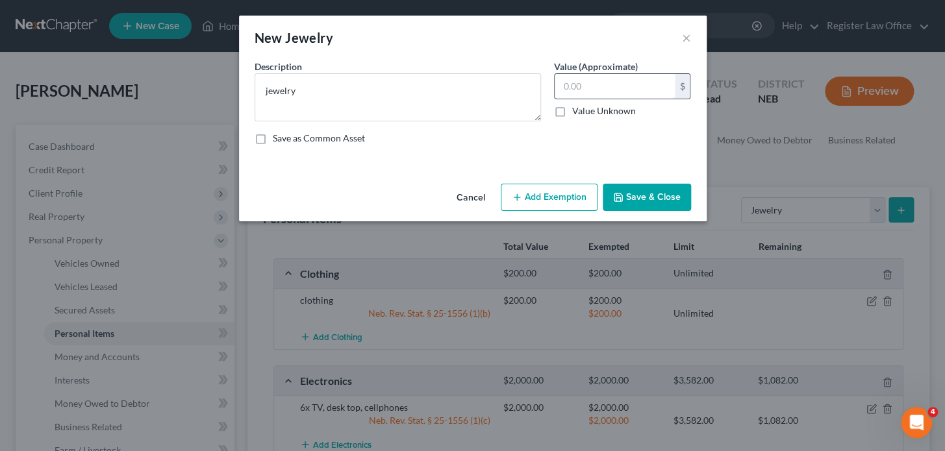
click at [591, 88] on input "text" at bounding box center [615, 86] width 120 height 25
type input "20.00"
click at [526, 192] on button "Add Exemption" at bounding box center [549, 197] width 97 height 27
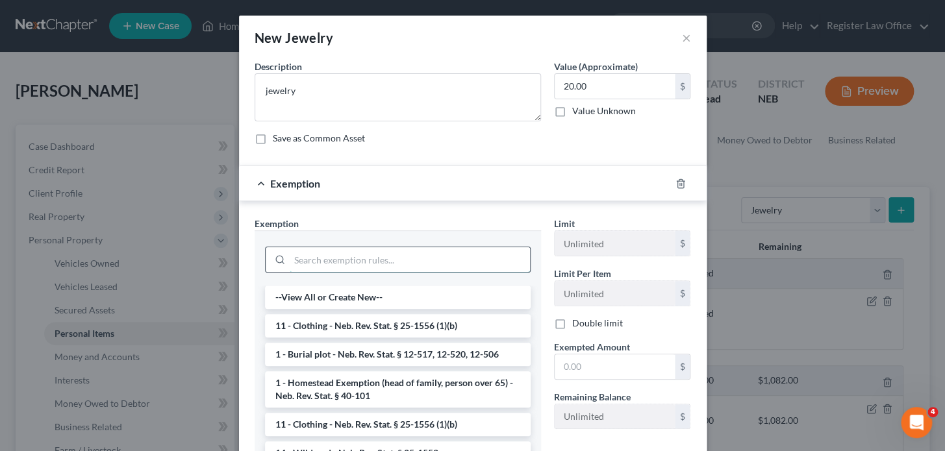
click at [323, 256] on input "search" at bounding box center [410, 259] width 240 height 25
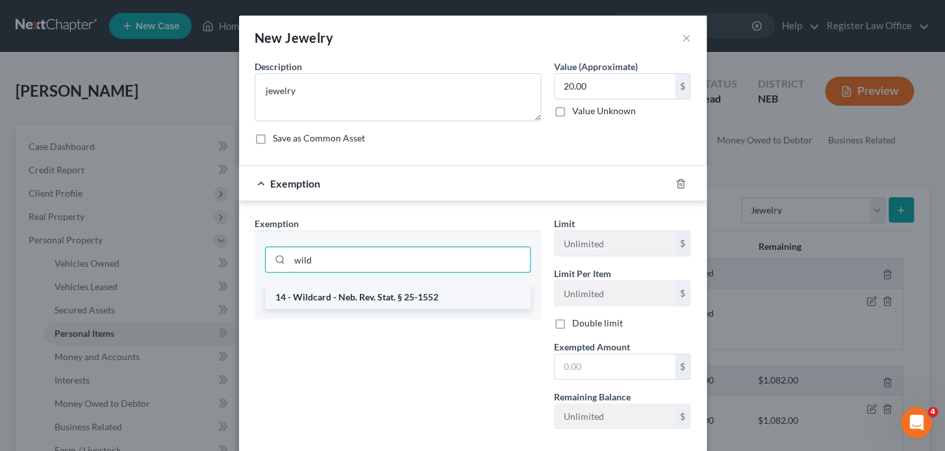
type input "wild"
drag, startPoint x: 322, startPoint y: 292, endPoint x: 370, endPoint y: 315, distance: 53.2
click at [329, 297] on li "14 - Wildcard - Neb. Rev. Stat. § 25-1552" at bounding box center [398, 297] width 266 height 23
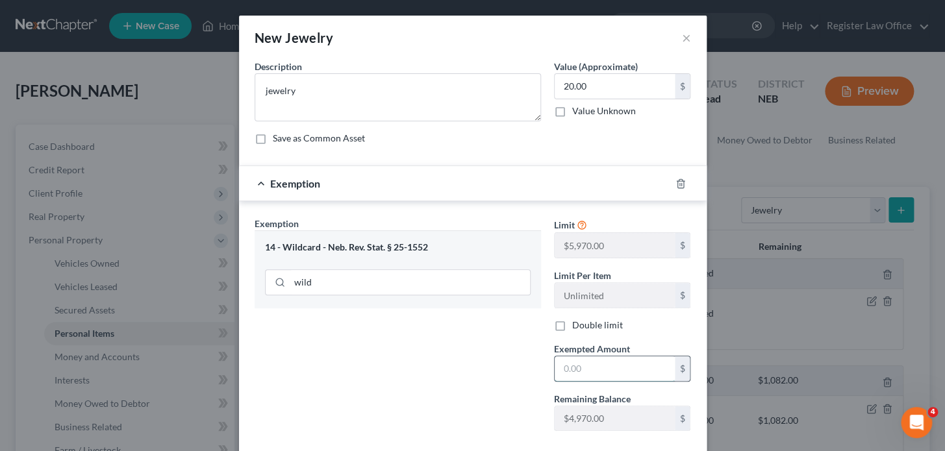
click at [574, 376] on input "text" at bounding box center [615, 369] width 120 height 25
type input "20.00"
click at [401, 391] on div "Exemption Set must be selected for CA. Exemption * 14 - Wildcard - Neb. Rev. St…" at bounding box center [397, 329] width 299 height 225
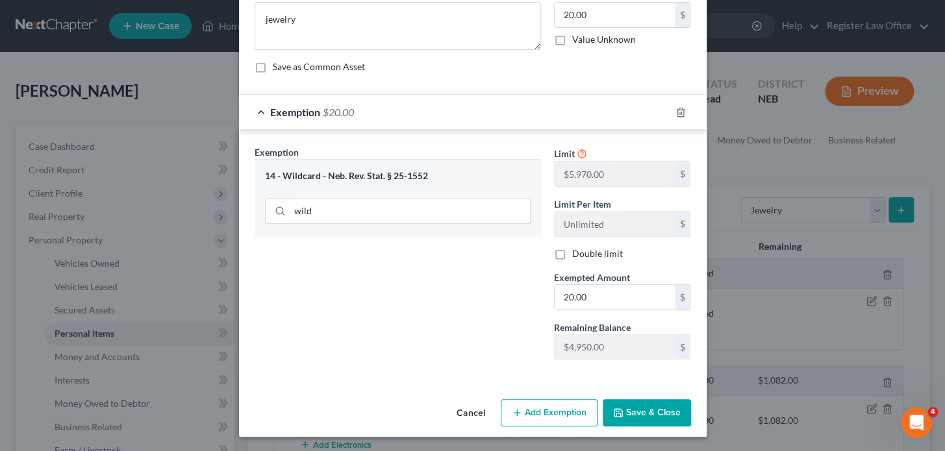
click at [626, 412] on button "Save & Close" at bounding box center [647, 412] width 88 height 27
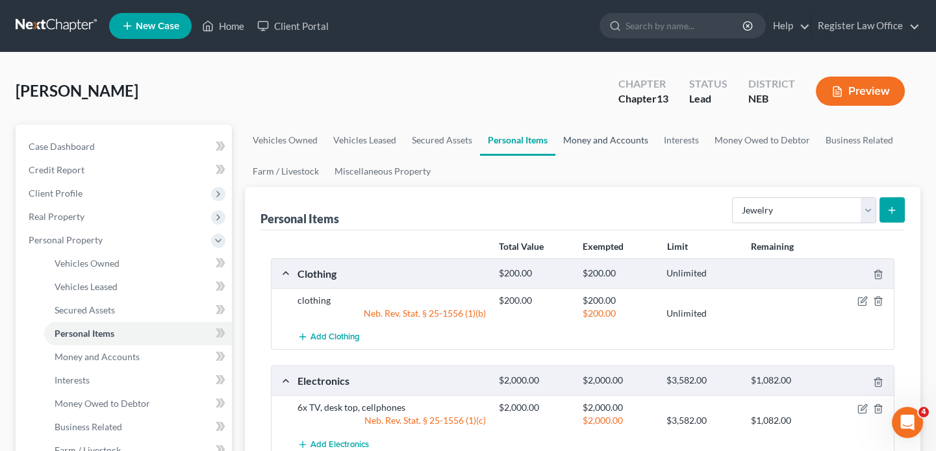
drag, startPoint x: 601, startPoint y: 138, endPoint x: 592, endPoint y: 151, distance: 15.9
click at [601, 138] on link "Money and Accounts" at bounding box center [605, 140] width 101 height 31
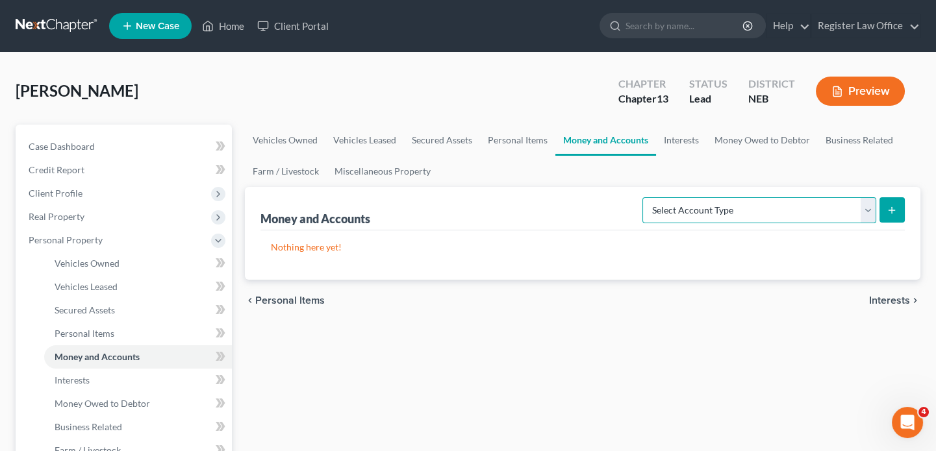
click at [688, 214] on select "Select Account Type Brokerage Cash on Hand Certificates of Deposit Checking Acc…" at bounding box center [759, 210] width 234 height 26
select select "checking"
click at [646, 197] on select "Select Account Type Brokerage Cash on Hand Certificates of Deposit Checking Acc…" at bounding box center [759, 210] width 234 height 26
click at [891, 207] on icon "submit" at bounding box center [892, 210] width 10 height 10
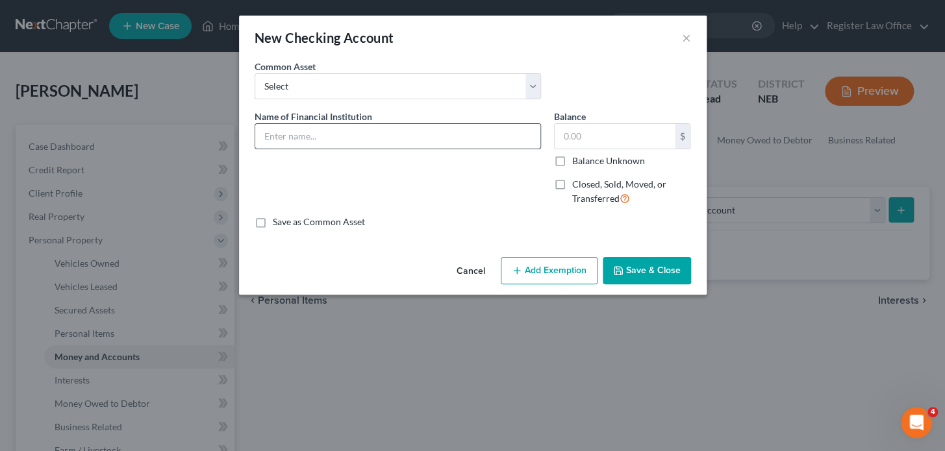
click at [292, 134] on input "text" at bounding box center [397, 136] width 285 height 25
type input "First Nation NE each have account one 740 the other 100"
click at [597, 143] on input "text" at bounding box center [615, 136] width 120 height 25
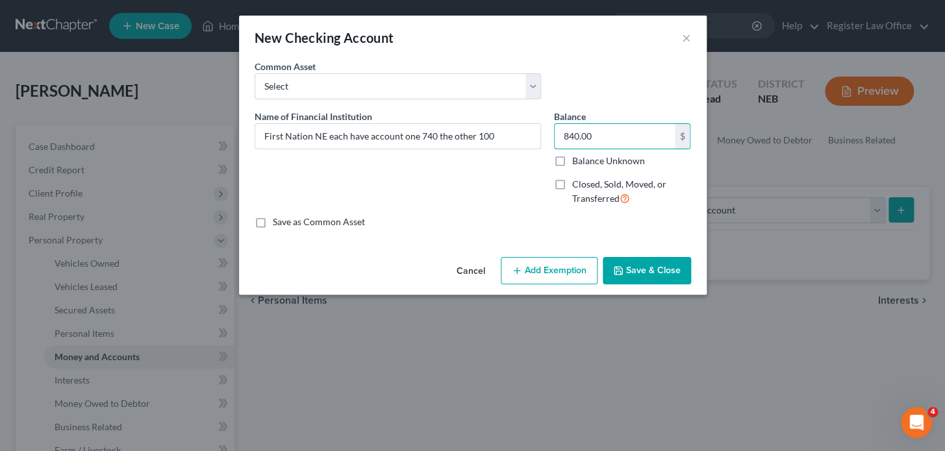
type input "840.00"
click at [564, 264] on button "Add Exemption" at bounding box center [549, 270] width 97 height 27
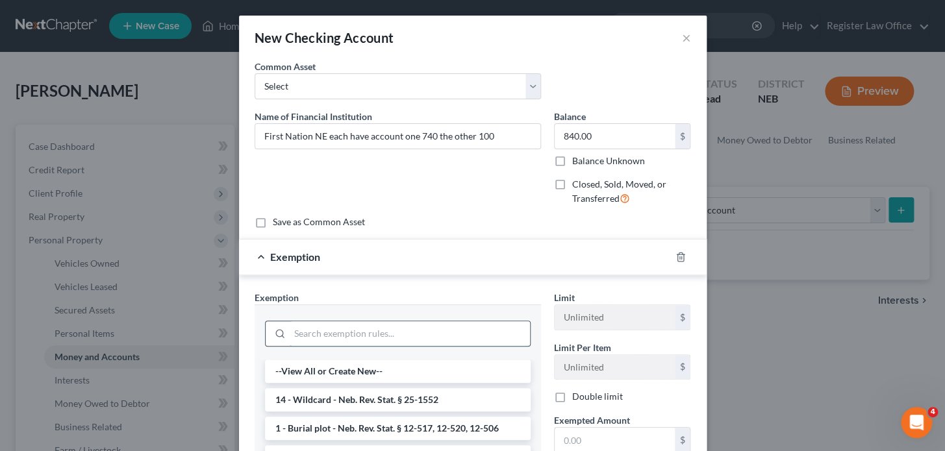
click at [346, 323] on input "search" at bounding box center [410, 334] width 240 height 25
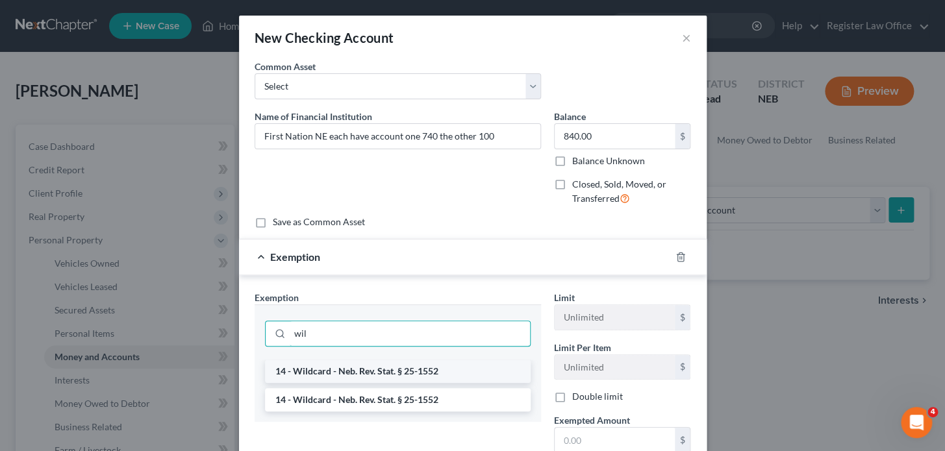
type input "wil"
click at [344, 364] on li "14 - Wildcard - Neb. Rev. Stat. § 25-1552" at bounding box center [398, 371] width 266 height 23
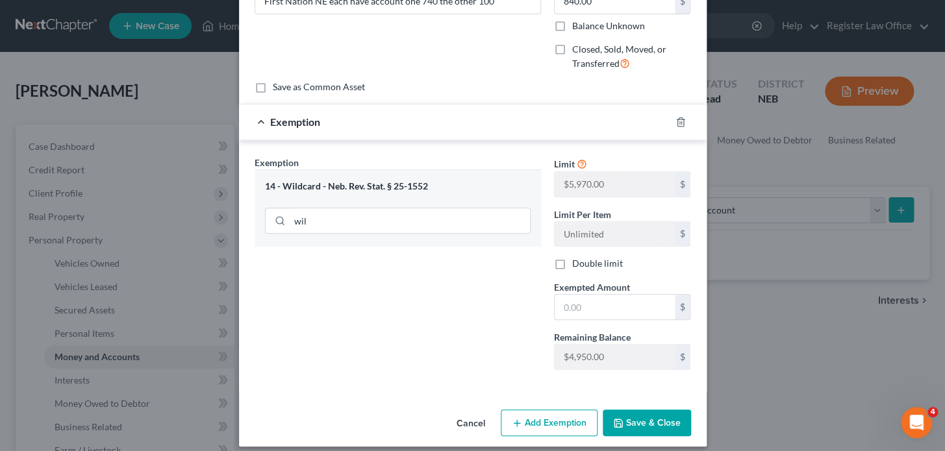
scroll to position [145, 0]
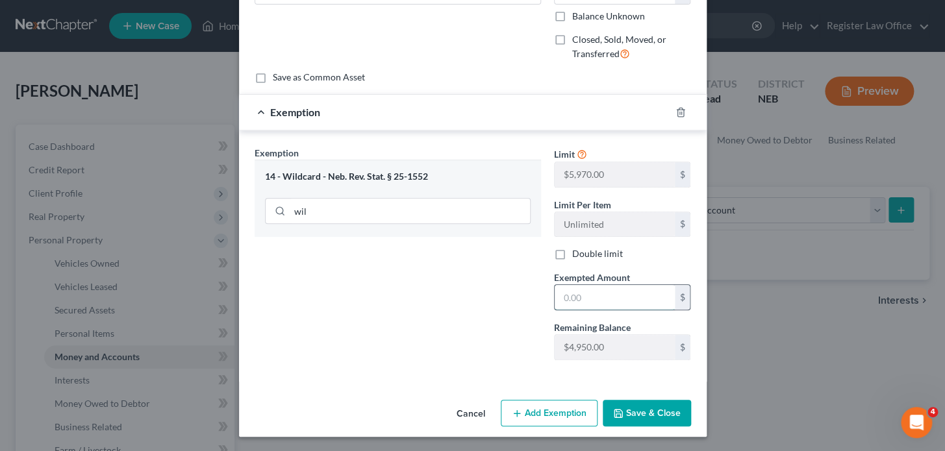
click at [579, 297] on input "text" at bounding box center [615, 297] width 120 height 25
type input "840.00"
click at [646, 418] on button "Save & Close" at bounding box center [647, 413] width 88 height 27
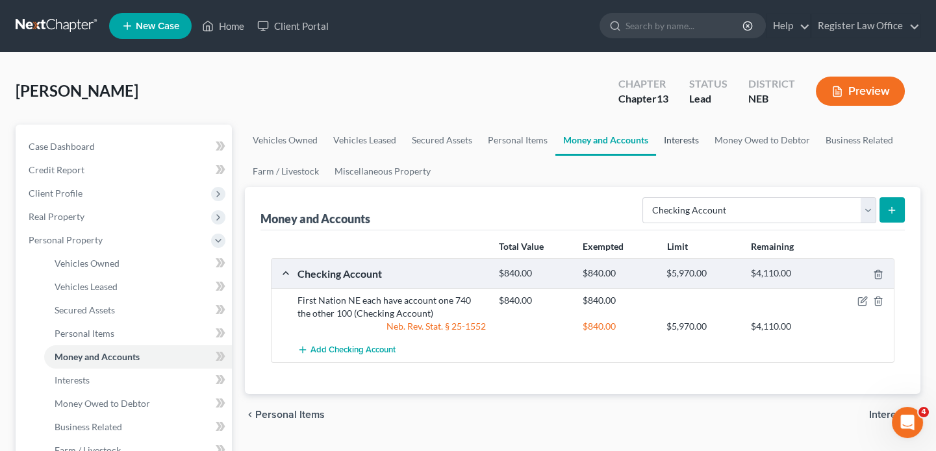
click at [678, 142] on link "Interests" at bounding box center [681, 140] width 51 height 31
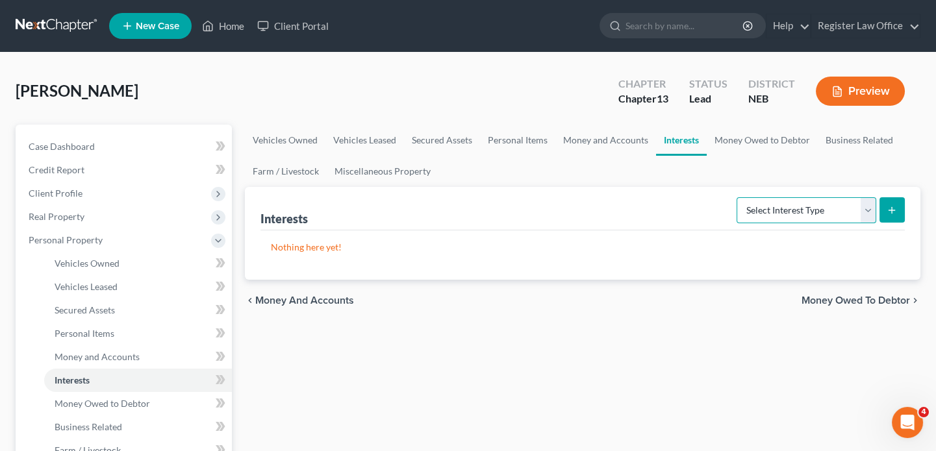
click at [807, 208] on select "Select Interest Type 401K Annuity Bond Education IRA Government Bond Government…" at bounding box center [807, 210] width 140 height 26
click at [697, 196] on div "Interests Select Interest Type 401K Annuity Bond Education IRA Government Bond …" at bounding box center [582, 209] width 644 height 44
click at [622, 142] on link "Money and Accounts" at bounding box center [605, 140] width 101 height 31
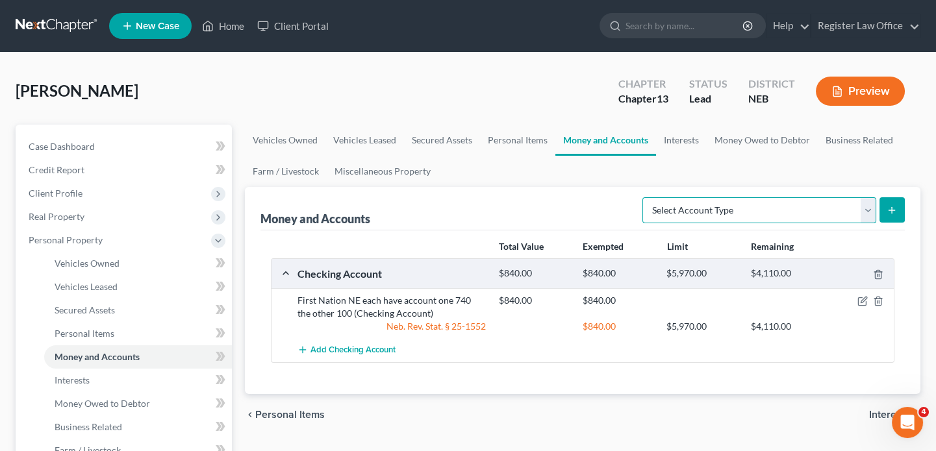
click at [792, 208] on select "Select Account Type Brokerage Cash on Hand Certificates of Deposit Checking Acc…" at bounding box center [759, 210] width 234 height 26
click at [676, 136] on link "Interests" at bounding box center [681, 140] width 51 height 31
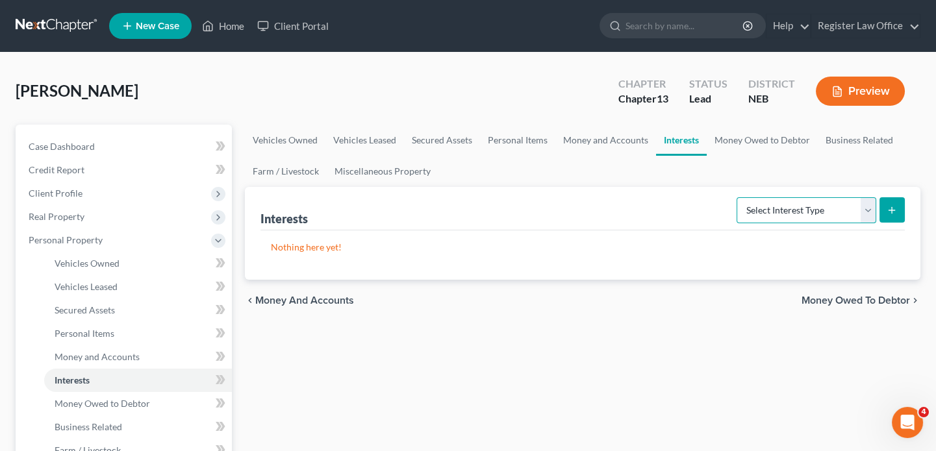
click at [784, 210] on select "Select Interest Type 401K Annuity Bond Education IRA Government Bond Government…" at bounding box center [807, 210] width 140 height 26
select select "401k"
click at [738, 197] on select "Select Interest Type 401K Annuity Bond Education IRA Government Bond Government…" at bounding box center [807, 210] width 140 height 26
click at [896, 205] on icon "submit" at bounding box center [892, 210] width 10 height 10
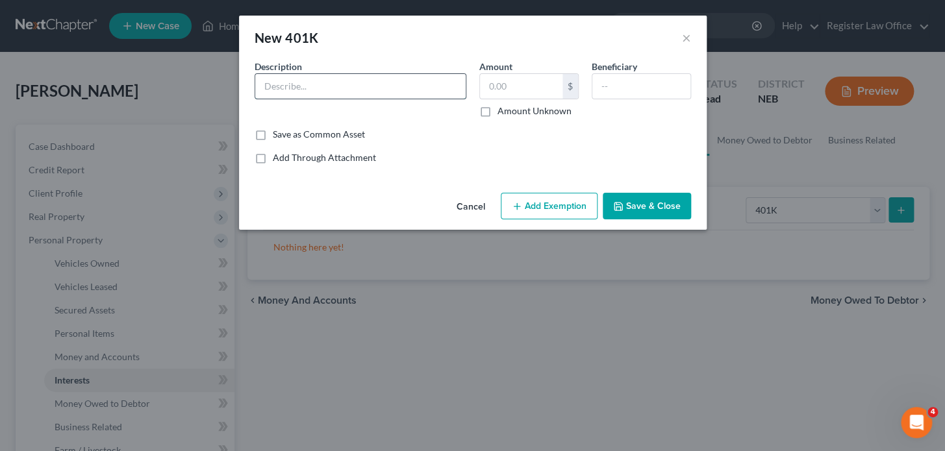
click at [371, 80] on input "text" at bounding box center [360, 86] width 210 height 25
type input "401K lead Core"
click at [494, 84] on input "text" at bounding box center [521, 86] width 82 height 25
type input "215.00"
click at [609, 86] on input "text" at bounding box center [641, 86] width 98 height 25
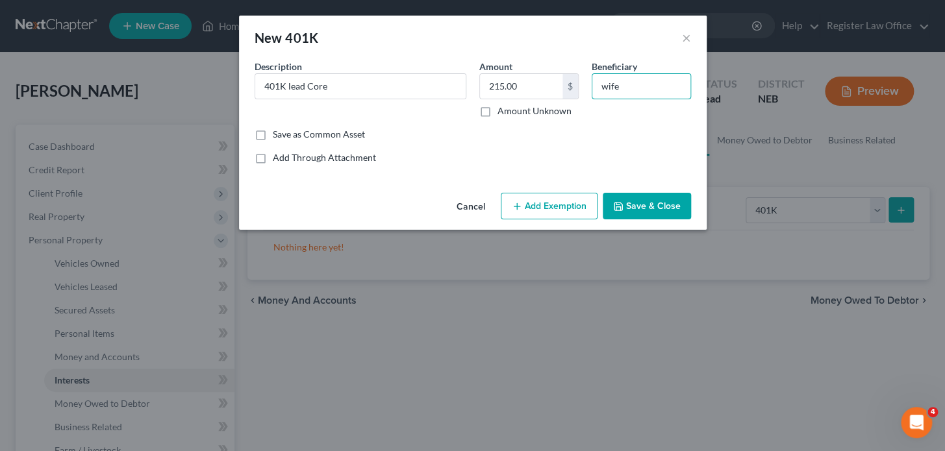
type input "wife"
click at [534, 199] on button "Add Exemption" at bounding box center [549, 206] width 97 height 27
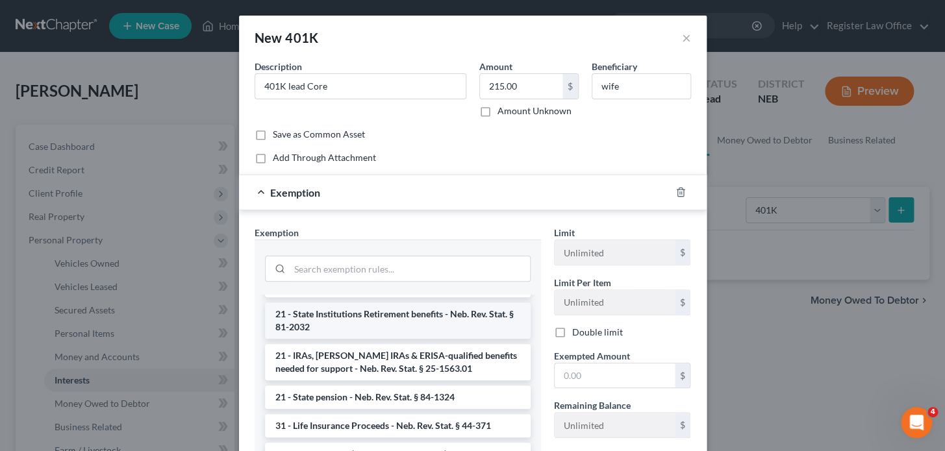
scroll to position [826, 0]
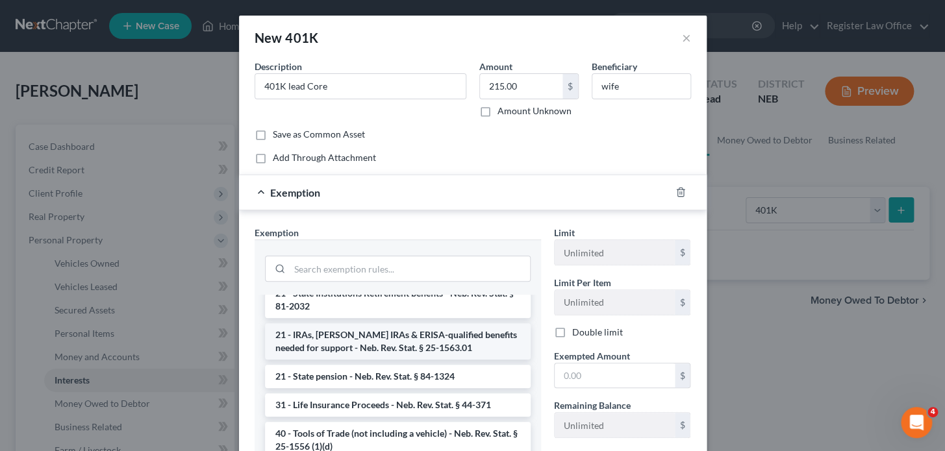
click at [399, 330] on li "21 - IRAs, Roth IRAs & ERISA-qualified benefits needed for support - Neb. Rev. …" at bounding box center [398, 341] width 266 height 36
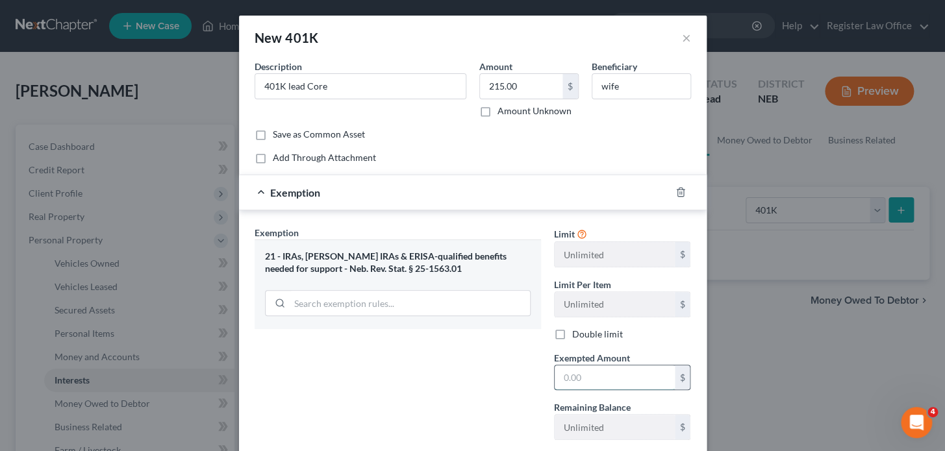
click at [588, 373] on input "text" at bounding box center [615, 378] width 120 height 25
type input "215.00"
click at [486, 371] on div "Exemption Set must be selected for CA. Exemption * 21 - IRAs, Roth IRAs & ERISA…" at bounding box center [397, 338] width 299 height 225
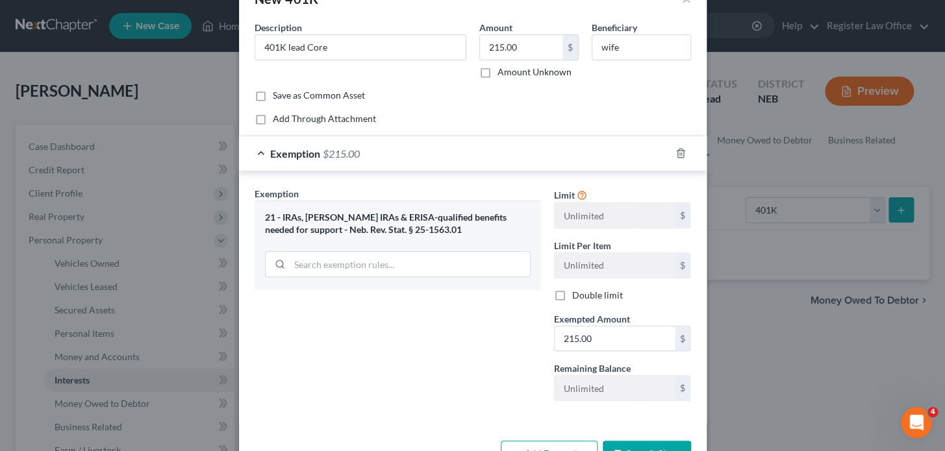
scroll to position [81, 0]
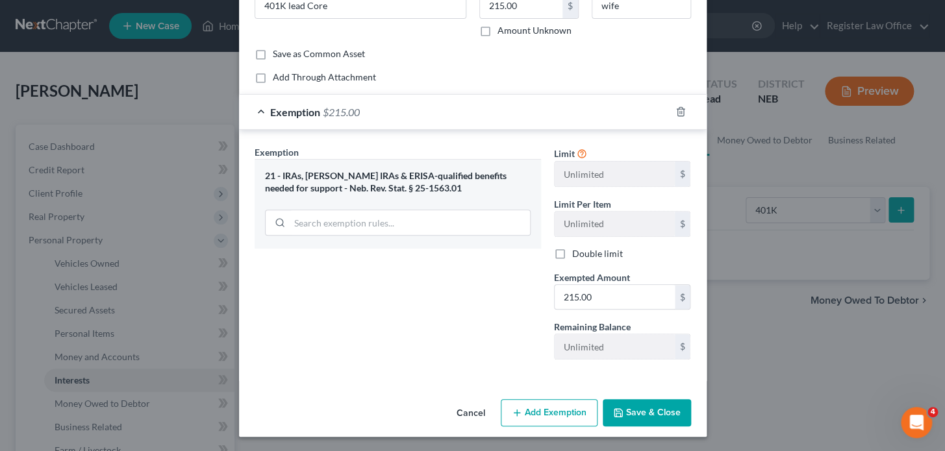
click at [643, 411] on button "Save & Close" at bounding box center [647, 412] width 88 height 27
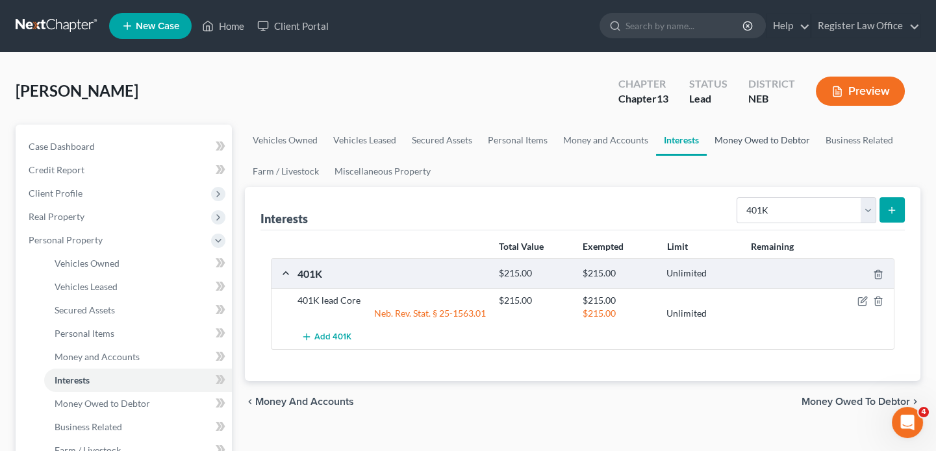
click at [741, 133] on link "Money Owed to Debtor" at bounding box center [762, 140] width 111 height 31
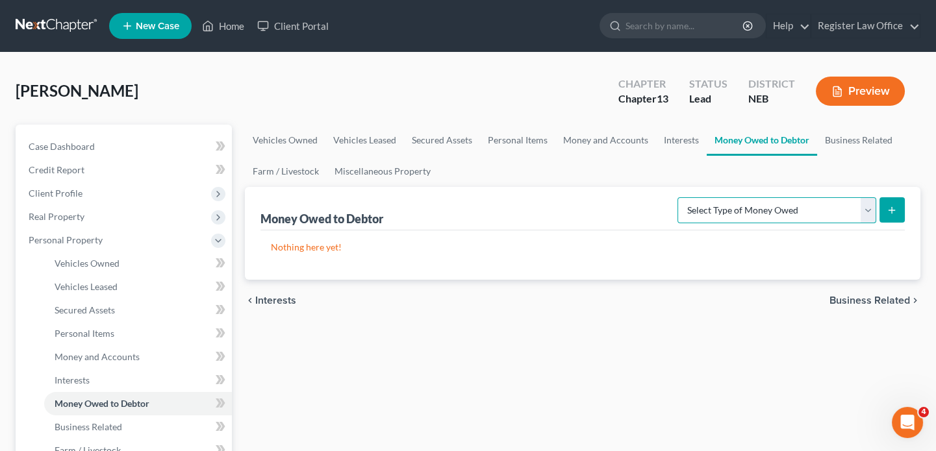
click at [792, 206] on select "Select Type of Money Owed Accounts Receivable Alimony Child Support Claims Agai…" at bounding box center [776, 210] width 199 height 26
select select "child_support"
click at [680, 197] on select "Select Type of Money Owed Accounts Receivable Alimony Child Support Claims Agai…" at bounding box center [776, 210] width 199 height 26
click at [896, 208] on icon "submit" at bounding box center [892, 210] width 10 height 10
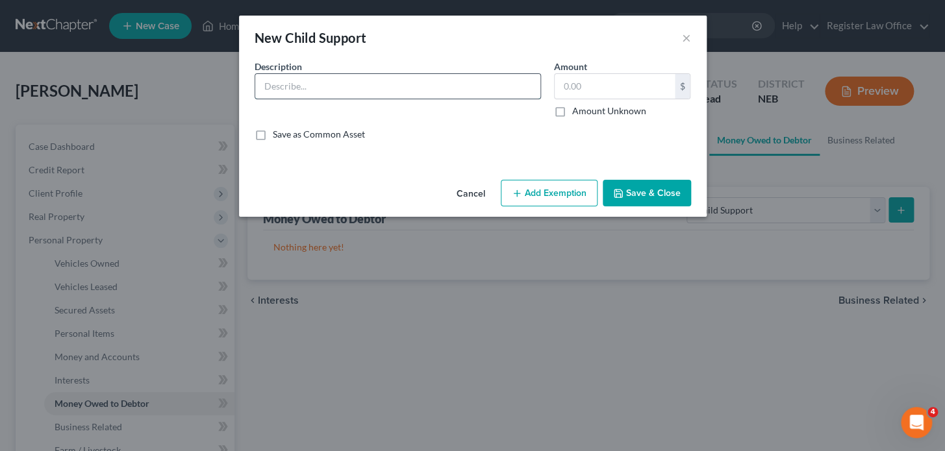
click at [356, 86] on input "text" at bounding box center [397, 86] width 285 height 25
type input "child support owed by Zack Parks likely uncollectible"
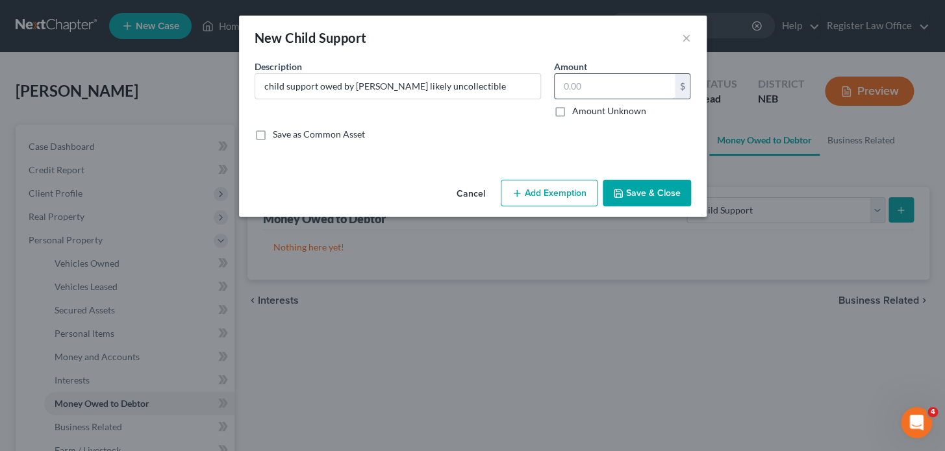
click at [627, 94] on input "text" at bounding box center [615, 86] width 120 height 25
type input "3,600.00"
click at [571, 190] on button "Add Exemption" at bounding box center [549, 193] width 97 height 27
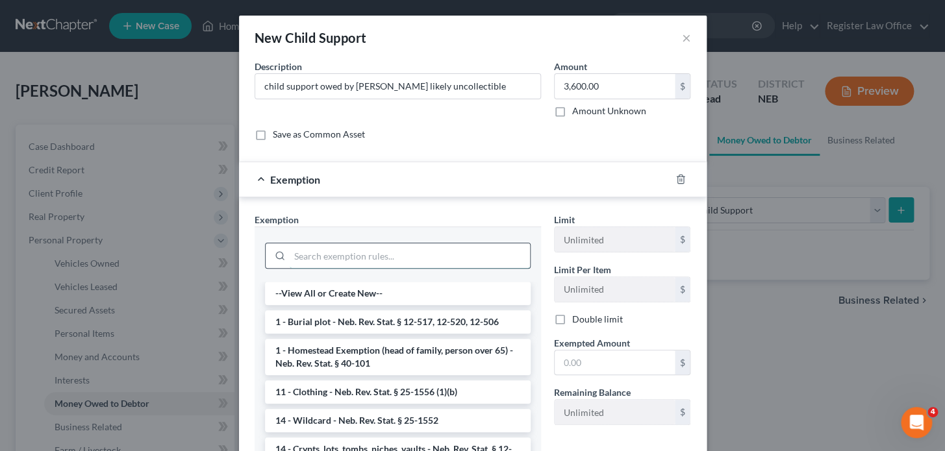
click at [373, 250] on input "search" at bounding box center [410, 256] width 240 height 25
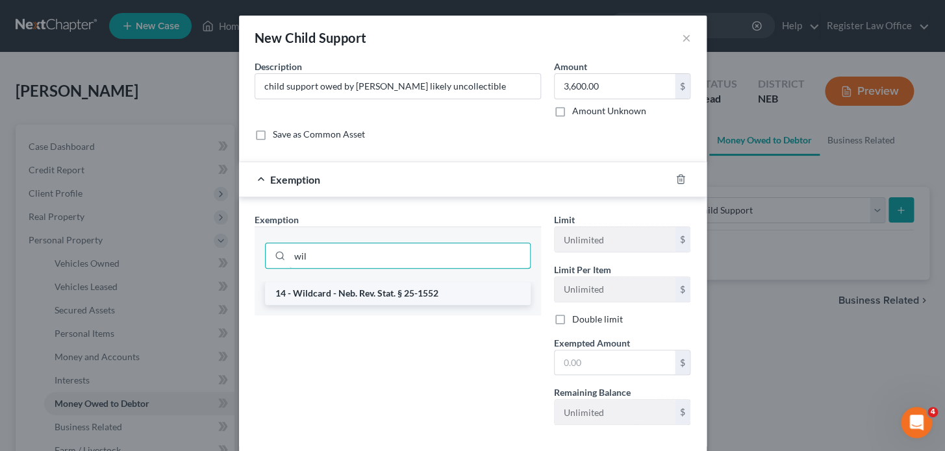
type input "wil"
click at [392, 287] on li "14 - Wildcard - Neb. Rev. Stat. § 25-1552" at bounding box center [398, 293] width 266 height 23
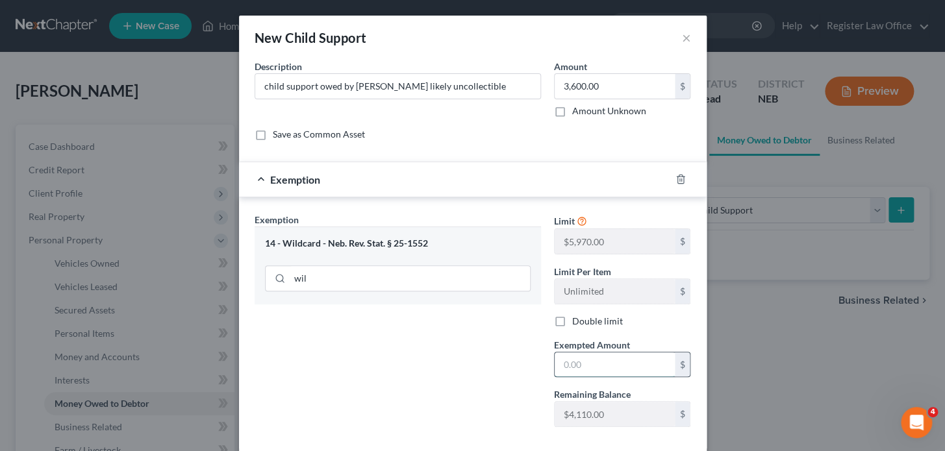
click at [585, 357] on input "text" at bounding box center [615, 365] width 120 height 25
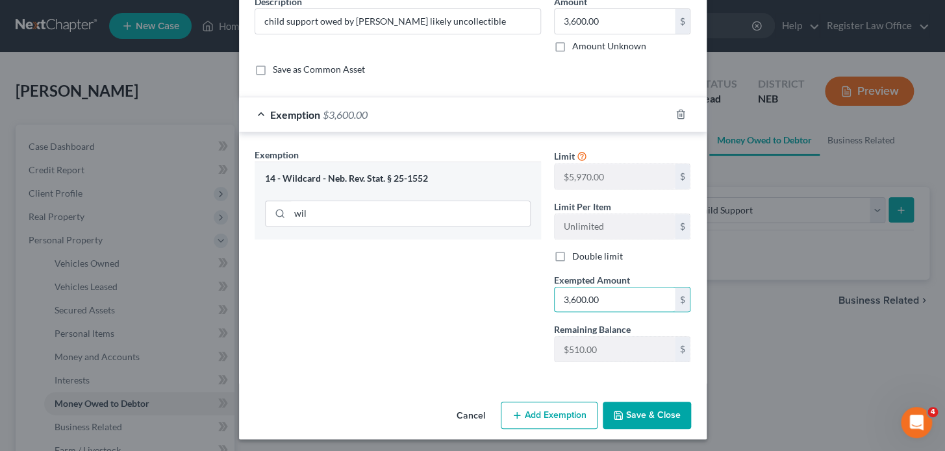
scroll to position [68, 0]
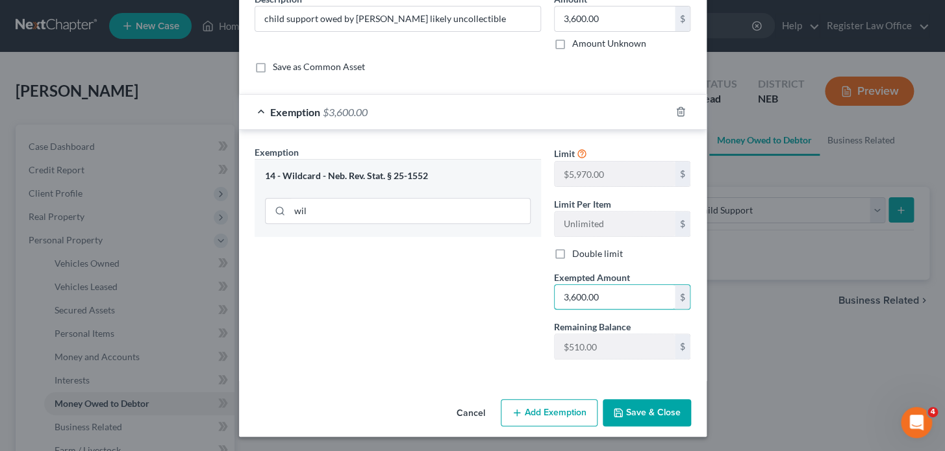
type input "3,600.00"
click at [640, 409] on button "Save & Close" at bounding box center [647, 412] width 88 height 27
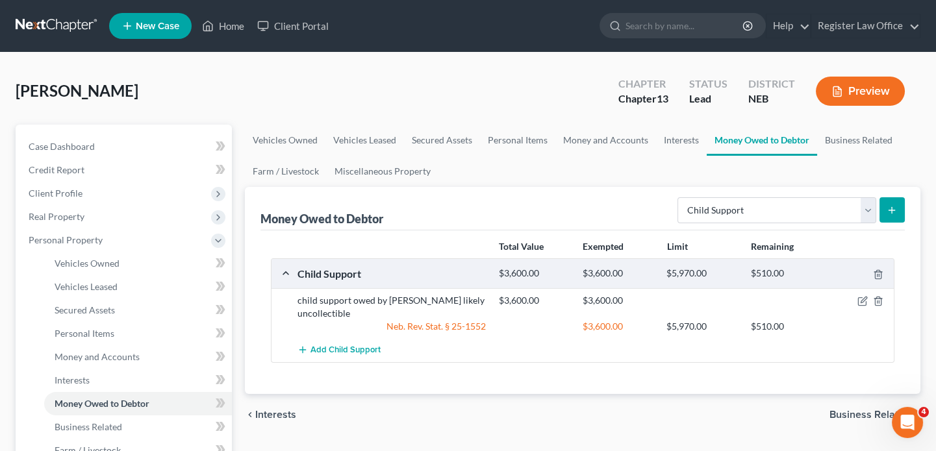
click at [860, 89] on button "Preview" at bounding box center [860, 91] width 89 height 29
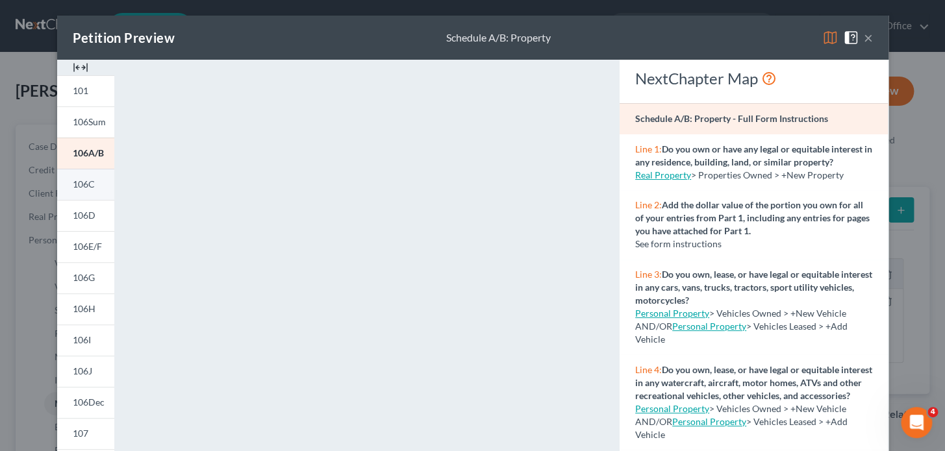
click at [93, 189] on link "106C" at bounding box center [85, 184] width 57 height 31
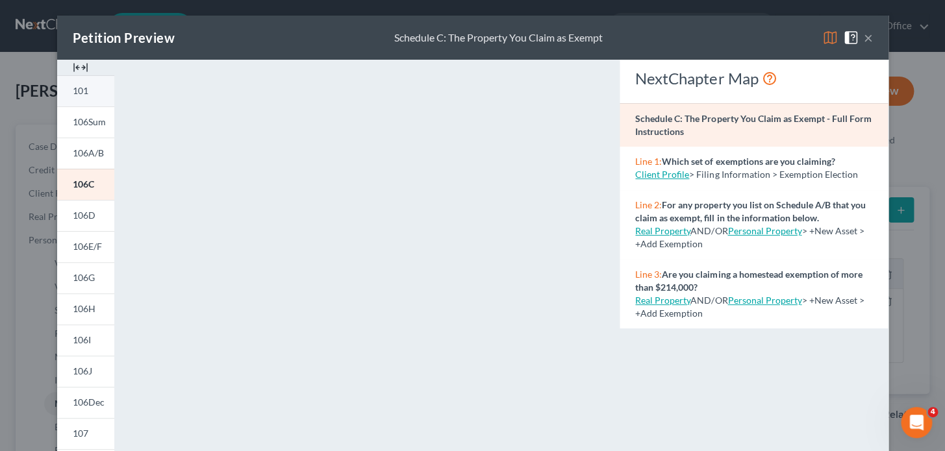
click at [85, 95] on link "101" at bounding box center [85, 90] width 57 height 31
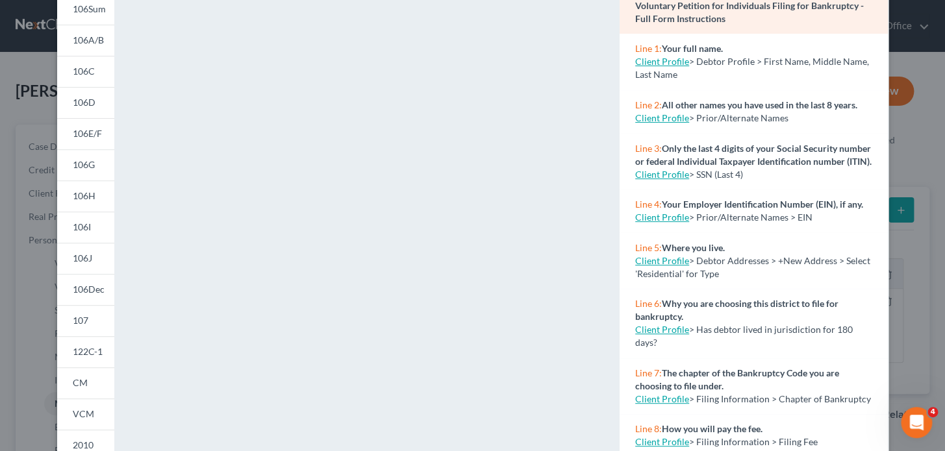
scroll to position [118, 0]
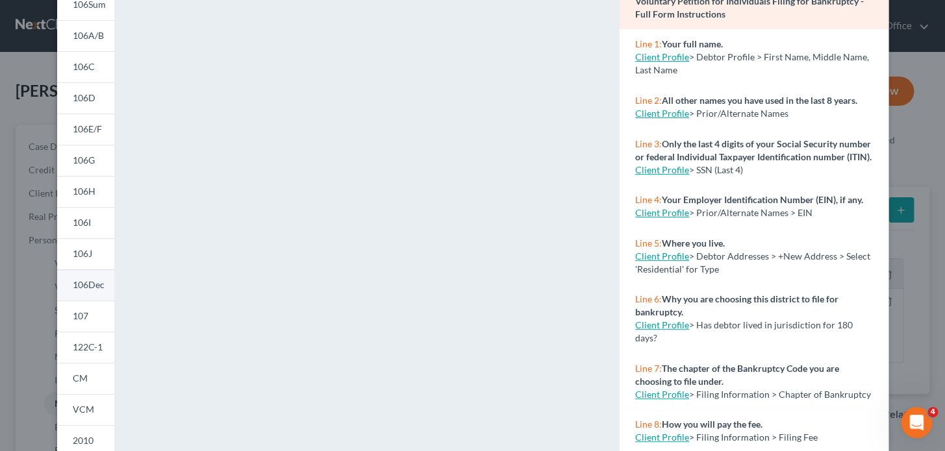
click at [80, 286] on span "106Dec" at bounding box center [89, 284] width 32 height 11
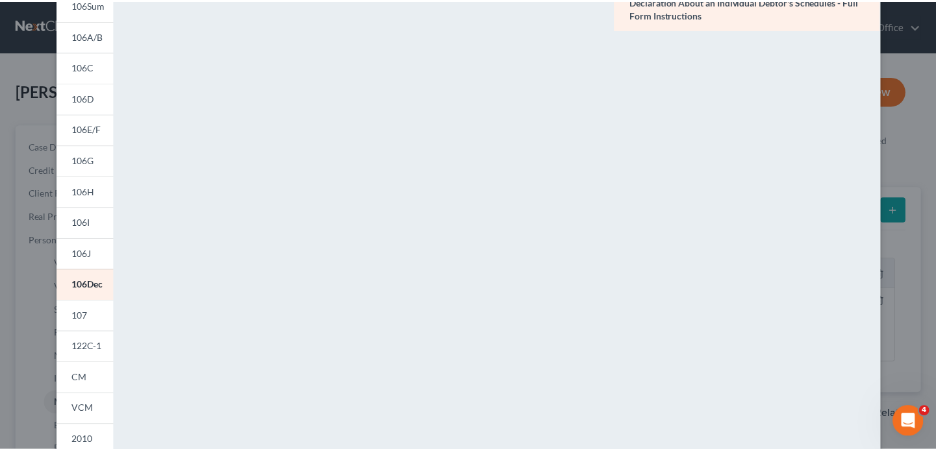
scroll to position [0, 0]
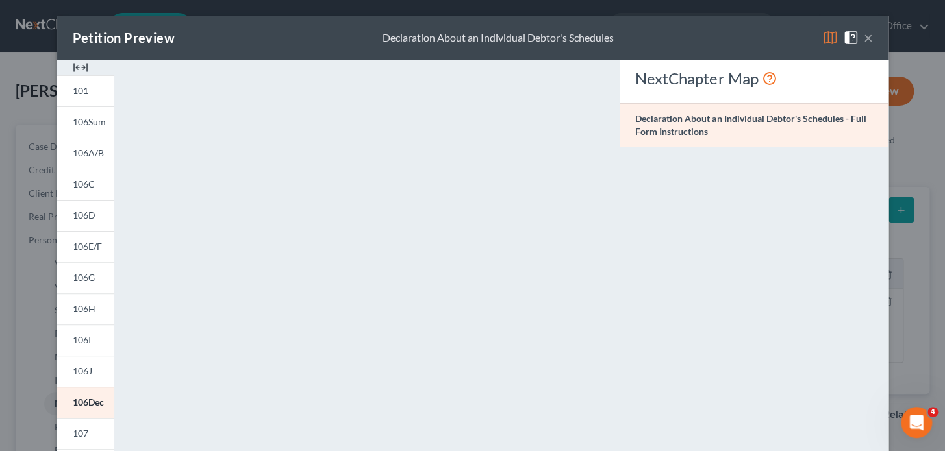
click at [864, 40] on button "×" at bounding box center [868, 38] width 9 height 16
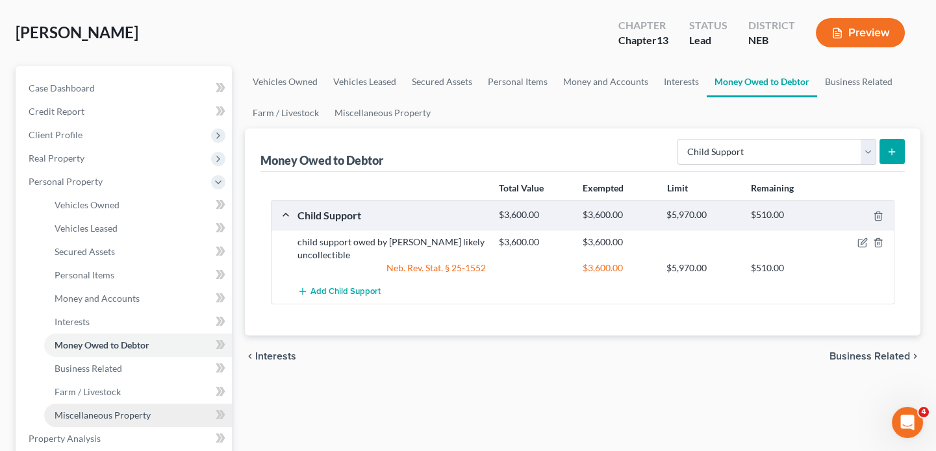
scroll to position [177, 0]
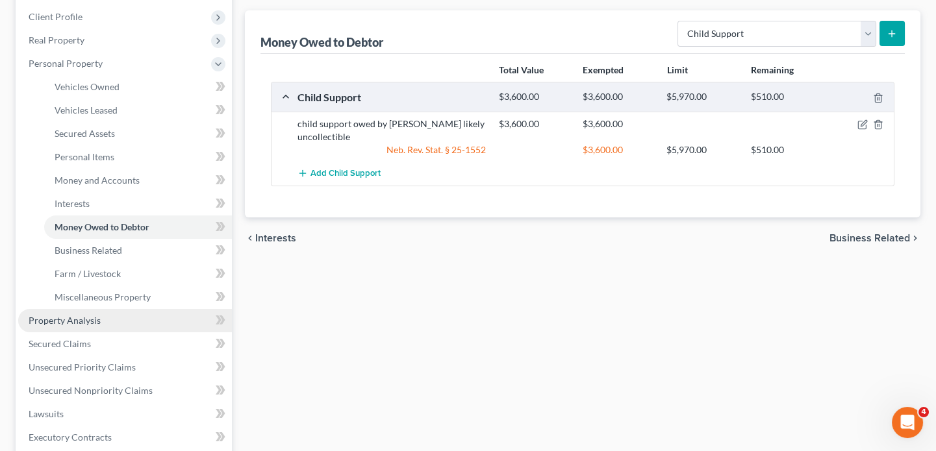
click at [66, 324] on link "Property Analysis" at bounding box center [125, 320] width 214 height 23
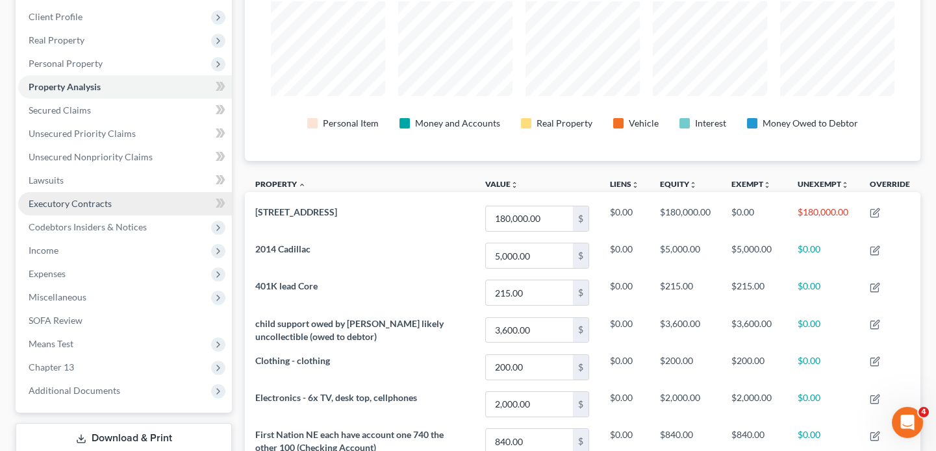
click at [76, 207] on span "Executory Contracts" at bounding box center [70, 203] width 83 height 11
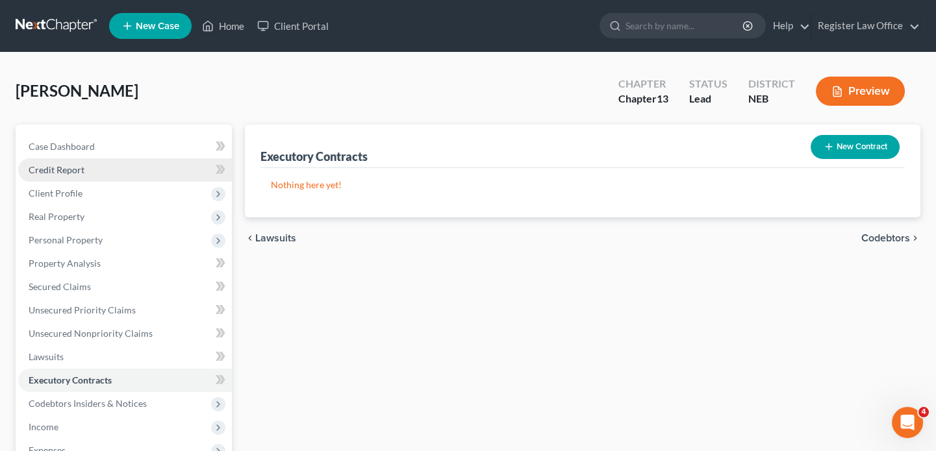
click at [79, 168] on span "Credit Report" at bounding box center [57, 169] width 56 height 11
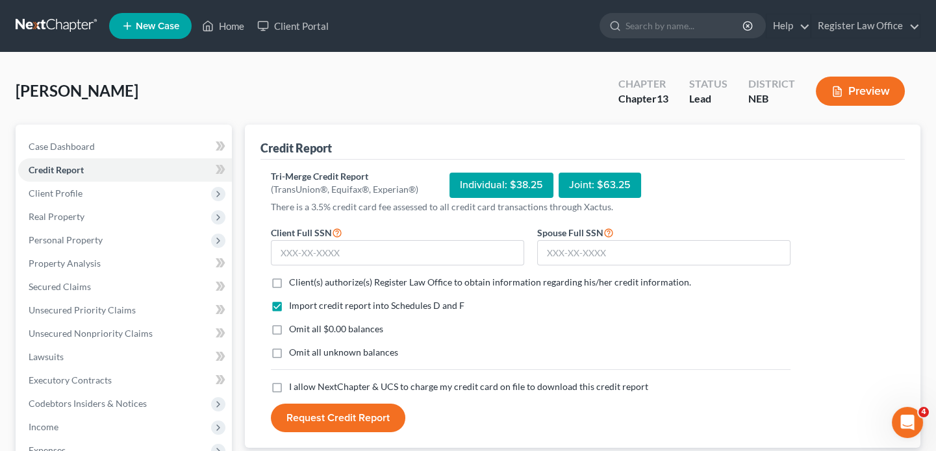
click at [289, 281] on label "Client(s) authorize(s) Register Law Office to obtain information regarding his/…" at bounding box center [490, 282] width 402 height 13
click at [294, 281] on input "Client(s) authorize(s) Register Law Office to obtain information regarding his/…" at bounding box center [298, 280] width 8 height 8
checkbox input "true"
click at [289, 390] on label "I allow NextChapter & UCS to charge my credit card on file to download this cre…" at bounding box center [468, 387] width 359 height 13
click at [294, 389] on input "I allow NextChapter & UCS to charge my credit card on file to download this cre…" at bounding box center [298, 385] width 8 height 8
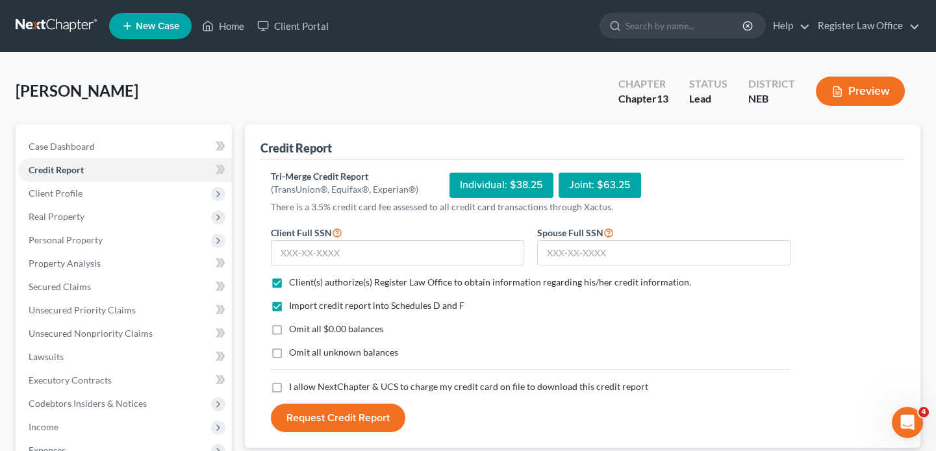
checkbox input "true"
click at [309, 255] on input "text" at bounding box center [397, 253] width 253 height 26
type input "505-15-6268"
click at [550, 251] on input "text" at bounding box center [663, 253] width 253 height 26
type input "506-33-6018"
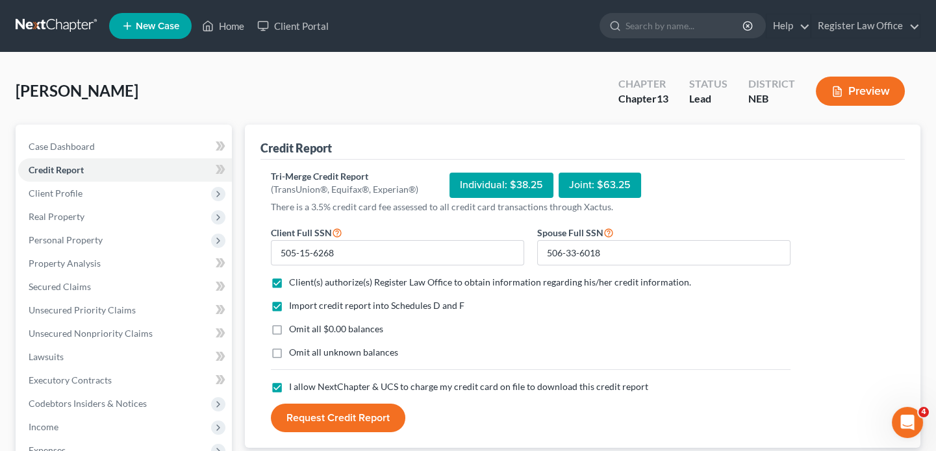
click at [335, 416] on button "Request Credit Report" at bounding box center [338, 418] width 134 height 29
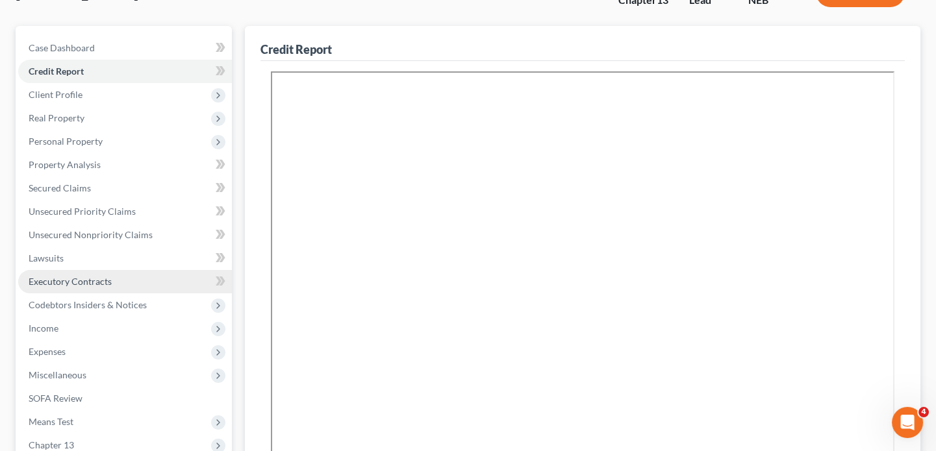
scroll to position [177, 0]
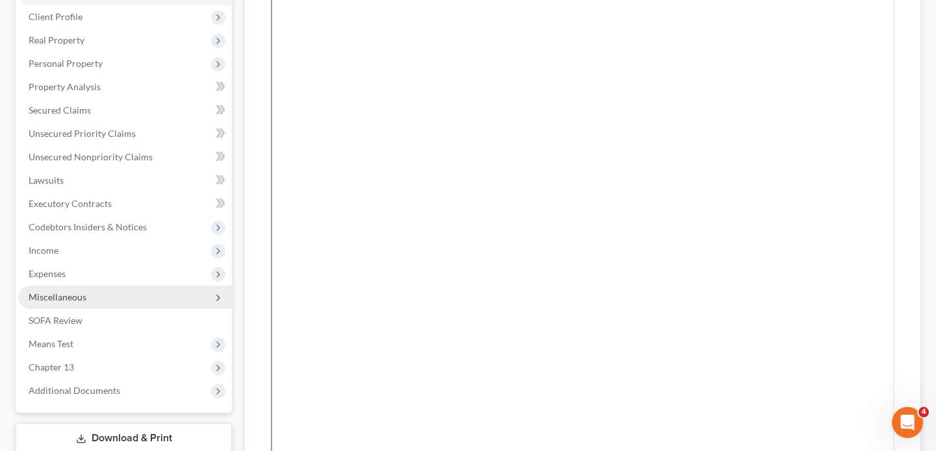
click at [80, 297] on span "Miscellaneous" at bounding box center [58, 297] width 58 height 11
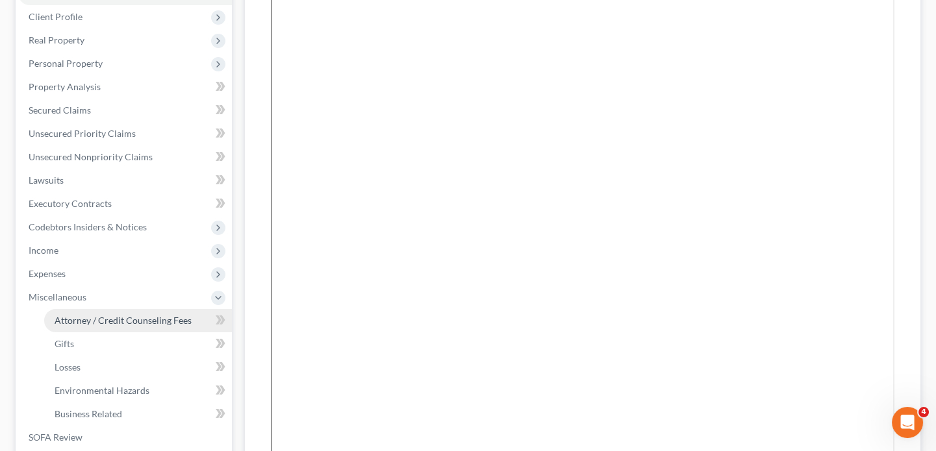
click at [91, 319] on span "Attorney / Credit Counseling Fees" at bounding box center [123, 320] width 137 height 11
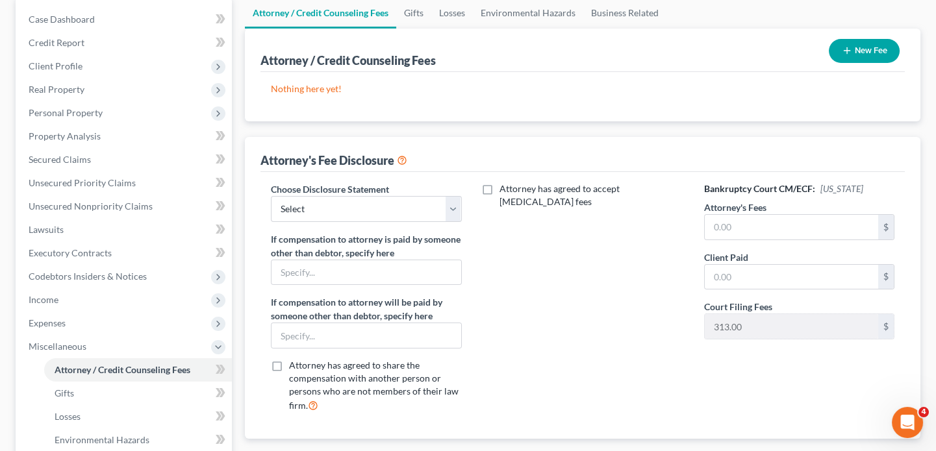
scroll to position [177, 0]
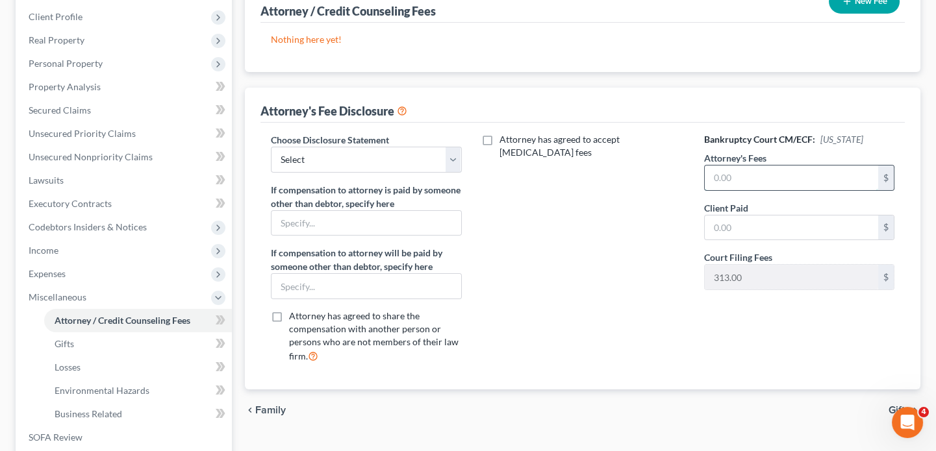
click at [763, 182] on input "text" at bounding box center [791, 178] width 173 height 25
type input "2,750.00"
click at [621, 227] on div "Attorney has agreed to accept retainer fees" at bounding box center [583, 253] width 216 height 241
click at [86, 344] on link "Gifts" at bounding box center [138, 344] width 188 height 23
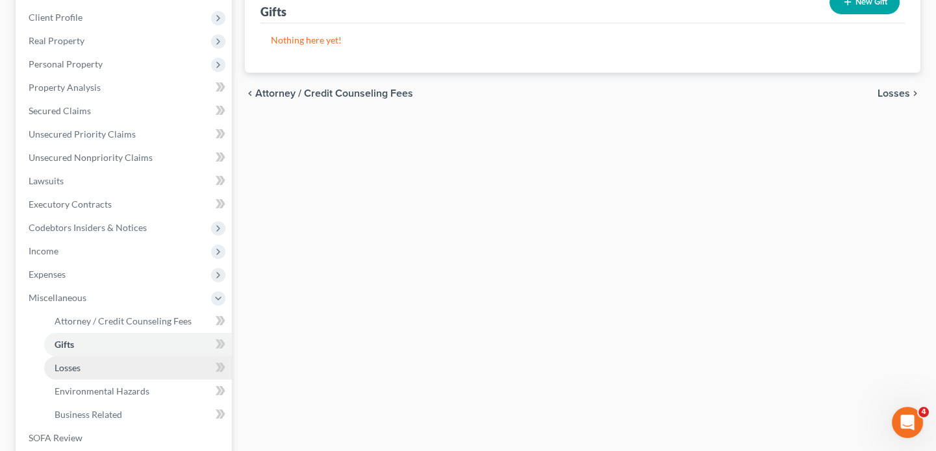
scroll to position [177, 0]
click at [77, 371] on link "Losses" at bounding box center [138, 367] width 188 height 23
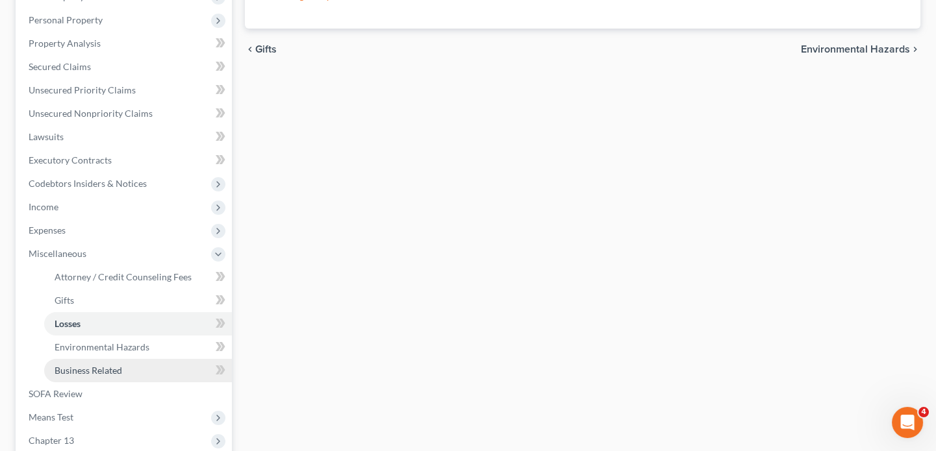
scroll to position [236, 0]
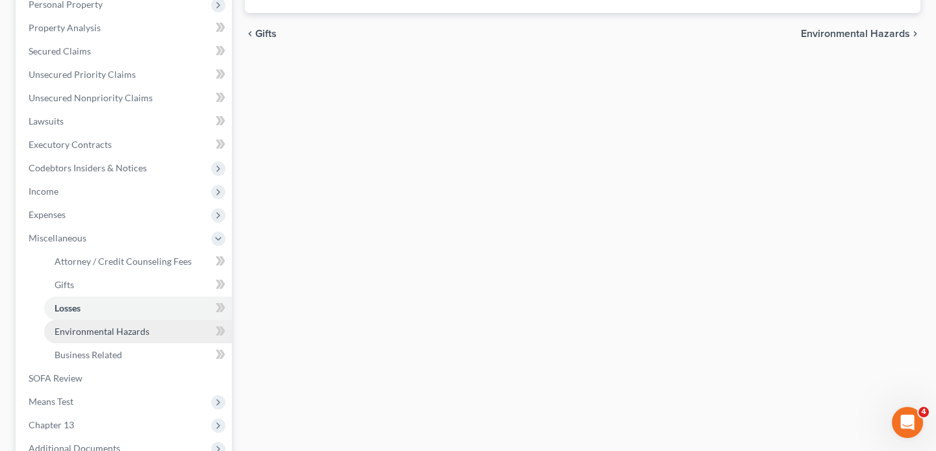
click at [109, 336] on link "Environmental Hazards" at bounding box center [138, 331] width 188 height 23
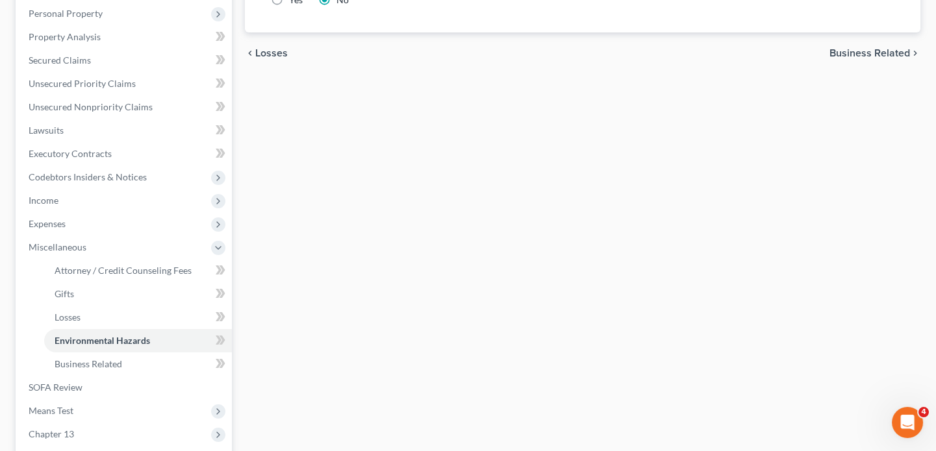
scroll to position [354, 0]
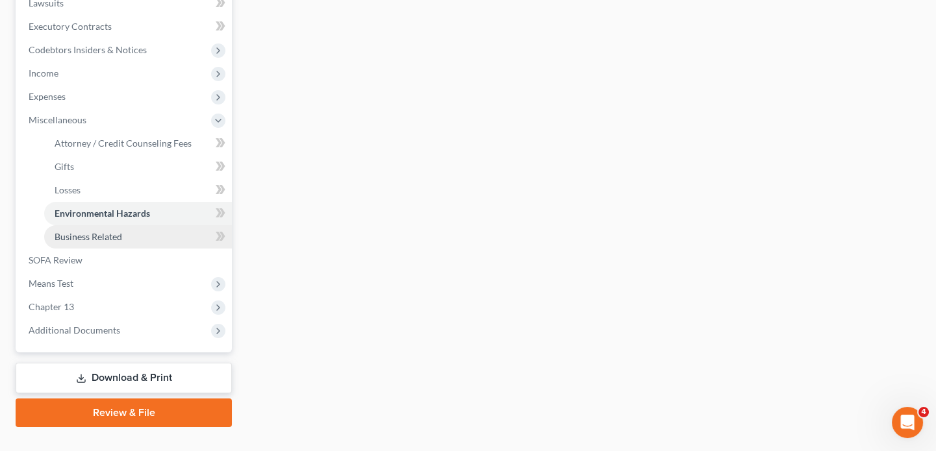
click at [87, 234] on span "Business Related" at bounding box center [89, 236] width 68 height 11
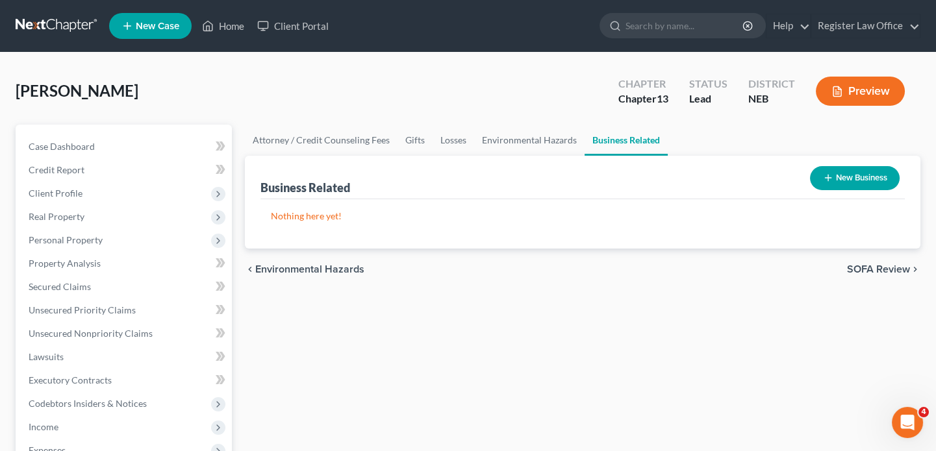
click at [870, 88] on button "Preview" at bounding box center [860, 91] width 89 height 29
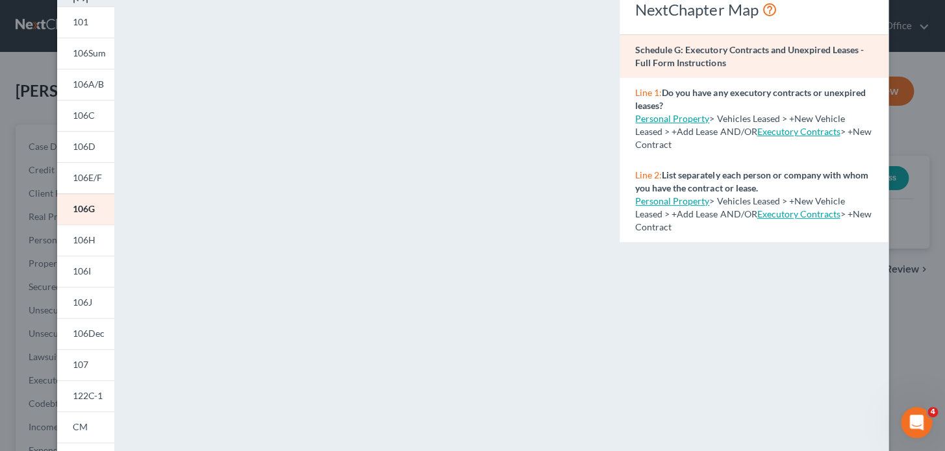
scroll to position [58, 0]
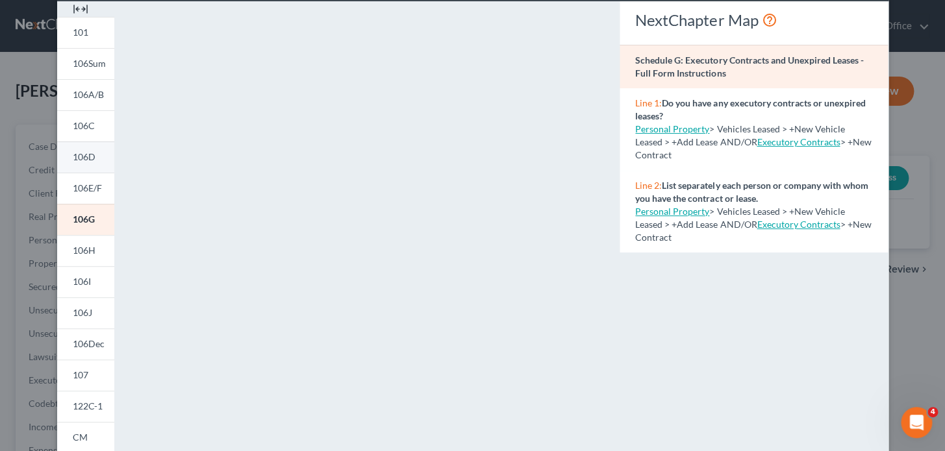
click at [95, 157] on link "106D" at bounding box center [85, 157] width 57 height 31
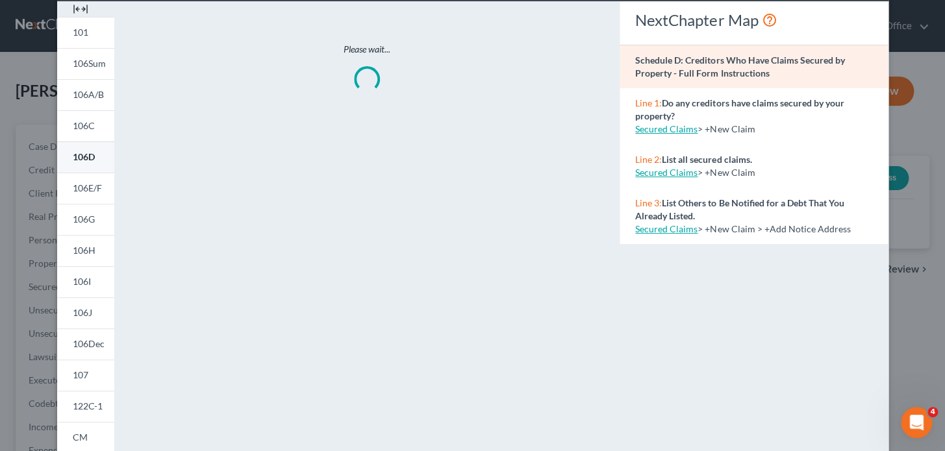
click at [95, 157] on link "106D" at bounding box center [85, 157] width 57 height 31
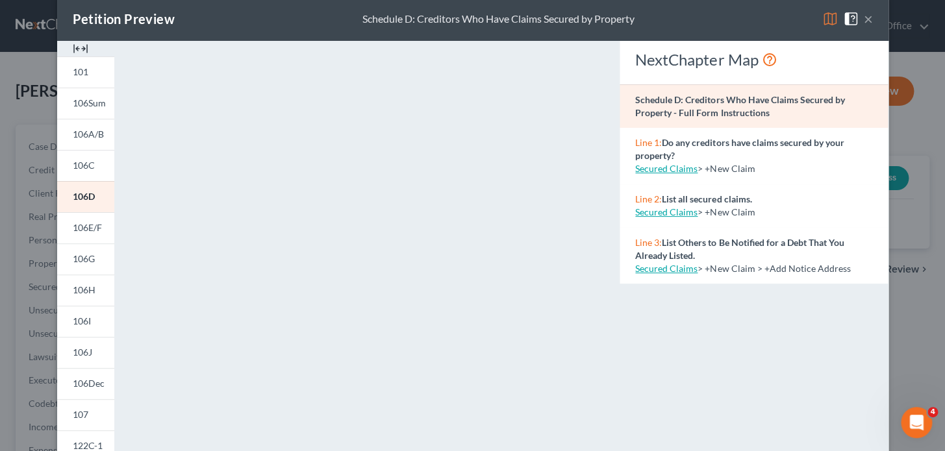
scroll to position [0, 0]
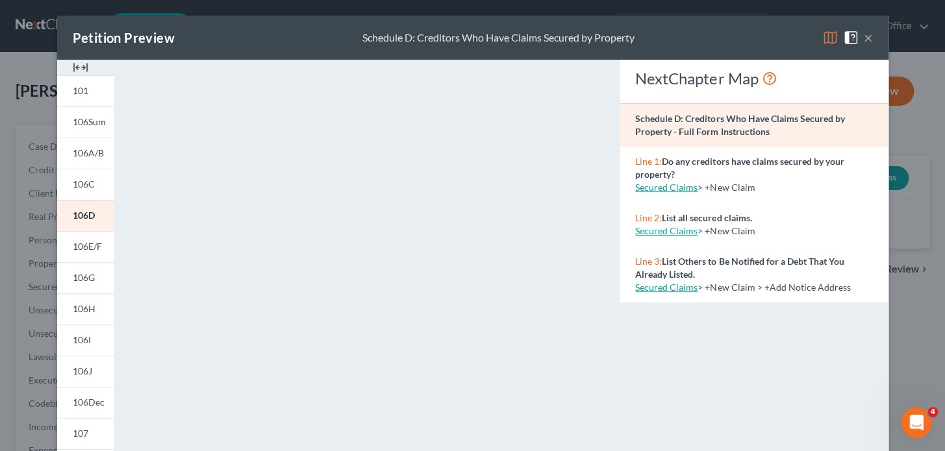
click at [864, 38] on button "×" at bounding box center [868, 38] width 9 height 16
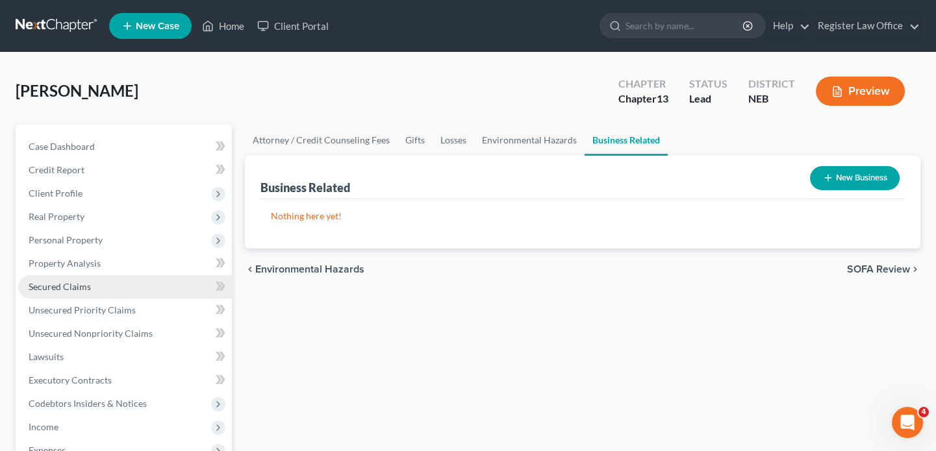
click at [77, 290] on span "Secured Claims" at bounding box center [60, 286] width 62 height 11
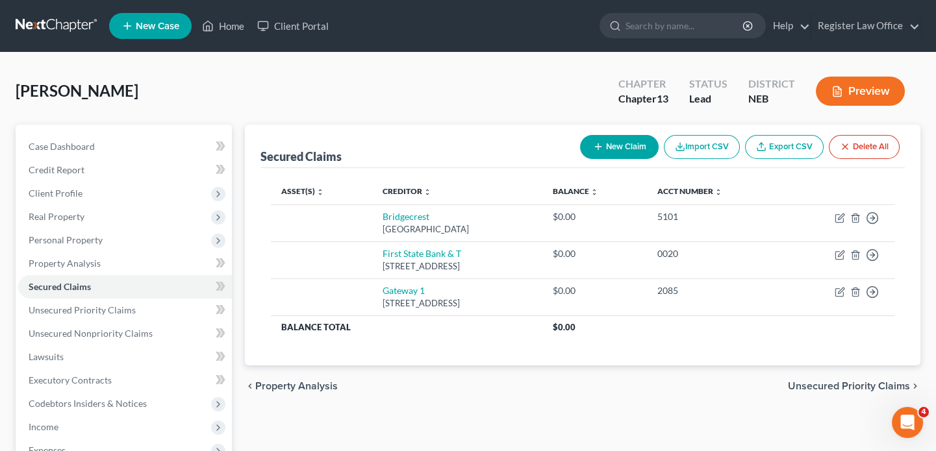
click at [618, 150] on button "New Claim" at bounding box center [619, 147] width 79 height 24
select select "2"
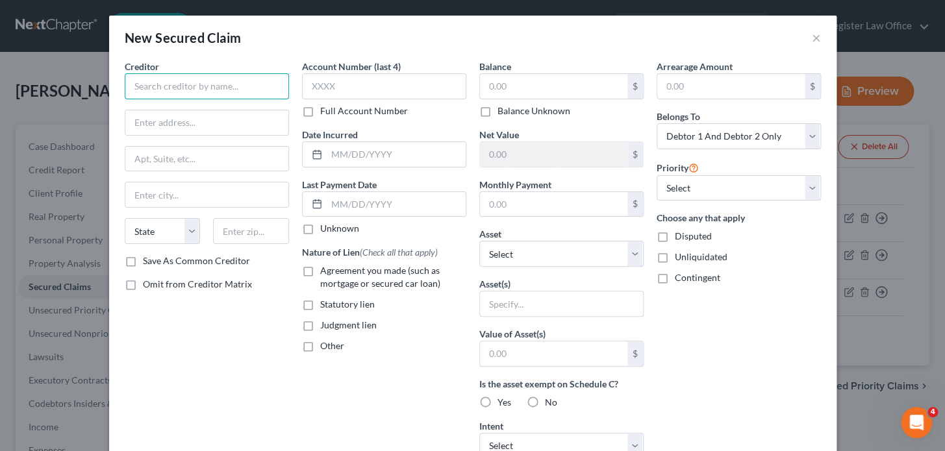
click at [145, 90] on input "text" at bounding box center [207, 86] width 164 height 26
type input "Chimney Rock Capital"
click at [181, 194] on input "text" at bounding box center [206, 195] width 163 height 25
type input "Elkhorn"
select select "30"
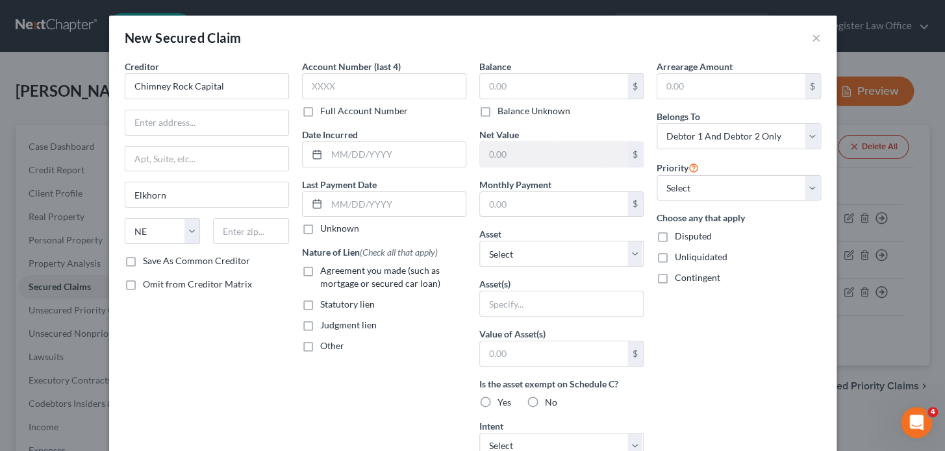
drag, startPoint x: 373, startPoint y: 179, endPoint x: 375, endPoint y: 158, distance: 20.9
click at [373, 179] on label "Last Payment Date" at bounding box center [339, 185] width 75 height 14
click at [333, 151] on input "text" at bounding box center [396, 154] width 139 height 25
type input "09/26/2024"
click at [383, 222] on div "Unknown" at bounding box center [384, 228] width 164 height 13
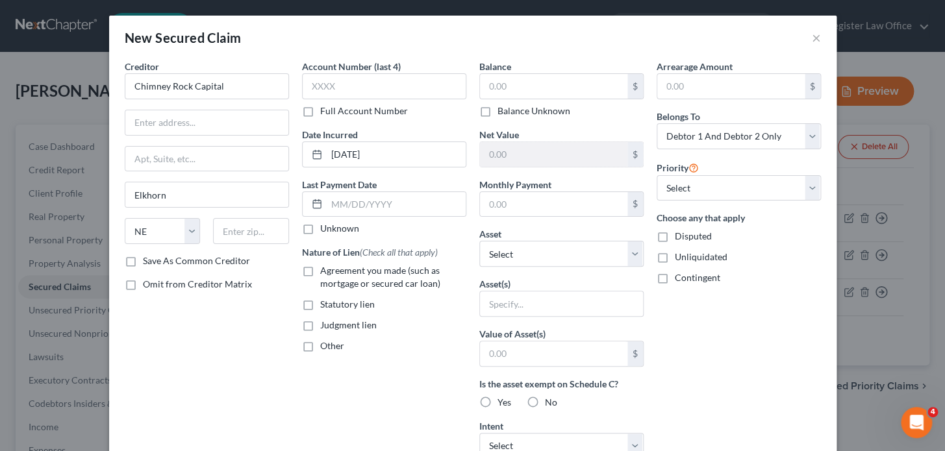
drag, startPoint x: 433, startPoint y: 403, endPoint x: 426, endPoint y: 394, distance: 11.6
click at [433, 403] on div "Account Number (last 4) Full Account Number Date Incurred 09/26/2024 Last Payme…" at bounding box center [384, 349] width 177 height 579
click at [498, 403] on label "Yes" at bounding box center [505, 402] width 14 height 13
click at [503, 403] on input "Yes" at bounding box center [507, 400] width 8 height 8
radio input "true"
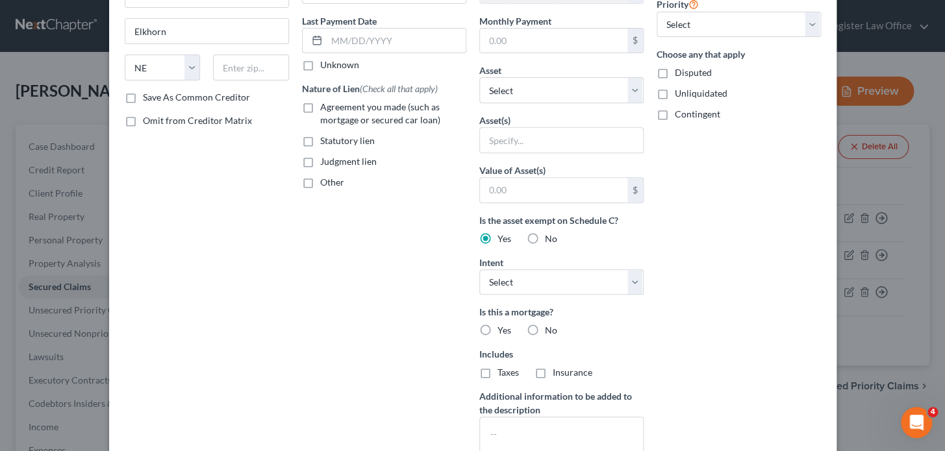
scroll to position [177, 0]
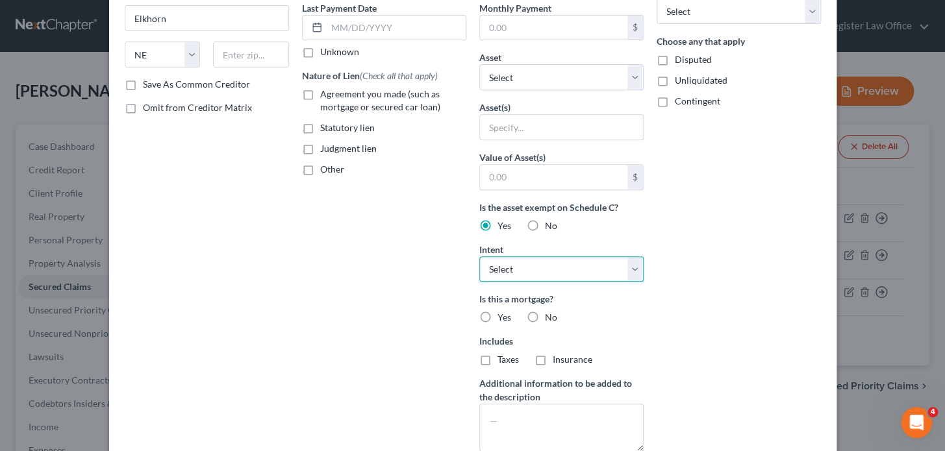
click at [500, 272] on select "Select Surrender Redeem Reaffirm Avoid Other" at bounding box center [561, 270] width 164 height 26
select select "2"
click at [479, 257] on select "Select Surrender Redeem Reaffirm Avoid Other" at bounding box center [561, 270] width 164 height 26
click at [498, 316] on label "Yes" at bounding box center [505, 317] width 14 height 13
click at [503, 316] on input "Yes" at bounding box center [507, 315] width 8 height 8
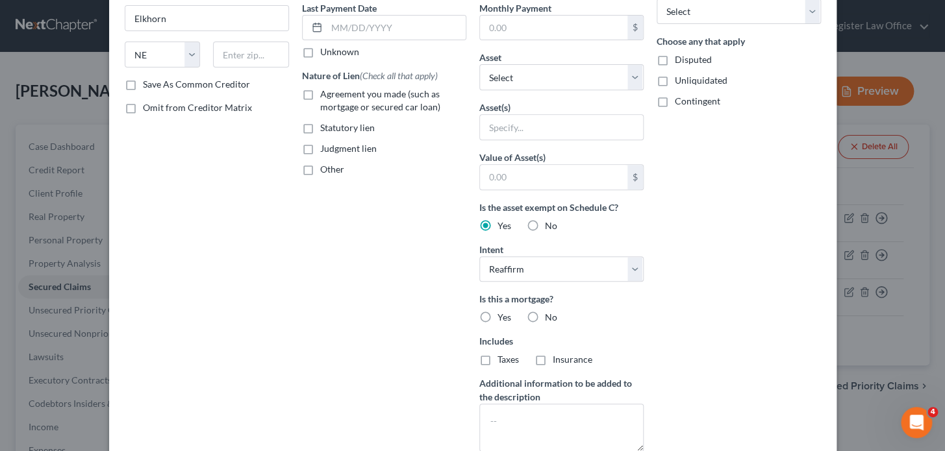
radio input "true"
click at [498, 361] on label "Taxes" at bounding box center [508, 359] width 21 height 13
click at [503, 361] on input "Taxes" at bounding box center [507, 357] width 8 height 8
checkbox input "true"
click at [553, 361] on label "Insurance" at bounding box center [573, 359] width 40 height 13
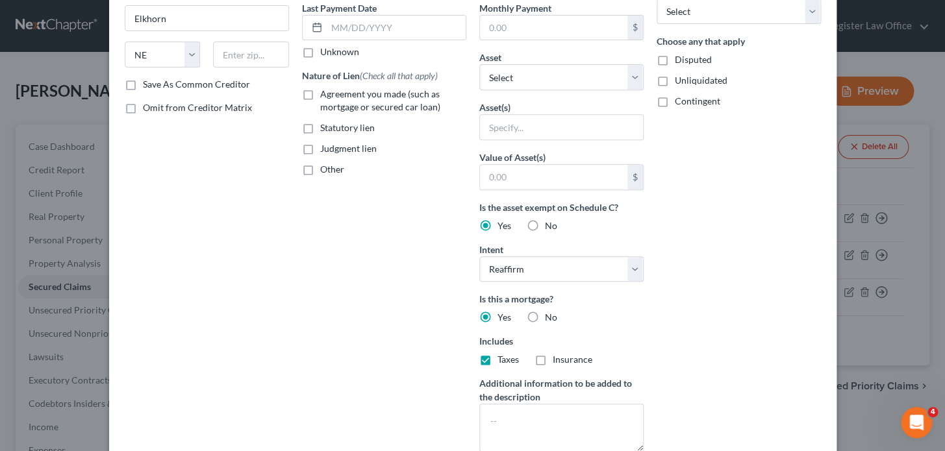
click at [558, 361] on input "Insurance" at bounding box center [562, 357] width 8 height 8
checkbox input "true"
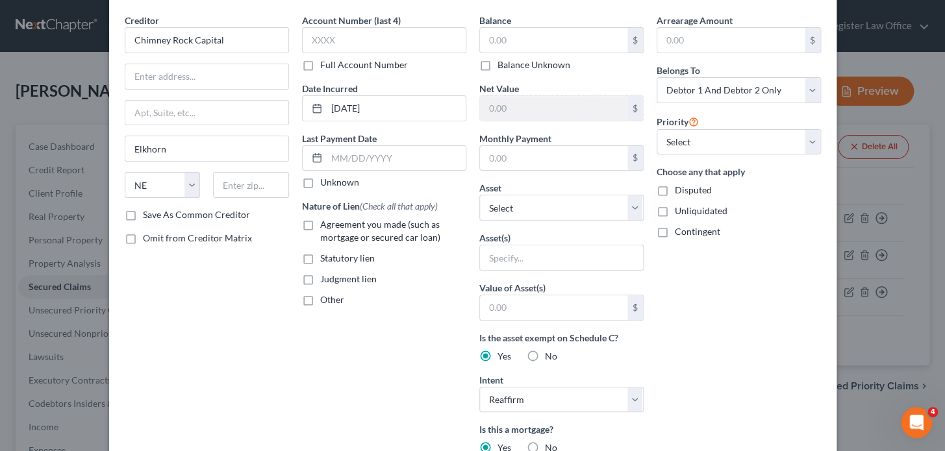
scroll to position [0, 0]
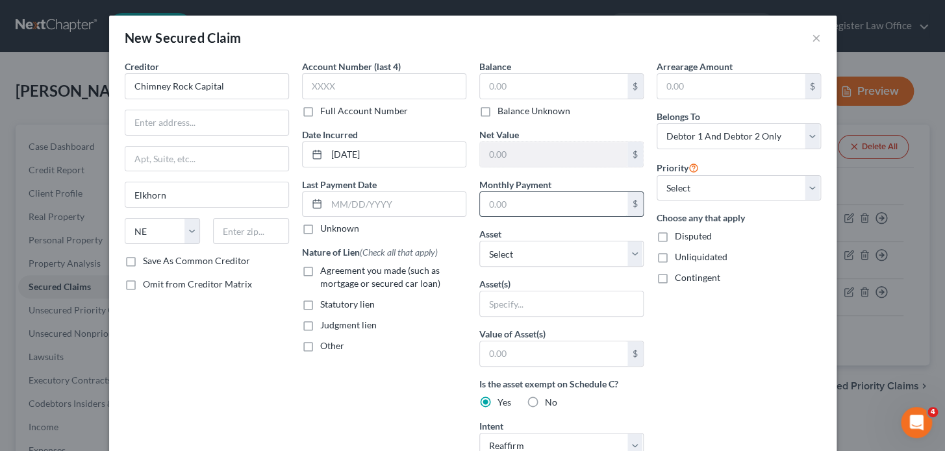
click at [523, 208] on input "text" at bounding box center [553, 204] width 147 height 25
type input "1,140"
click at [446, 231] on div "Unknown" at bounding box center [384, 228] width 164 height 13
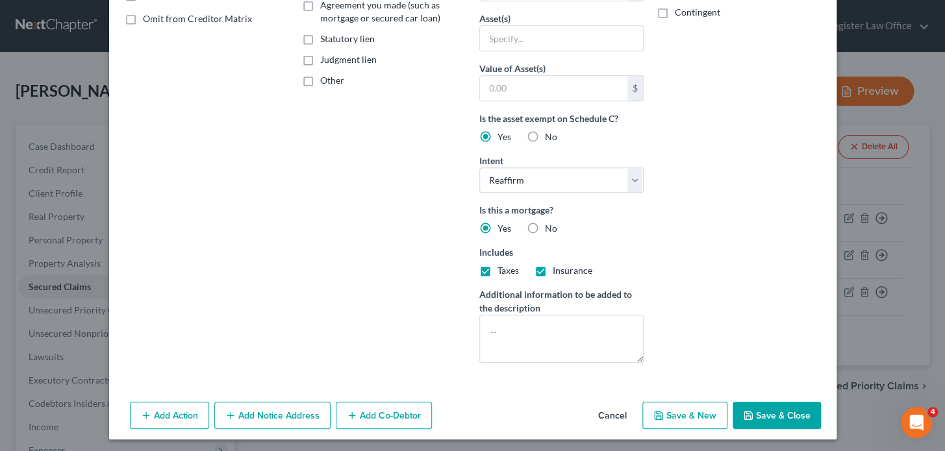
scroll to position [268, 0]
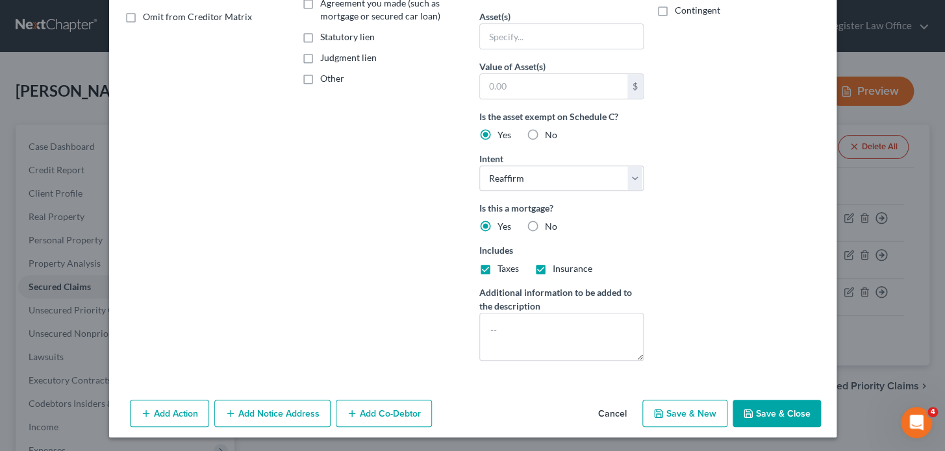
click at [765, 411] on button "Save & Close" at bounding box center [777, 413] width 88 height 27
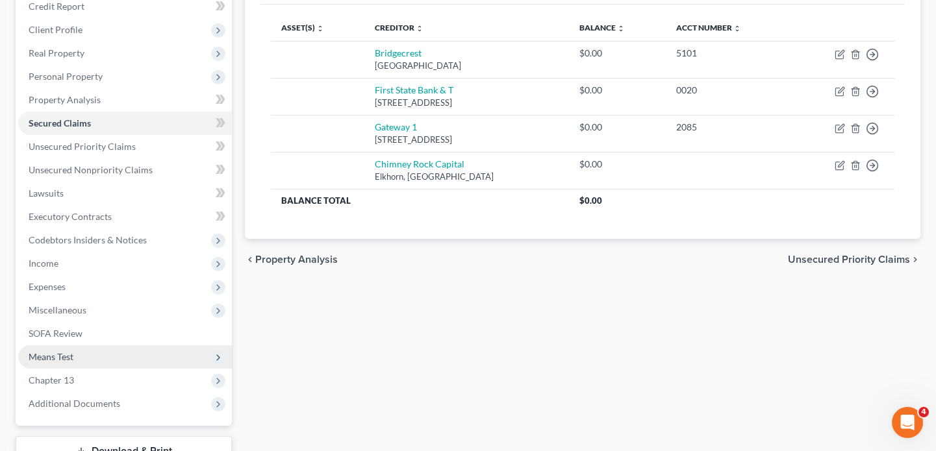
scroll to position [236, 0]
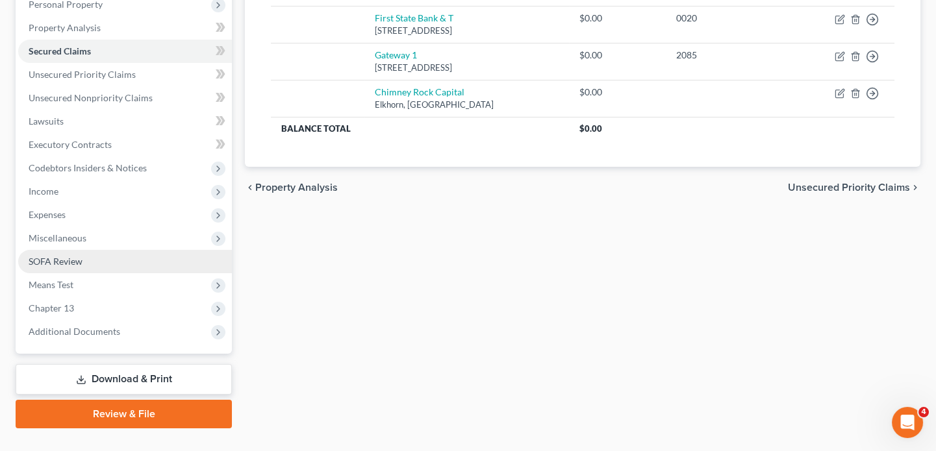
click at [105, 263] on link "SOFA Review" at bounding box center [125, 261] width 214 height 23
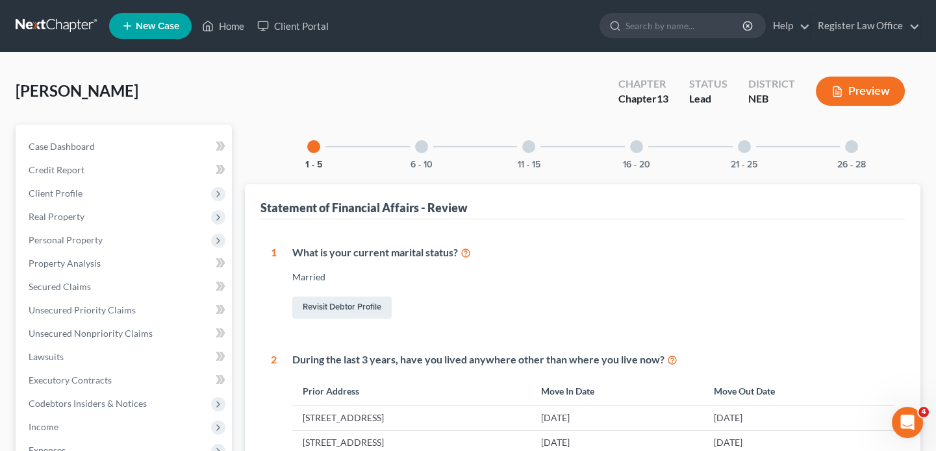
click at [866, 92] on button "Preview" at bounding box center [860, 91] width 89 height 29
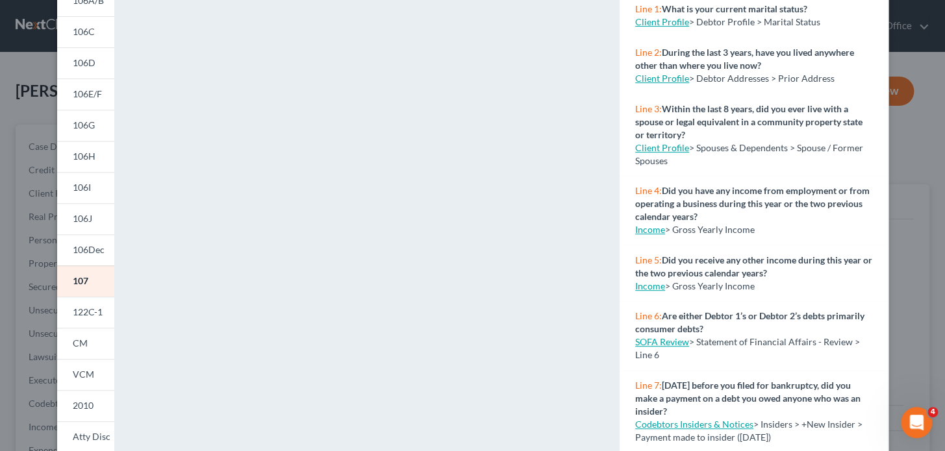
scroll to position [177, 0]
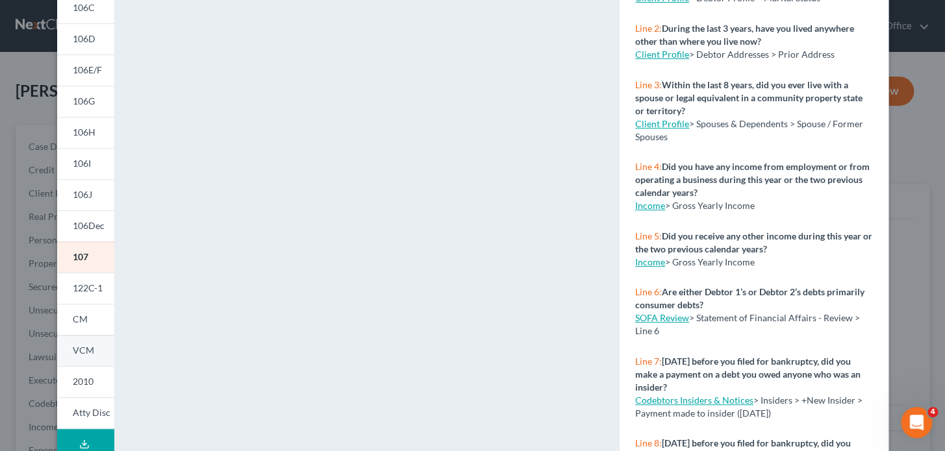
click at [88, 355] on link "VCM" at bounding box center [85, 350] width 57 height 31
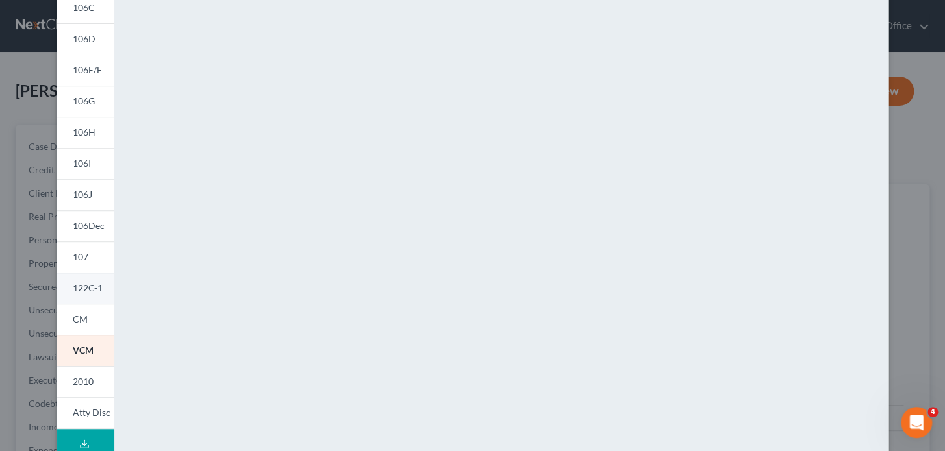
click at [94, 293] on link "122C-1" at bounding box center [85, 288] width 57 height 31
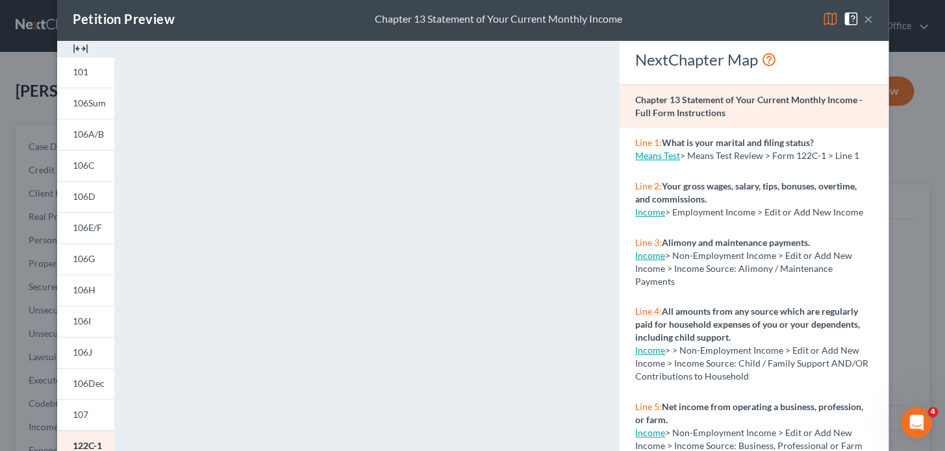
scroll to position [0, 0]
